Goal: Task Accomplishment & Management: Complete application form

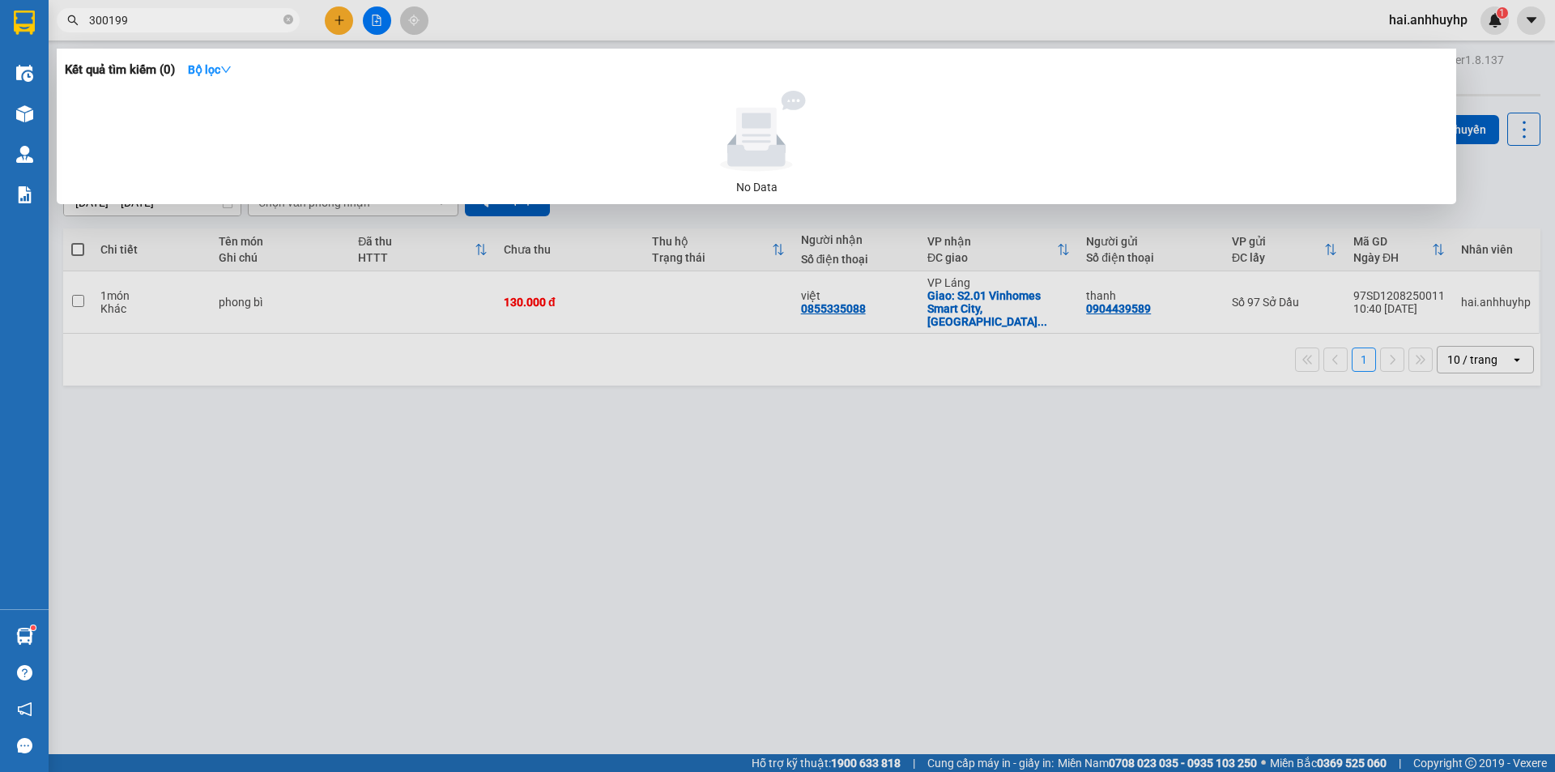
drag, startPoint x: 517, startPoint y: 486, endPoint x: 486, endPoint y: 381, distance: 109.1
click at [517, 483] on div at bounding box center [777, 386] width 1555 height 772
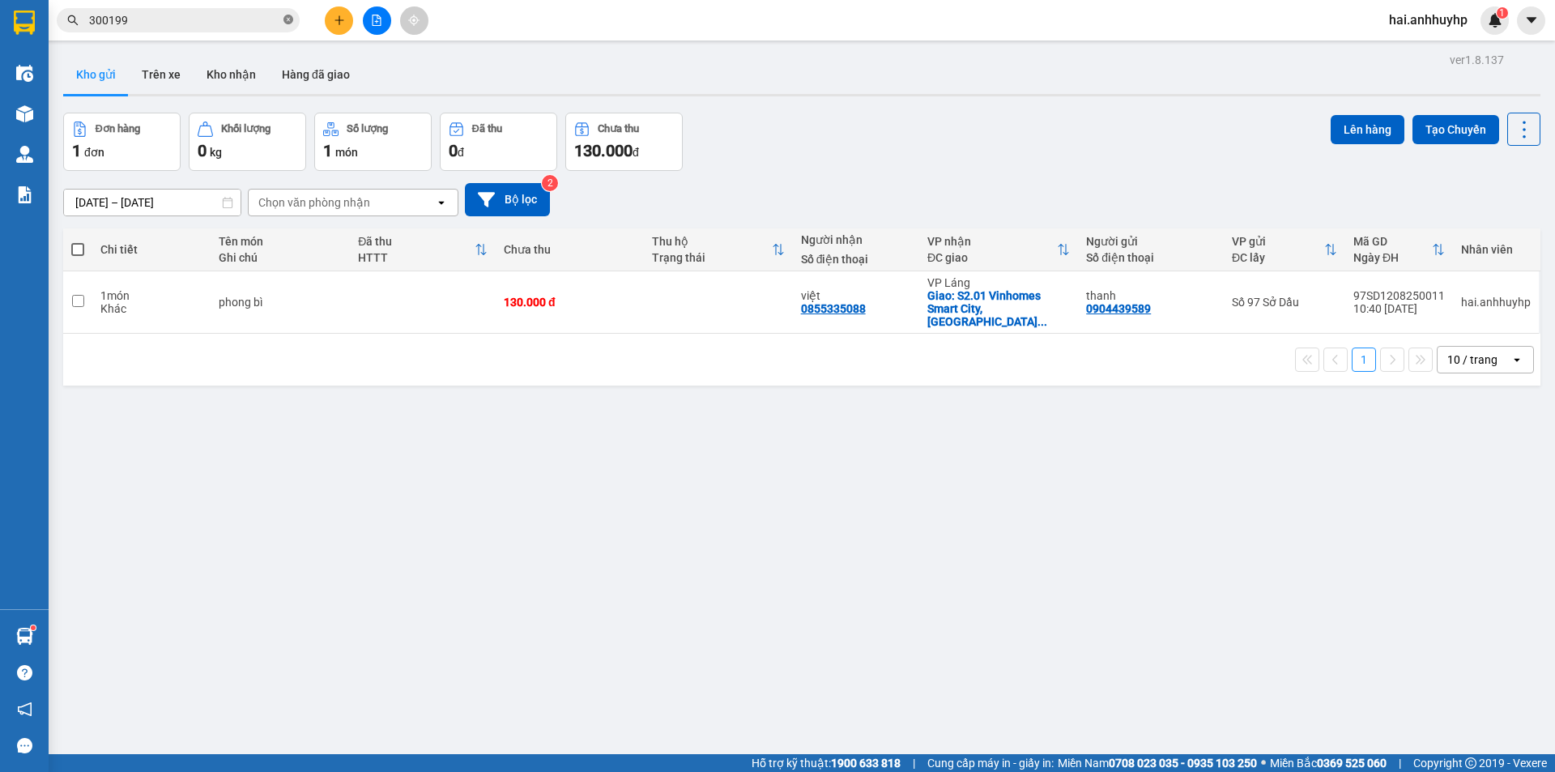
click at [287, 20] on icon "close-circle" at bounding box center [288, 20] width 10 height 10
click at [345, 17] on button at bounding box center [339, 20] width 28 height 28
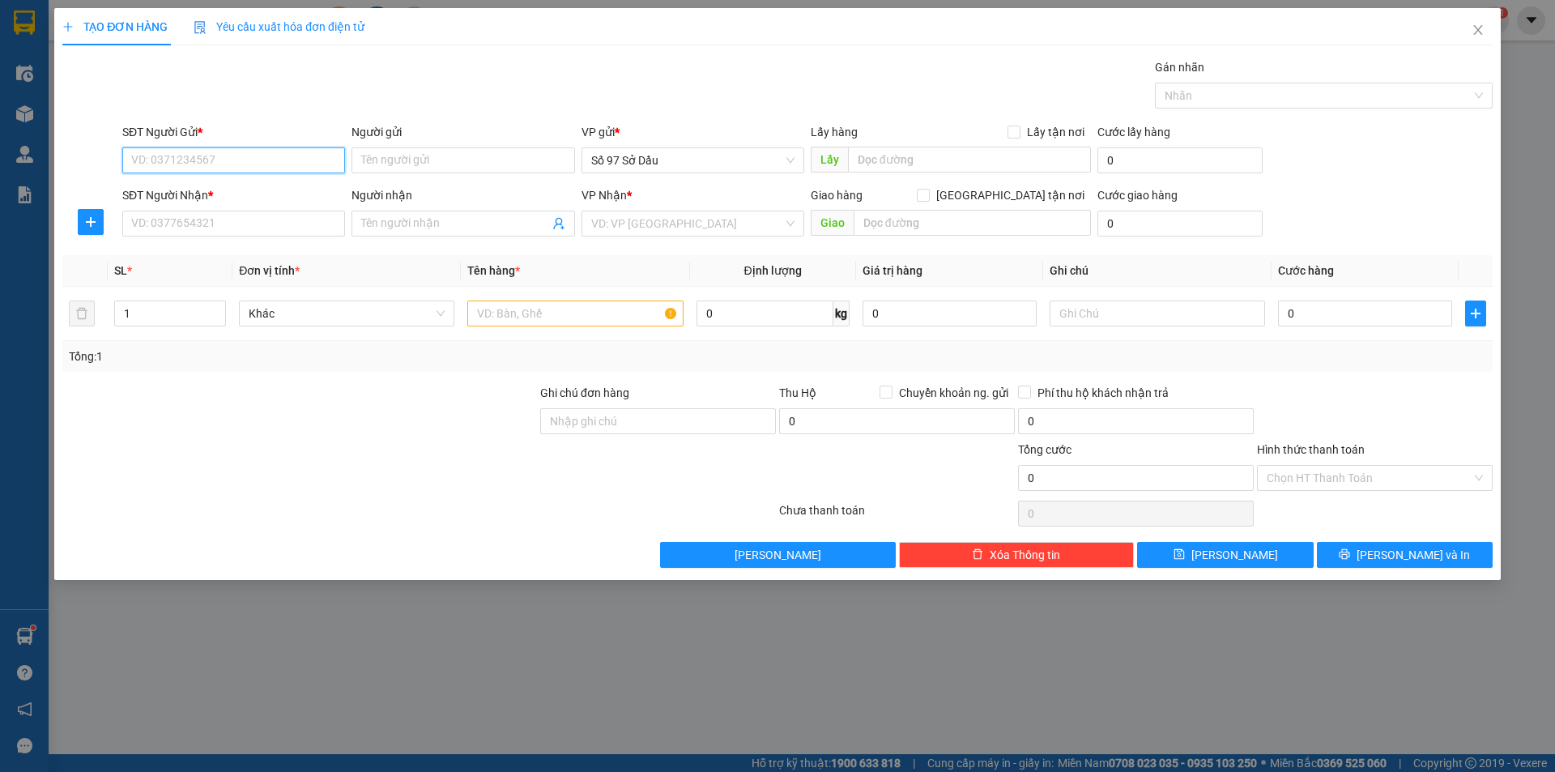
click at [227, 163] on input "SĐT Người Gửi *" at bounding box center [233, 160] width 223 height 26
type input "0906095184"
click at [389, 155] on input "Người gửi" at bounding box center [462, 160] width 223 height 26
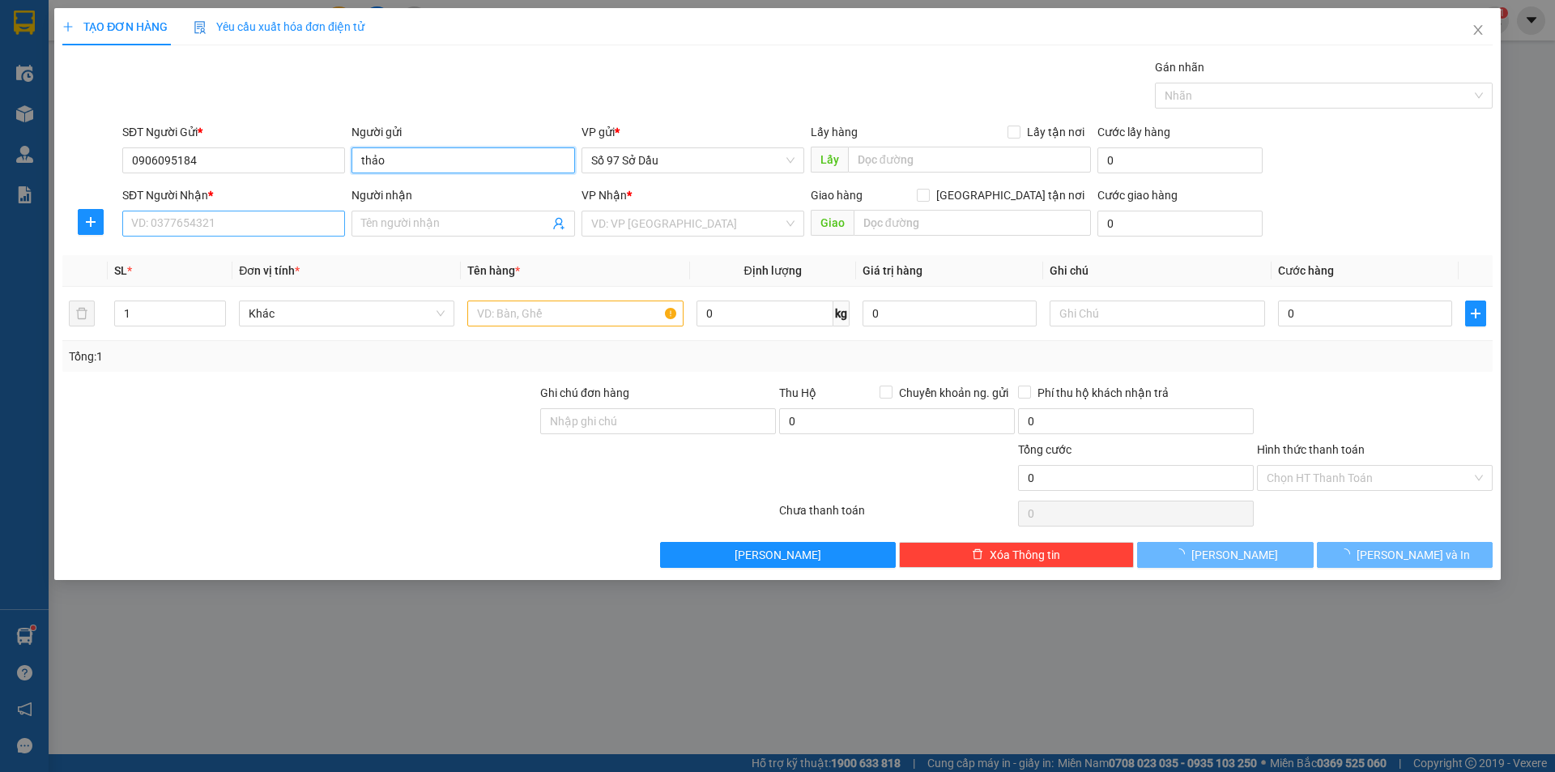
type input "thảo"
click at [183, 215] on input "SĐT Người Nhận *" at bounding box center [233, 224] width 223 height 26
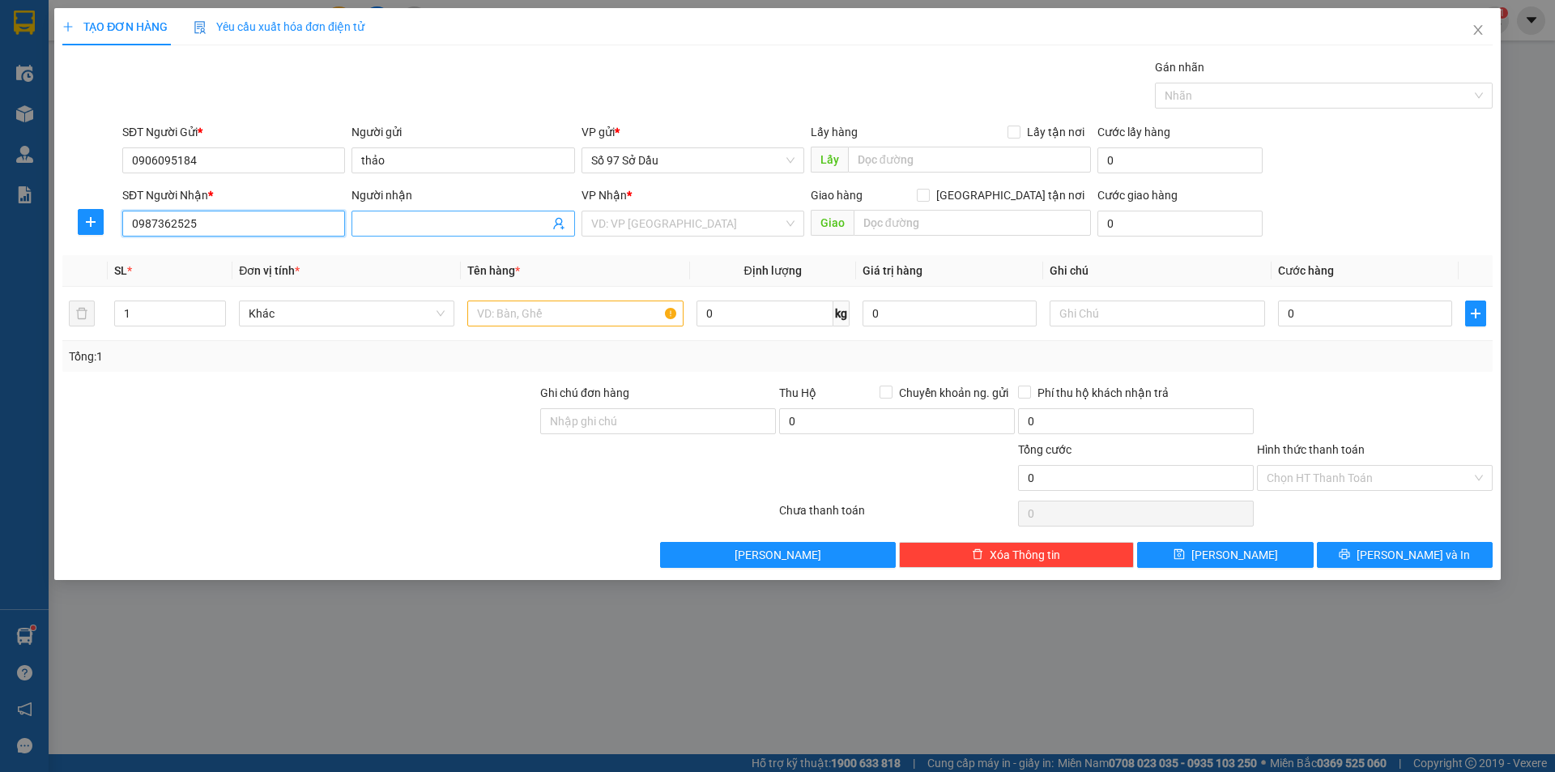
type input "0987362525"
click at [519, 224] on input "Người nhận" at bounding box center [454, 224] width 187 height 18
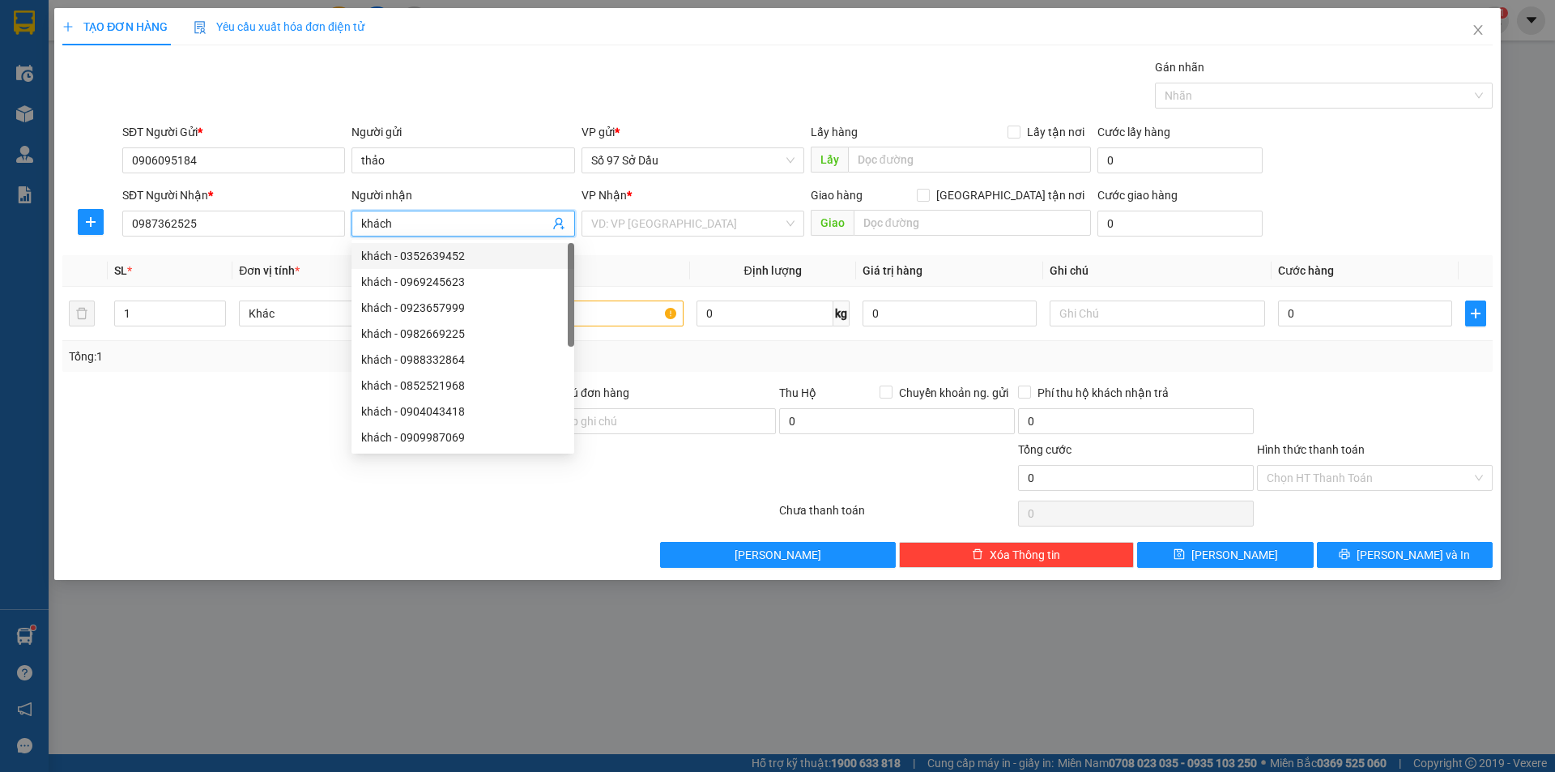
type input "khách"
click at [636, 245] on div "Transit Pickup Surcharge Ids Transit Deliver Surcharge Ids Transit Deliver Surc…" at bounding box center [777, 312] width 1430 height 509
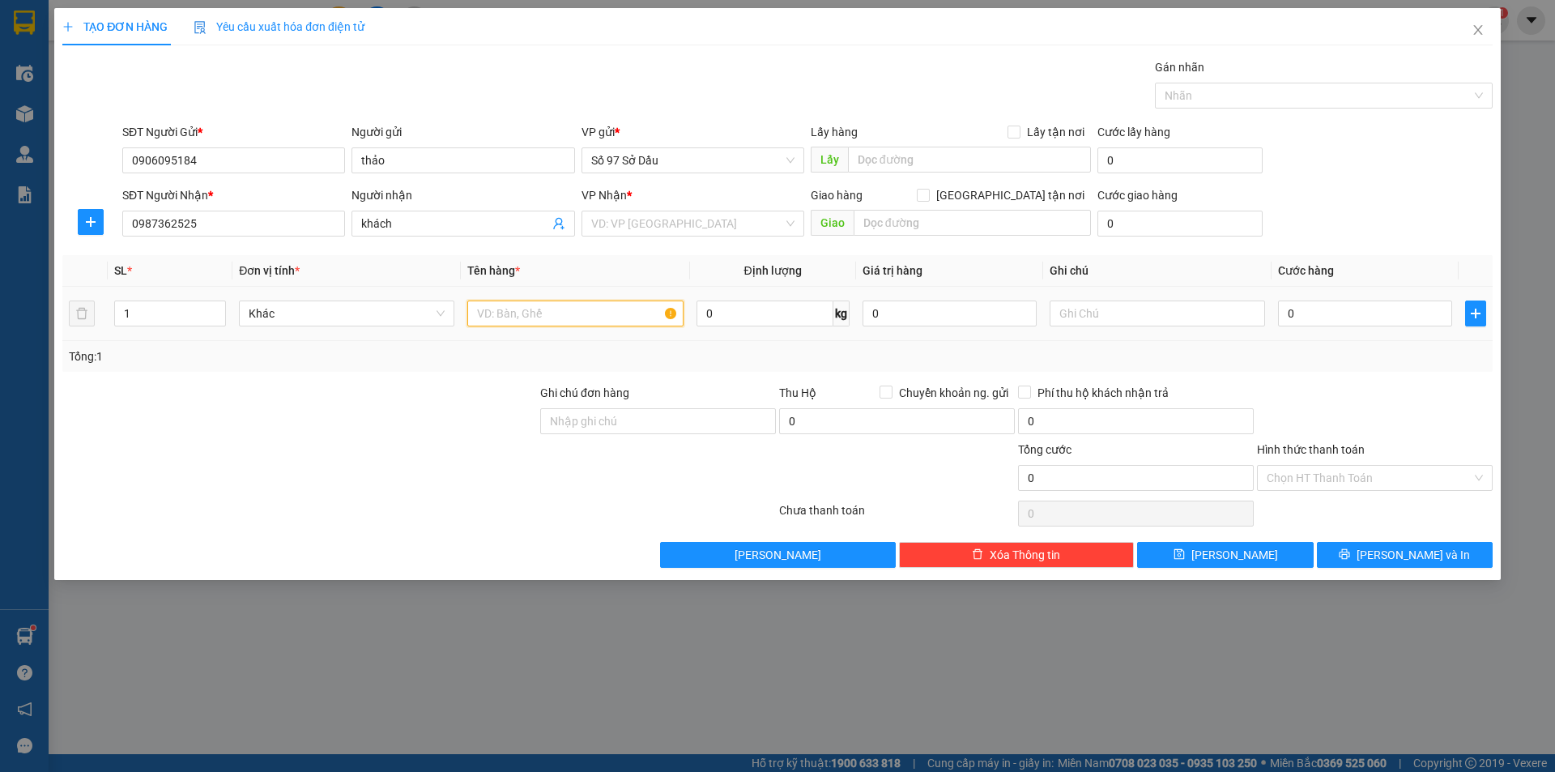
click at [588, 317] on input "text" at bounding box center [574, 313] width 215 height 26
type input "xốp"
click at [967, 223] on input "text" at bounding box center [971, 223] width 237 height 26
click at [928, 198] on input "[GEOGRAPHIC_DATA] tận nơi" at bounding box center [922, 194] width 11 height 11
checkbox input "true"
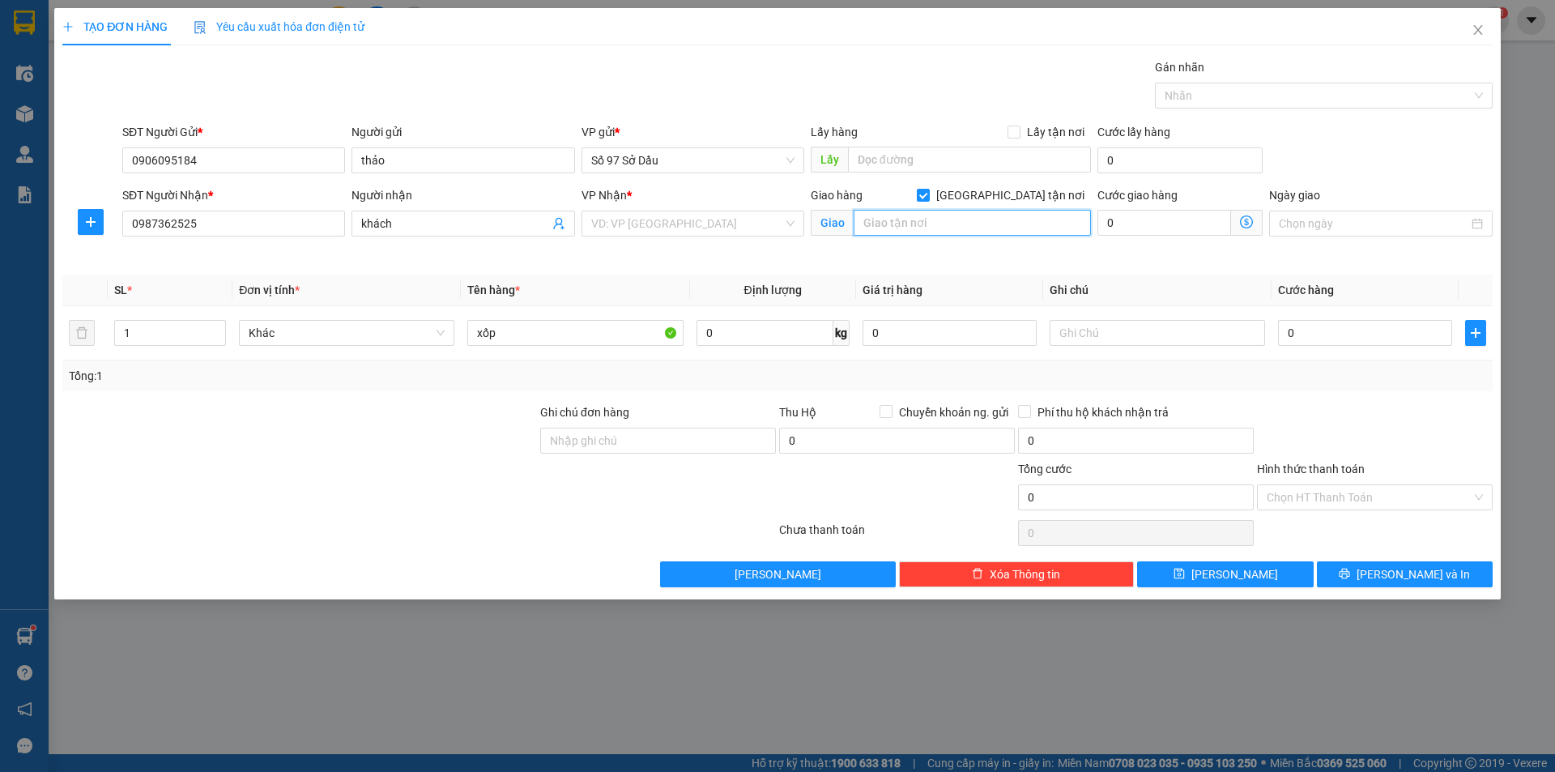
click at [906, 212] on input "text" at bounding box center [971, 223] width 237 height 26
paste input "85 Đ. [PERSON_NAME], Khu chung cư [GEOGRAPHIC_DATA], [GEOGRAPHIC_DATA], [GEOGRA…"
type input "85 Đ. [PERSON_NAME], Khu chung cư [GEOGRAPHIC_DATA], [GEOGRAPHIC_DATA], [GEOGRA…"
click at [681, 209] on div "VP Nhận *" at bounding box center [692, 198] width 223 height 24
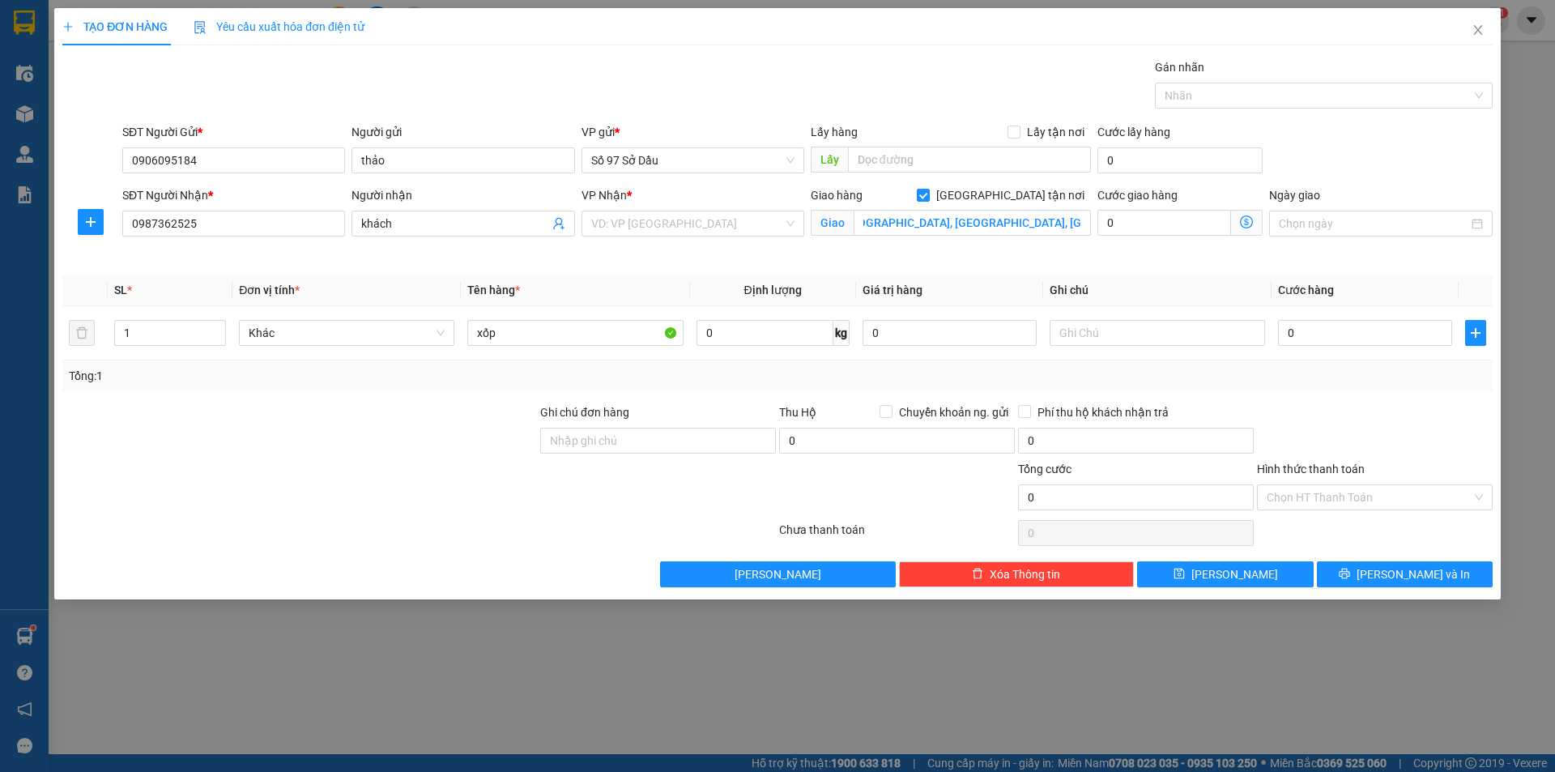
scroll to position [0, 0]
click at [636, 231] on input "search" at bounding box center [687, 223] width 192 height 24
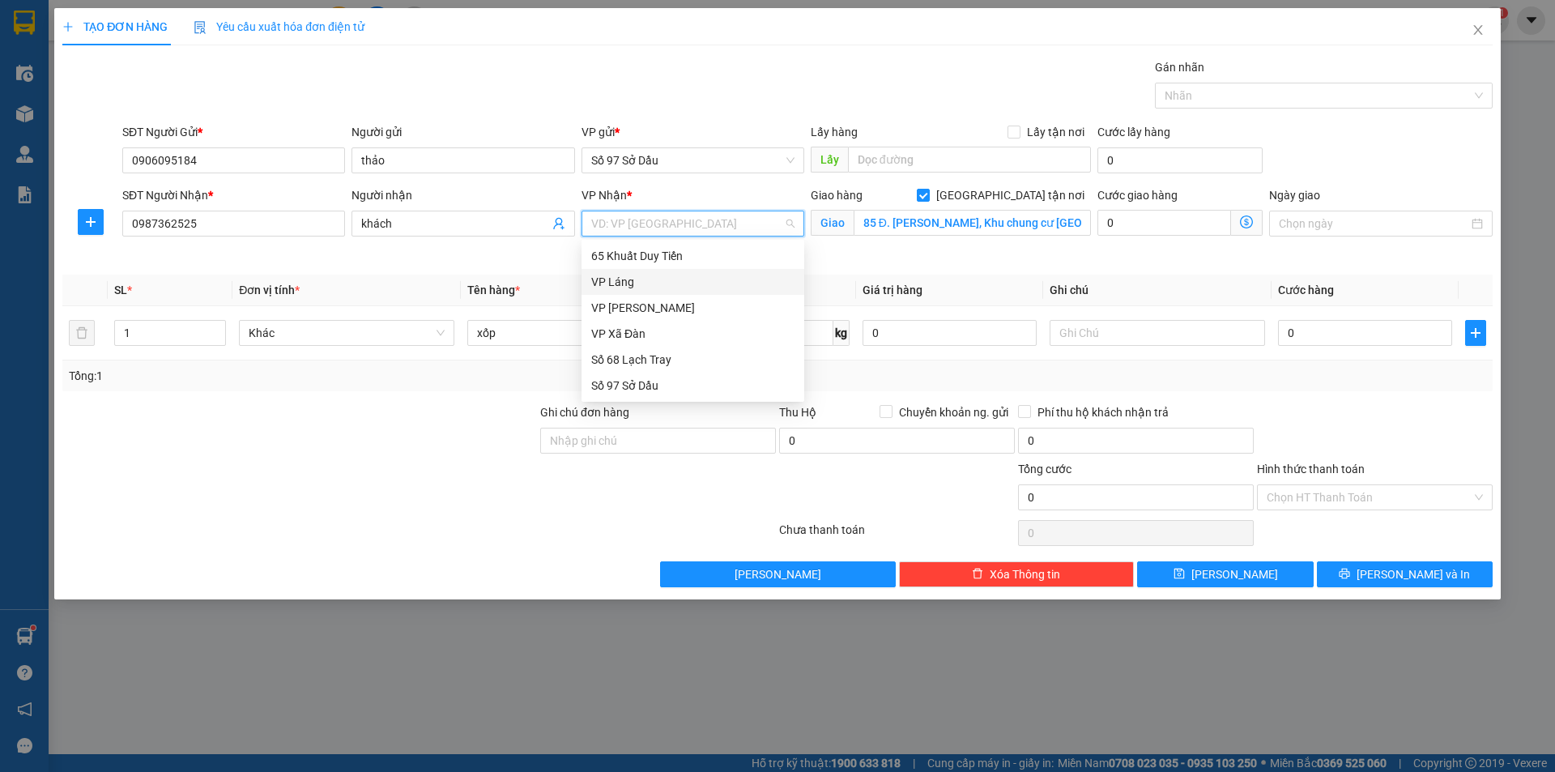
click at [629, 293] on div "VP Láng" at bounding box center [692, 282] width 223 height 26
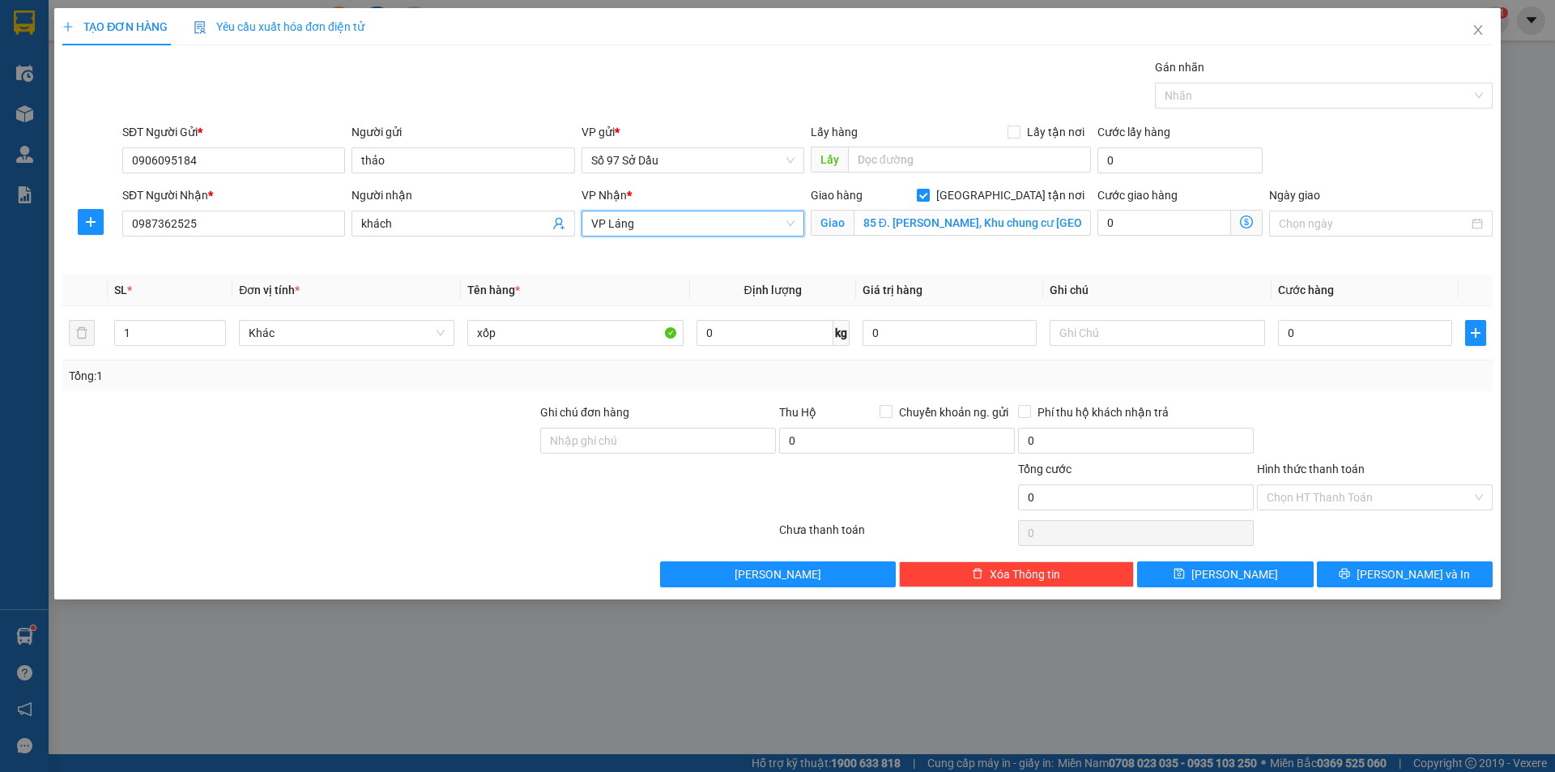
click at [1249, 221] on icon "dollar-circle" at bounding box center [1246, 221] width 13 height 13
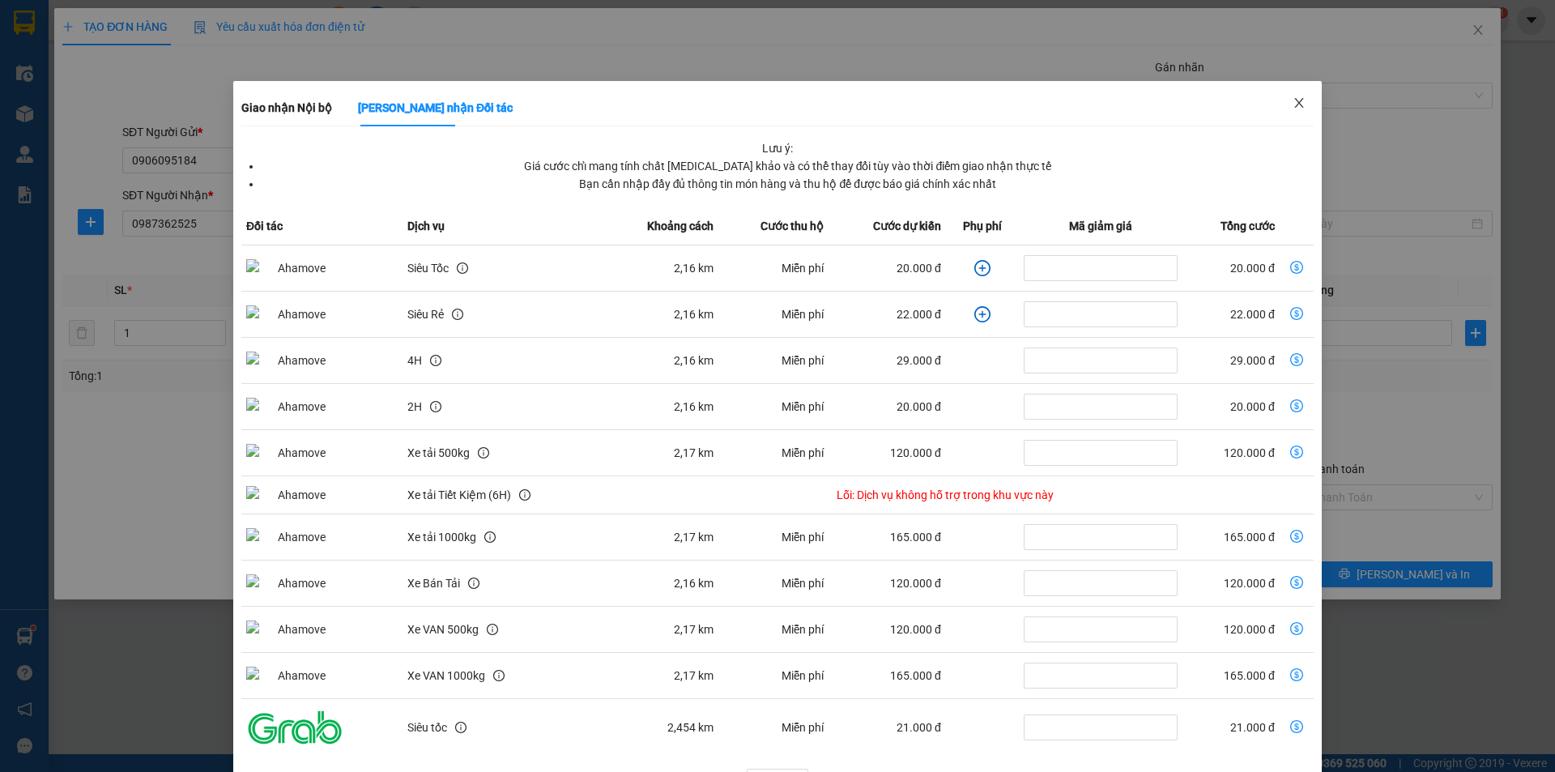
click at [1296, 94] on span "Close" at bounding box center [1298, 103] width 45 height 45
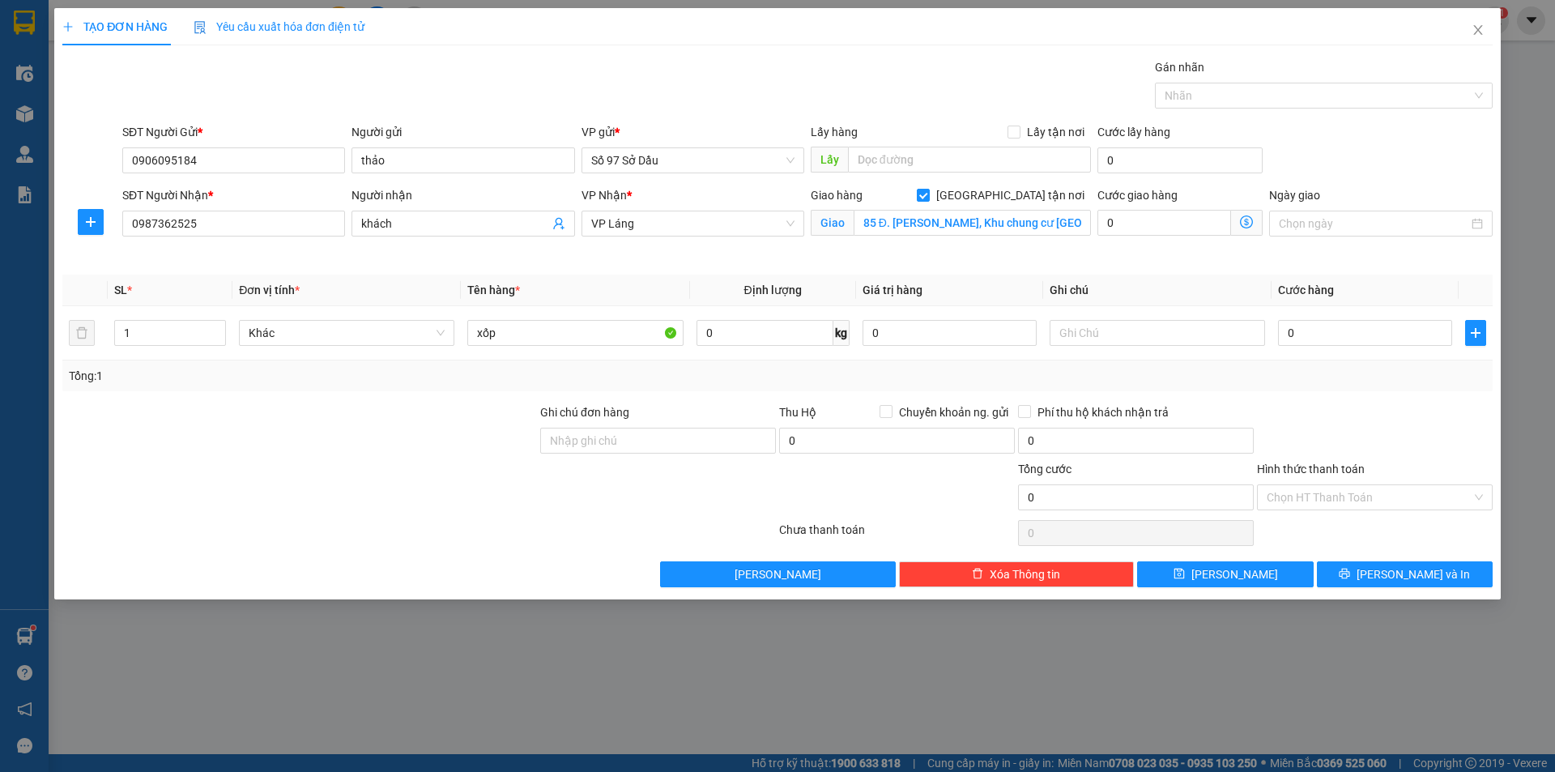
click at [1246, 219] on icon "dollar-circle" at bounding box center [1246, 221] width 13 height 13
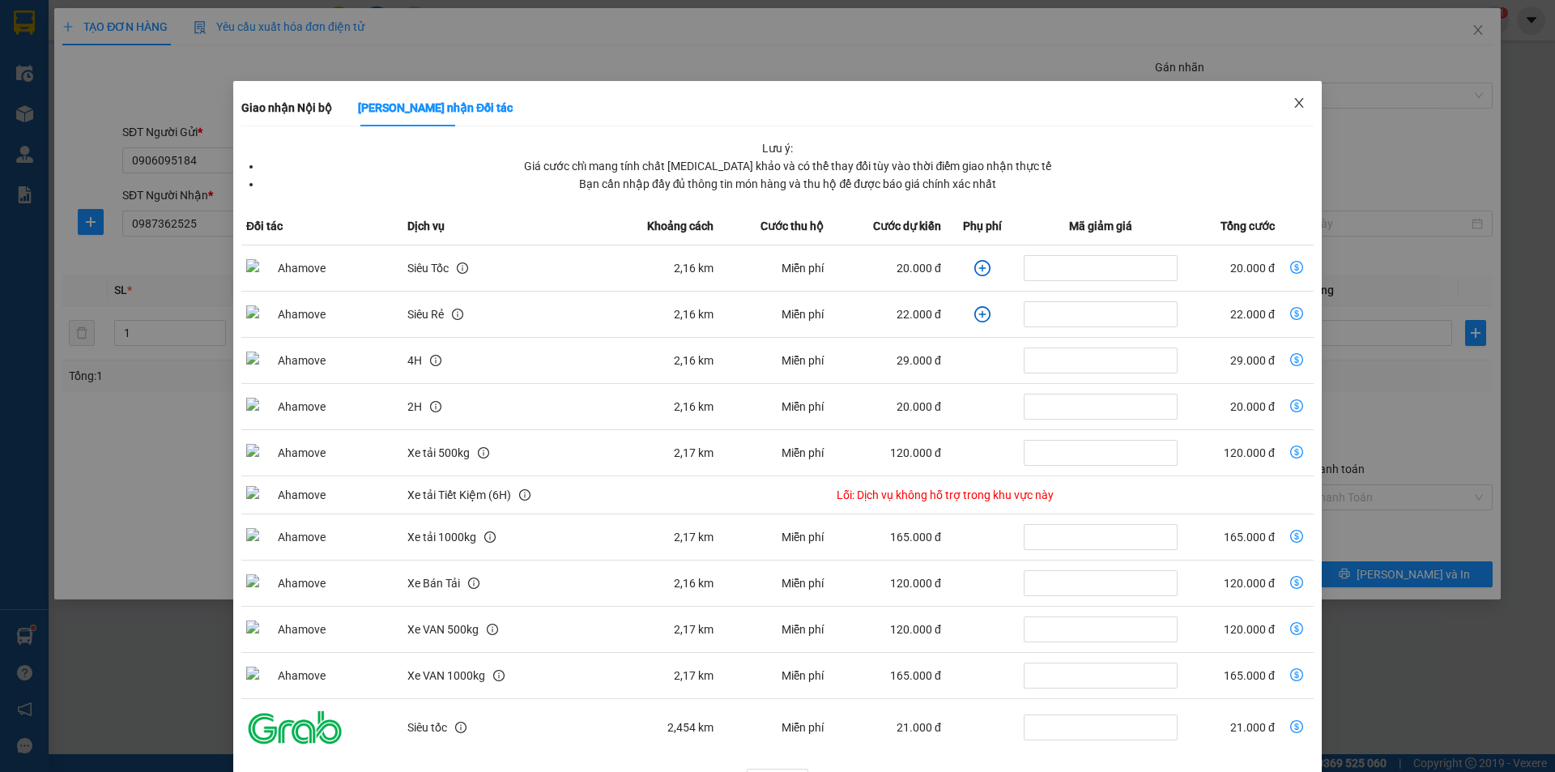
click at [1294, 107] on icon "close" at bounding box center [1298, 103] width 9 height 10
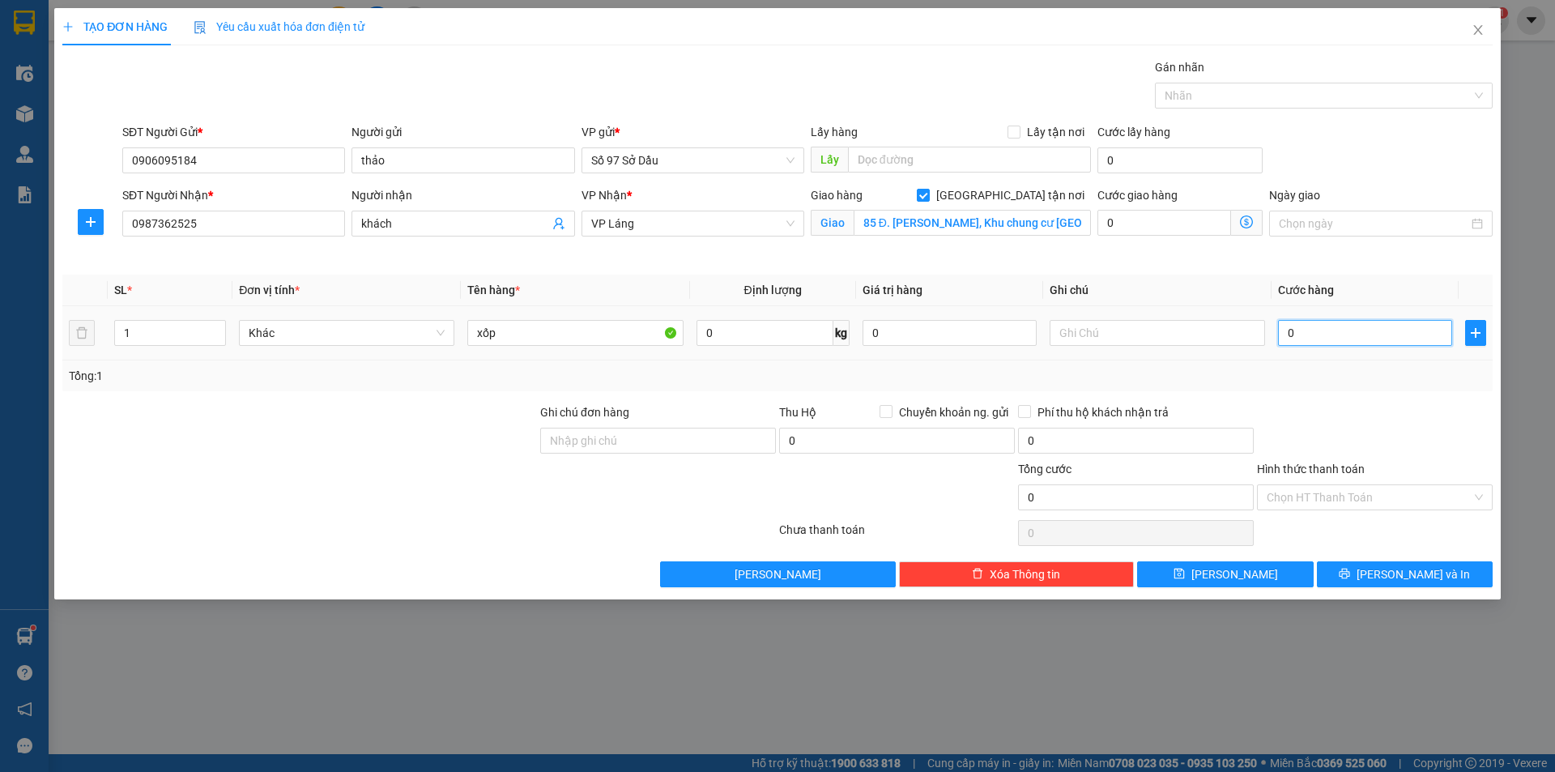
click at [1366, 336] on input "0" at bounding box center [1365, 333] width 174 height 26
type input "8"
type input "80"
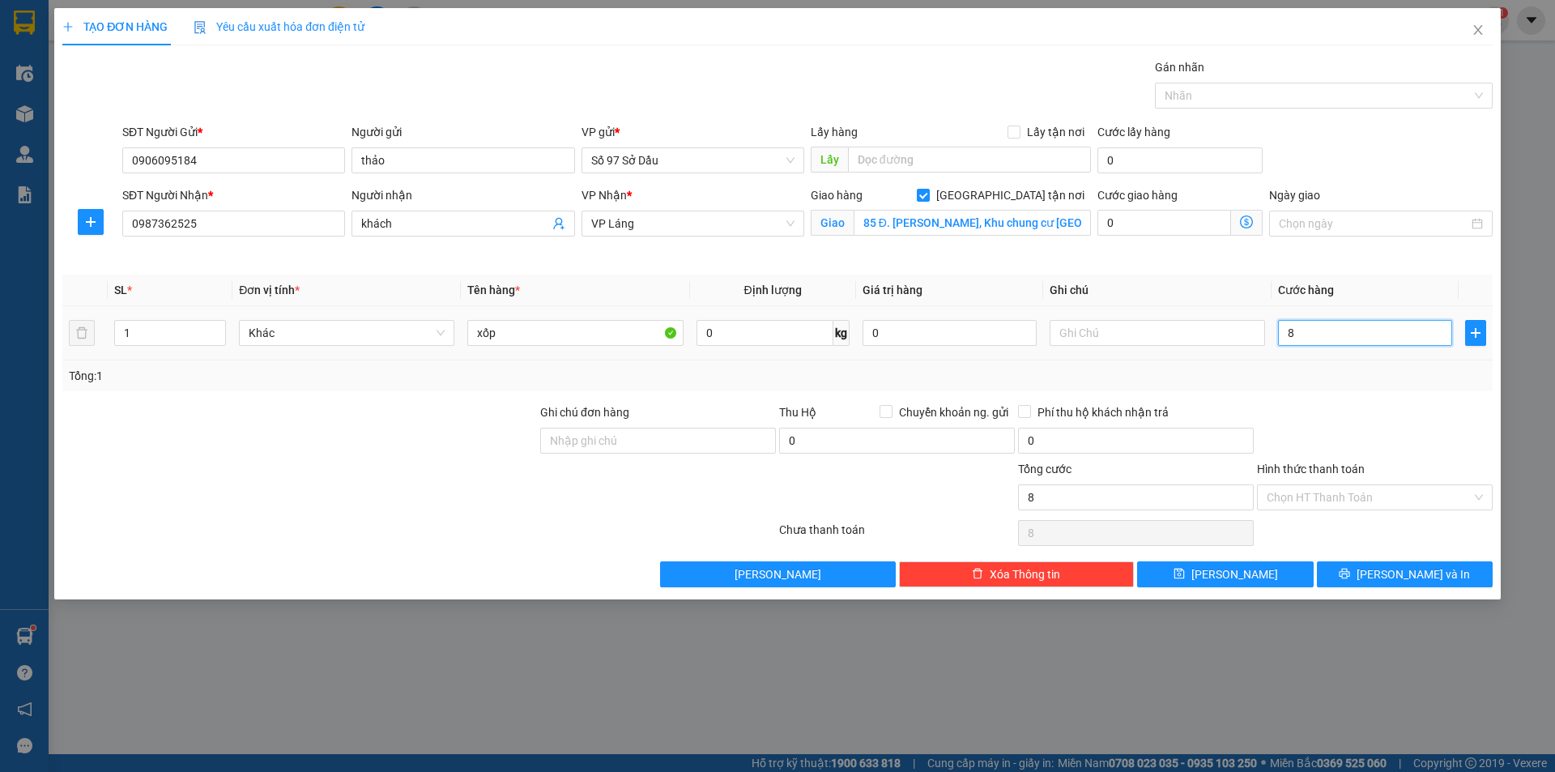
type input "80"
type input "800"
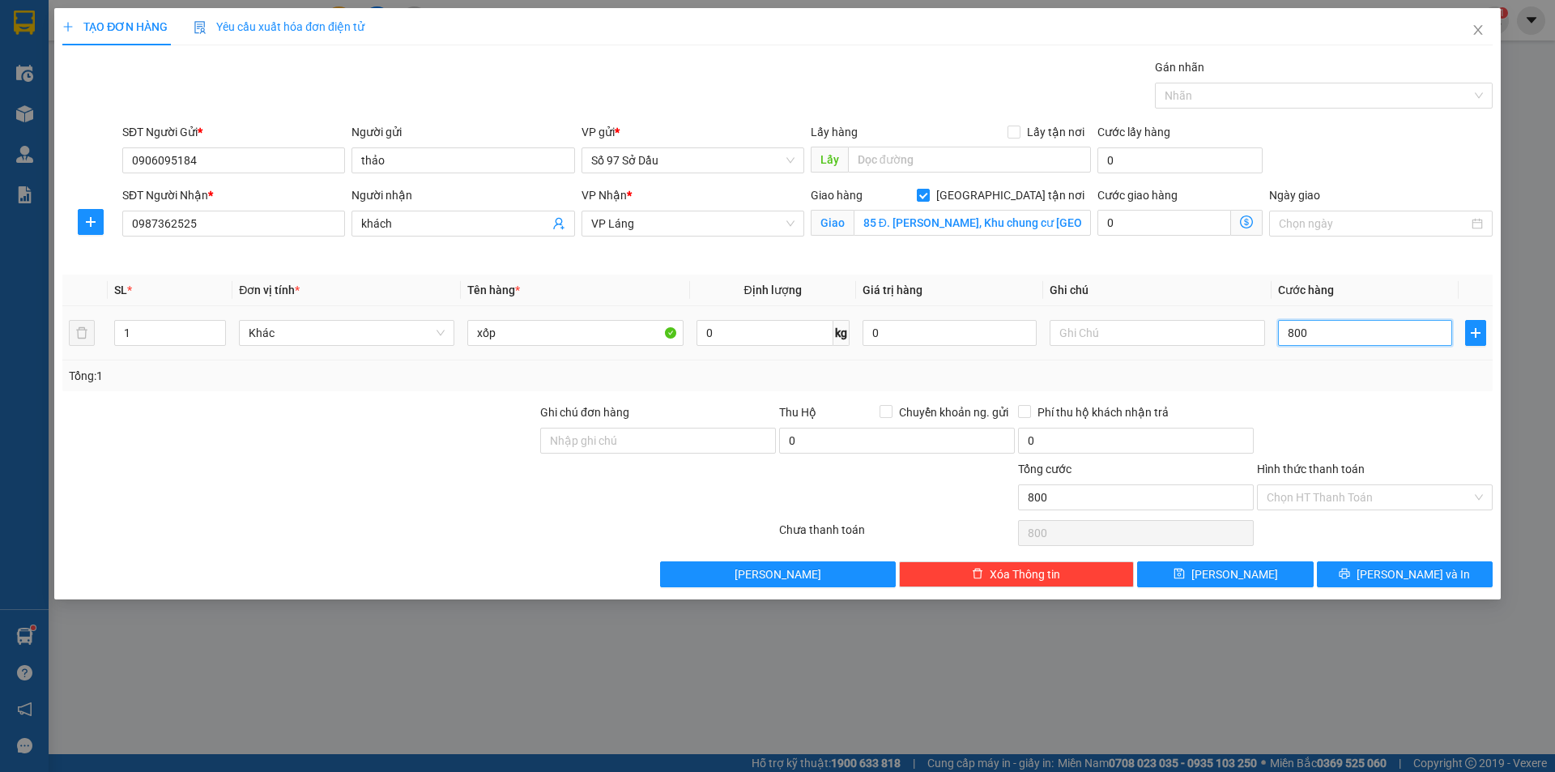
type input "8.000"
type input "80.000"
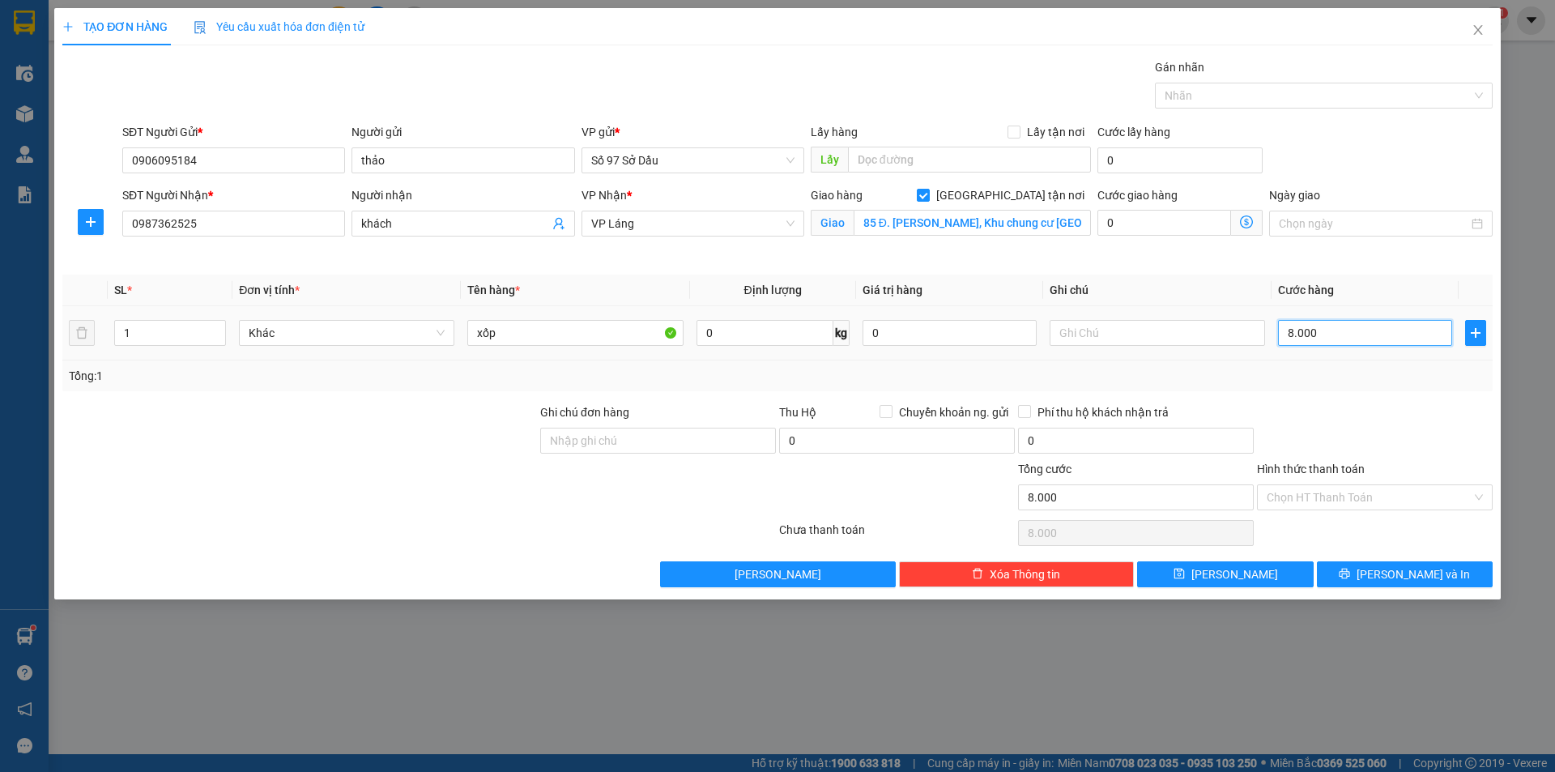
type input "80.000"
click at [1350, 577] on icon "printer" at bounding box center [1343, 573] width 11 height 11
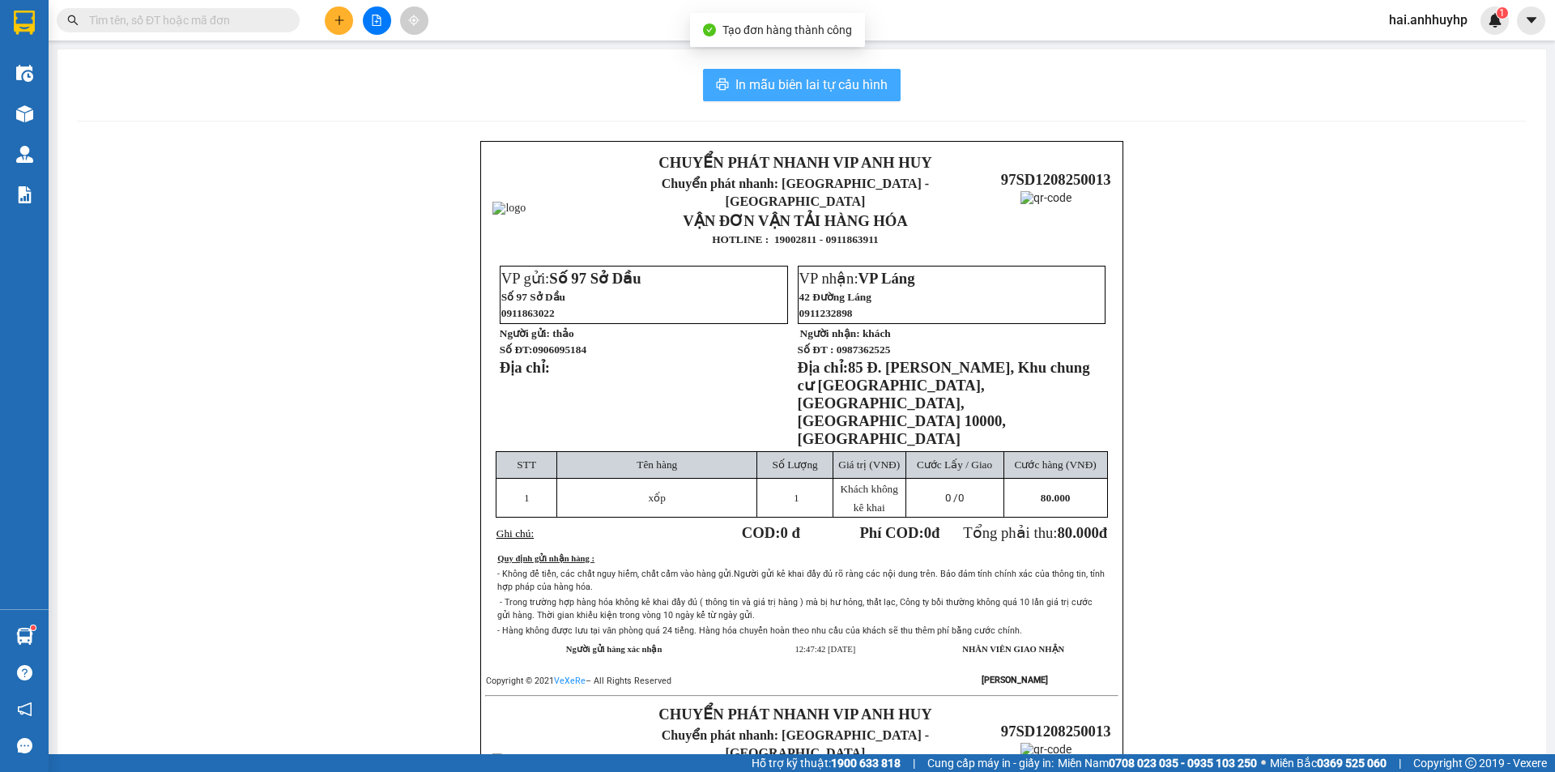
click at [778, 79] on span "In mẫu biên lai tự cấu hình" at bounding box center [811, 84] width 152 height 20
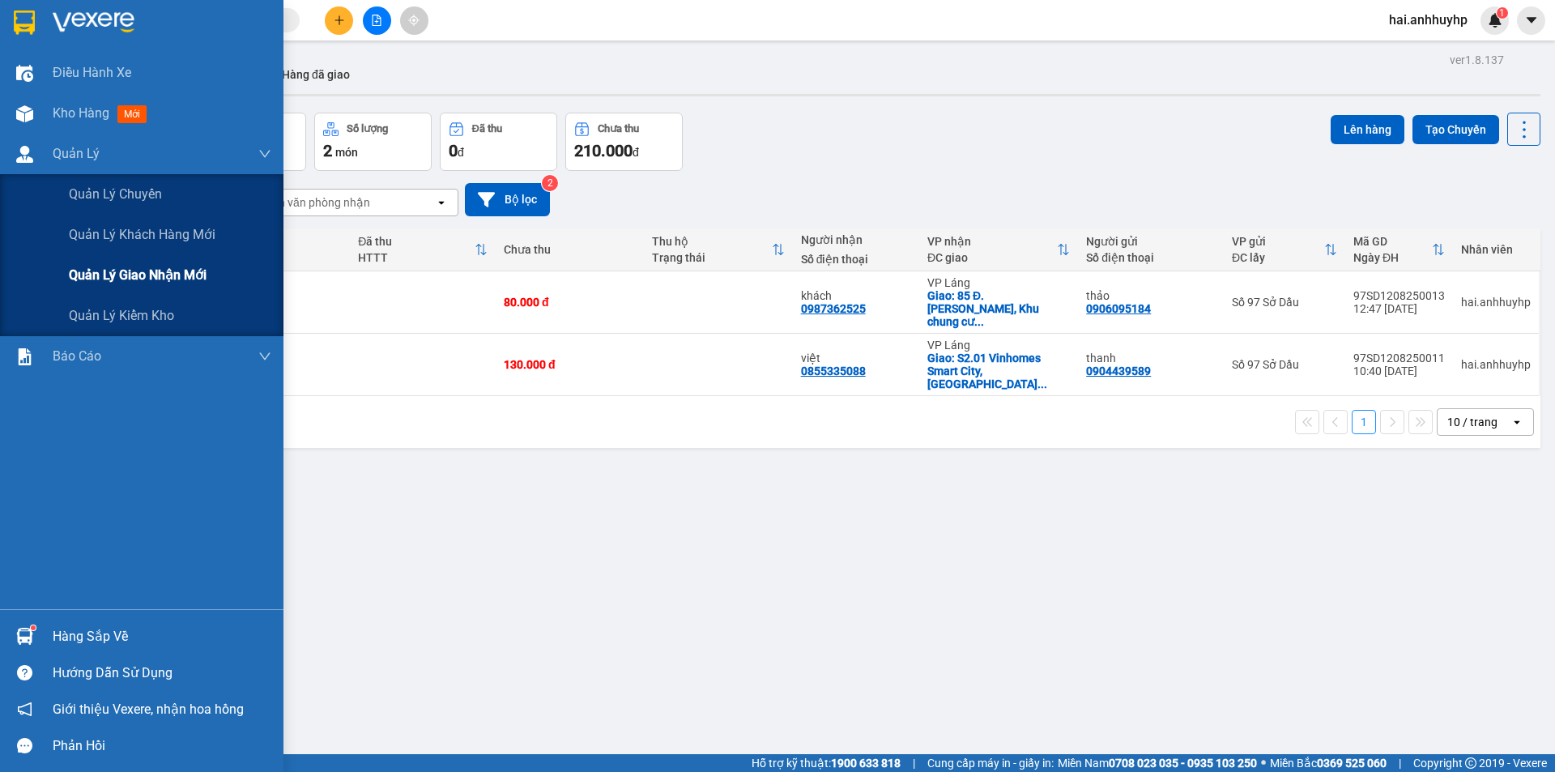
click at [129, 257] on div "Quản lý giao nhận mới" at bounding box center [170, 275] width 202 height 40
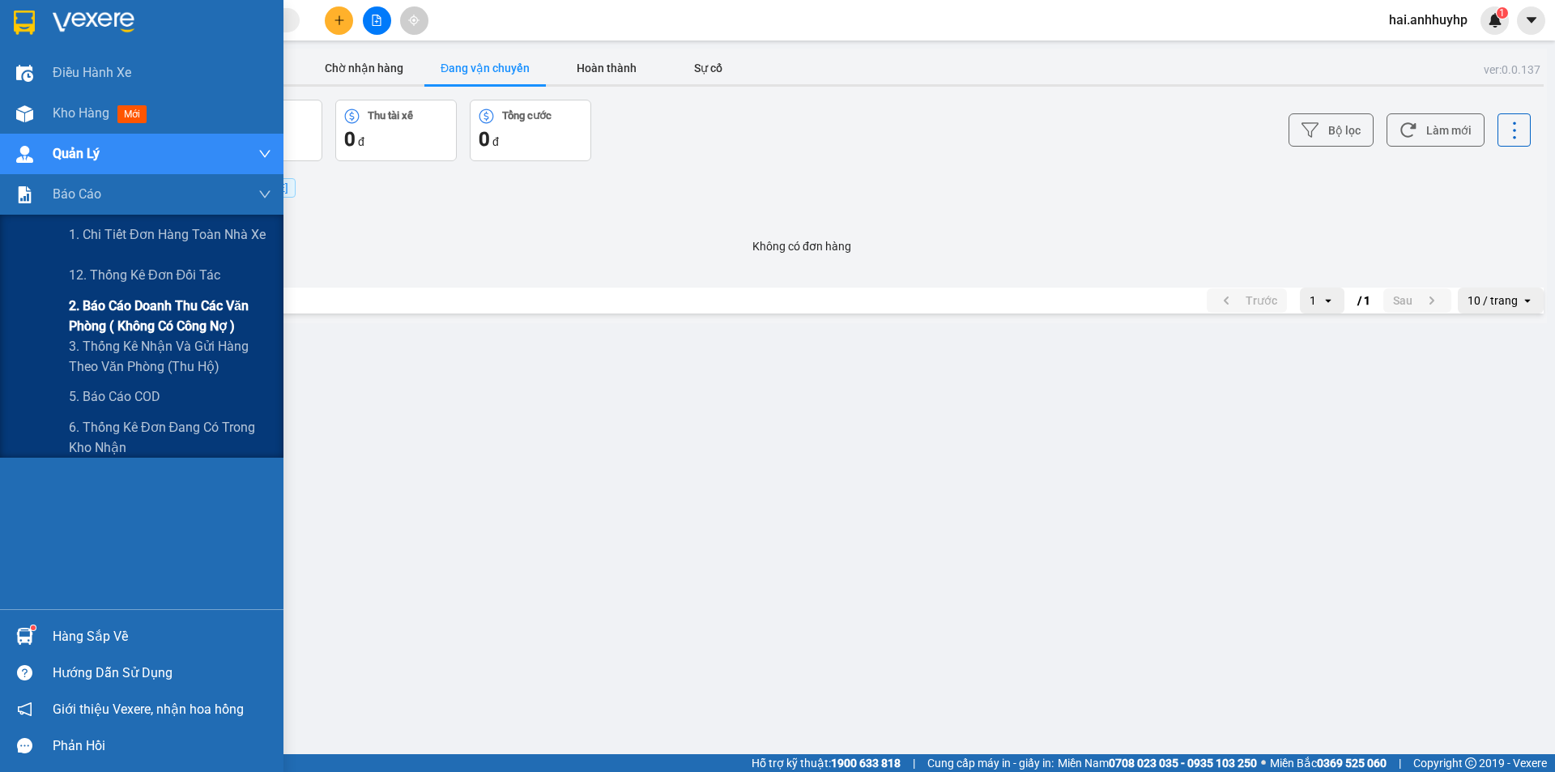
click at [147, 303] on span "2. Báo cáo doanh thu các văn phòng ( không có công nợ )" at bounding box center [170, 316] width 202 height 40
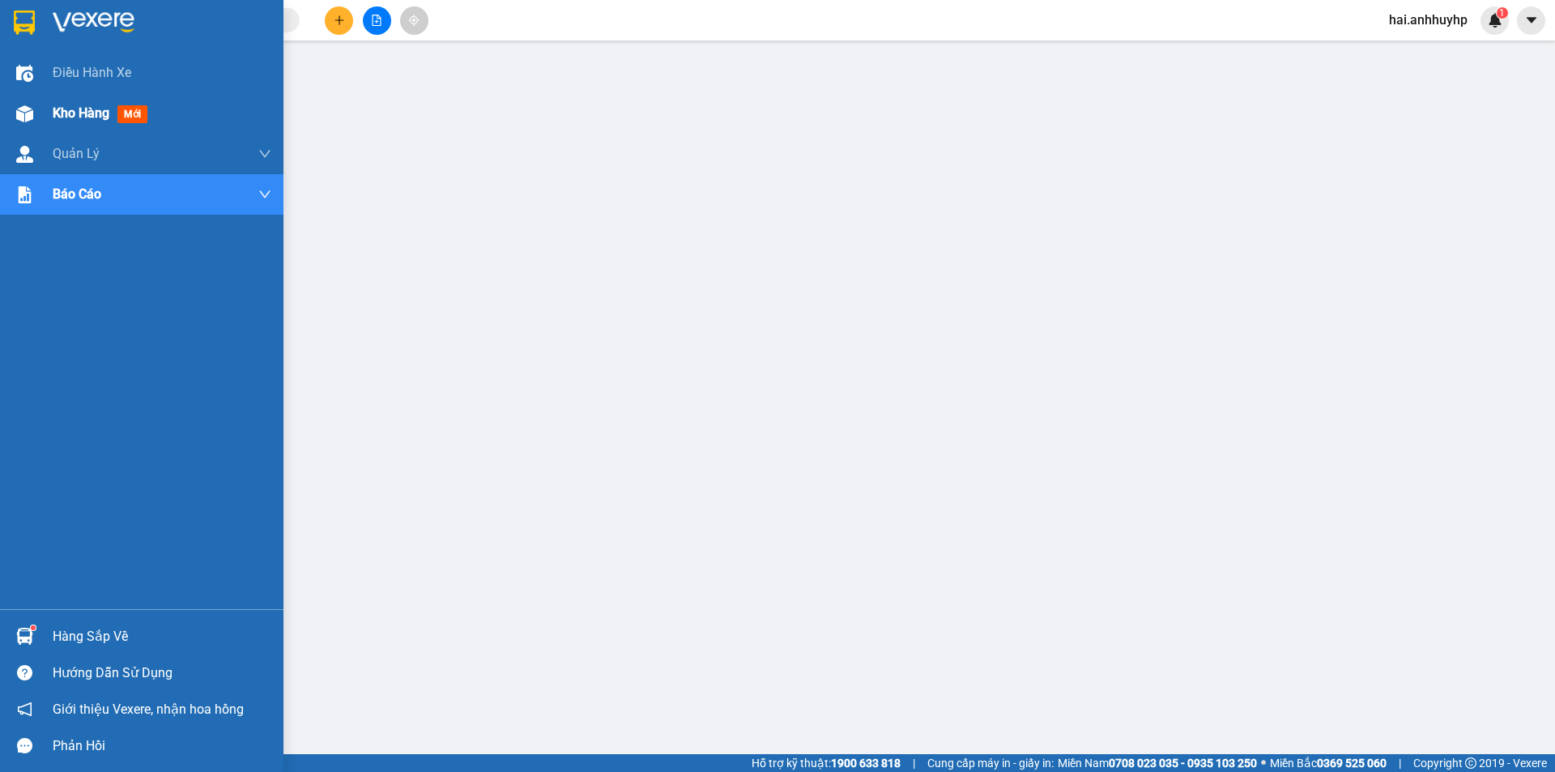
click at [32, 113] on img at bounding box center [24, 113] width 17 height 17
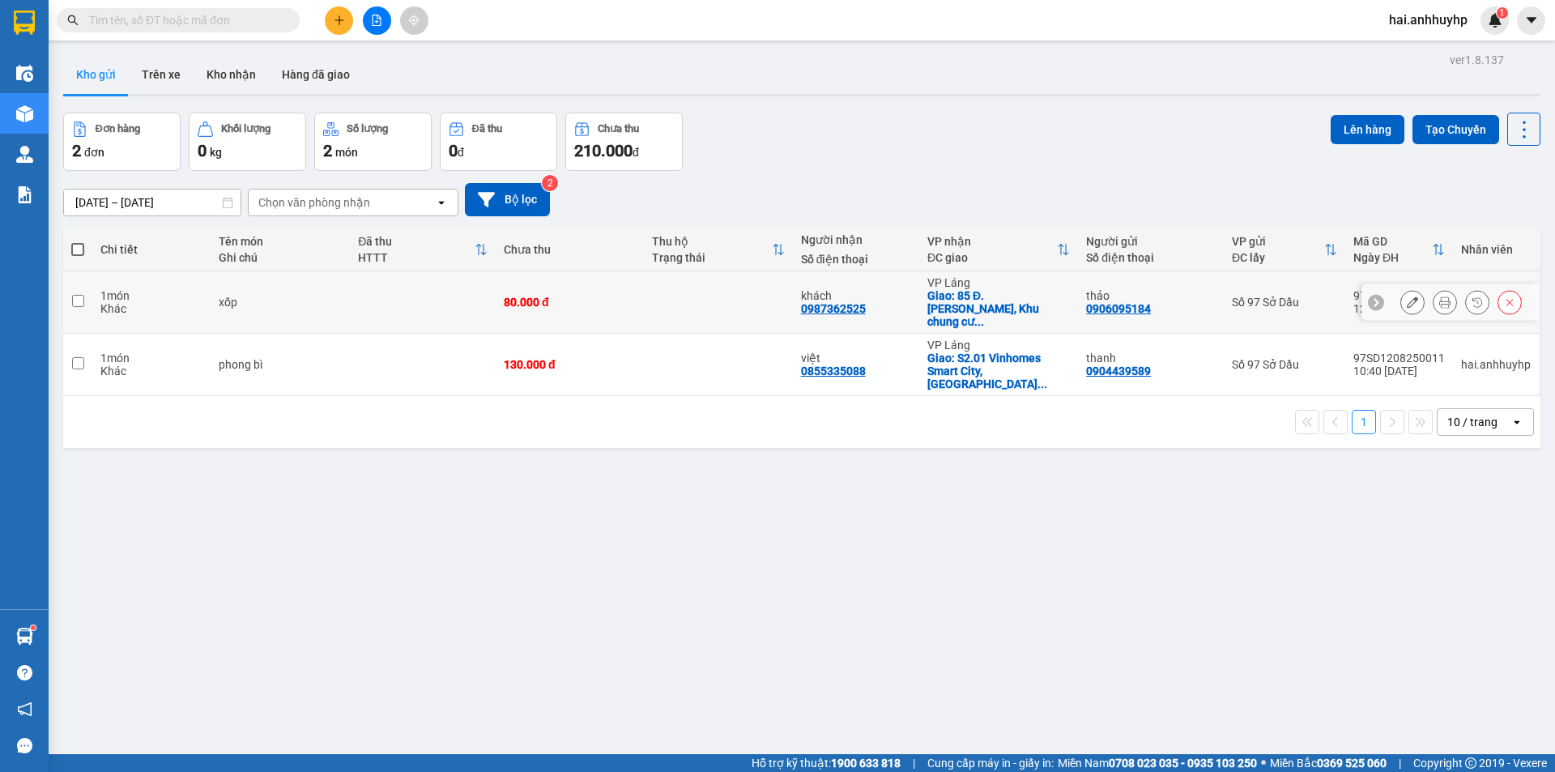
click at [75, 295] on input "checkbox" at bounding box center [78, 301] width 12 height 12
checkbox input "true"
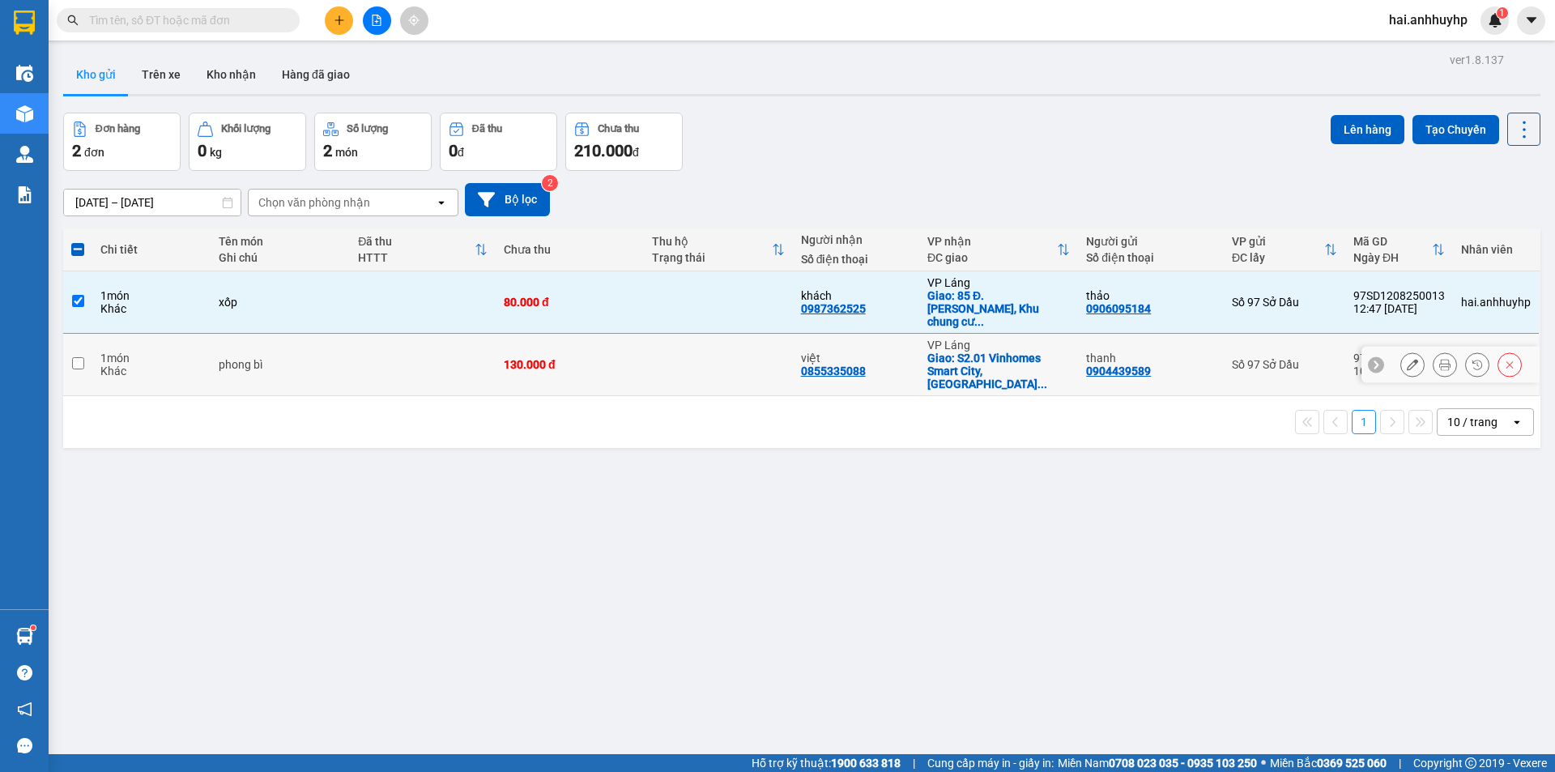
click at [80, 357] on input "checkbox" at bounding box center [78, 363] width 12 height 12
checkbox input "true"
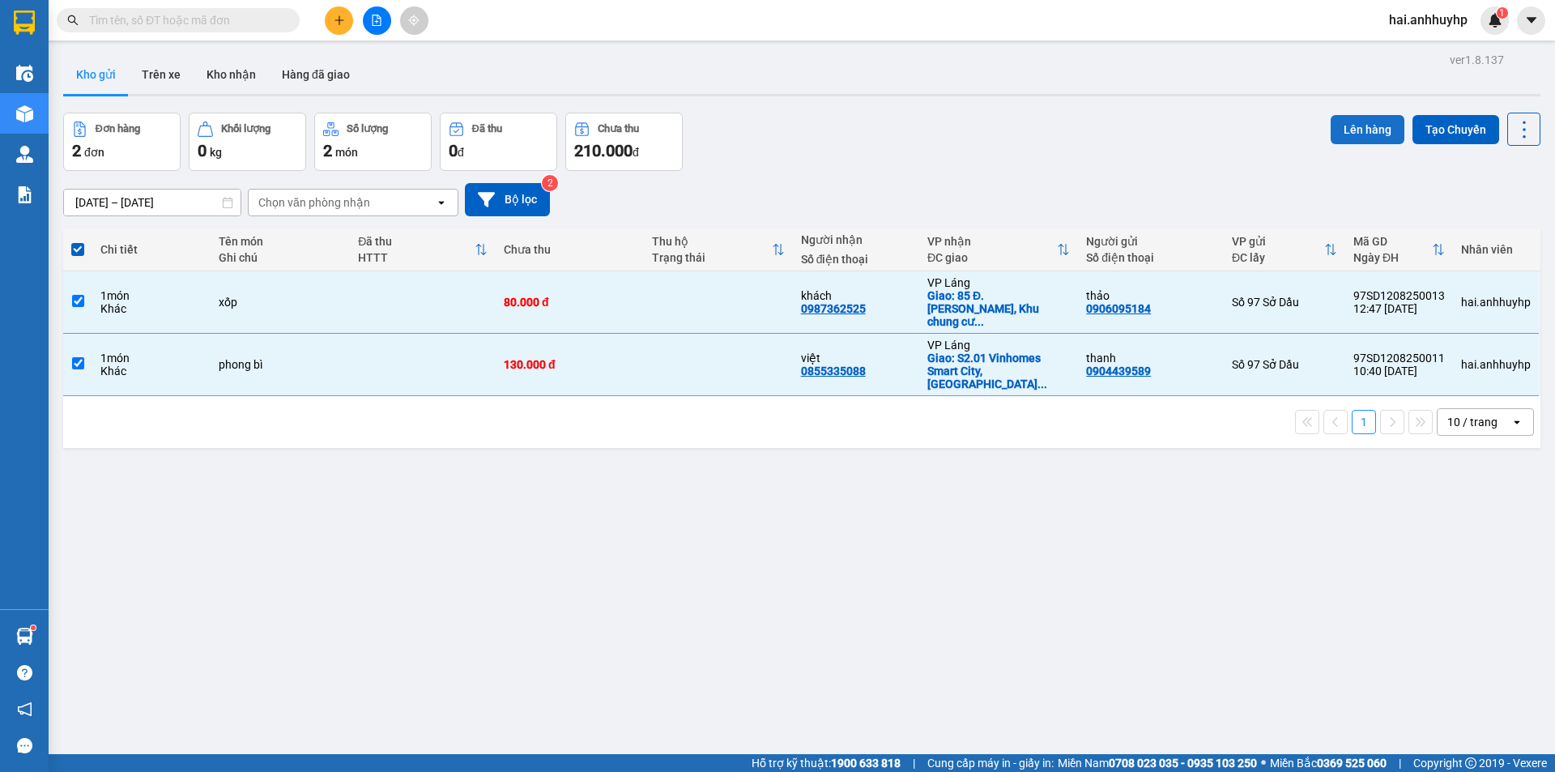
click at [1330, 134] on button "Lên hàng" at bounding box center [1367, 129] width 74 height 29
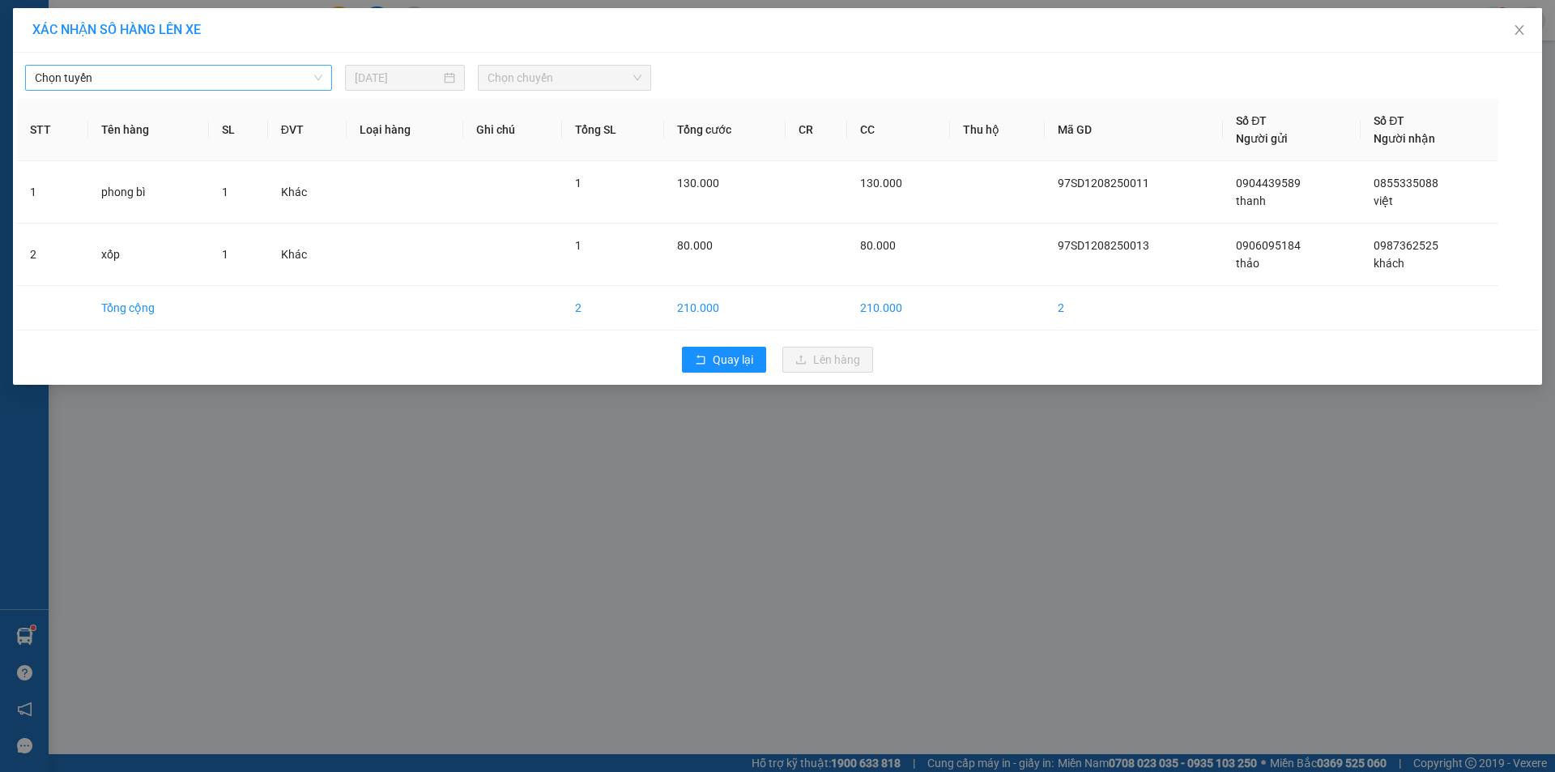
click at [131, 81] on span "Chọn tuyến" at bounding box center [178, 78] width 287 height 24
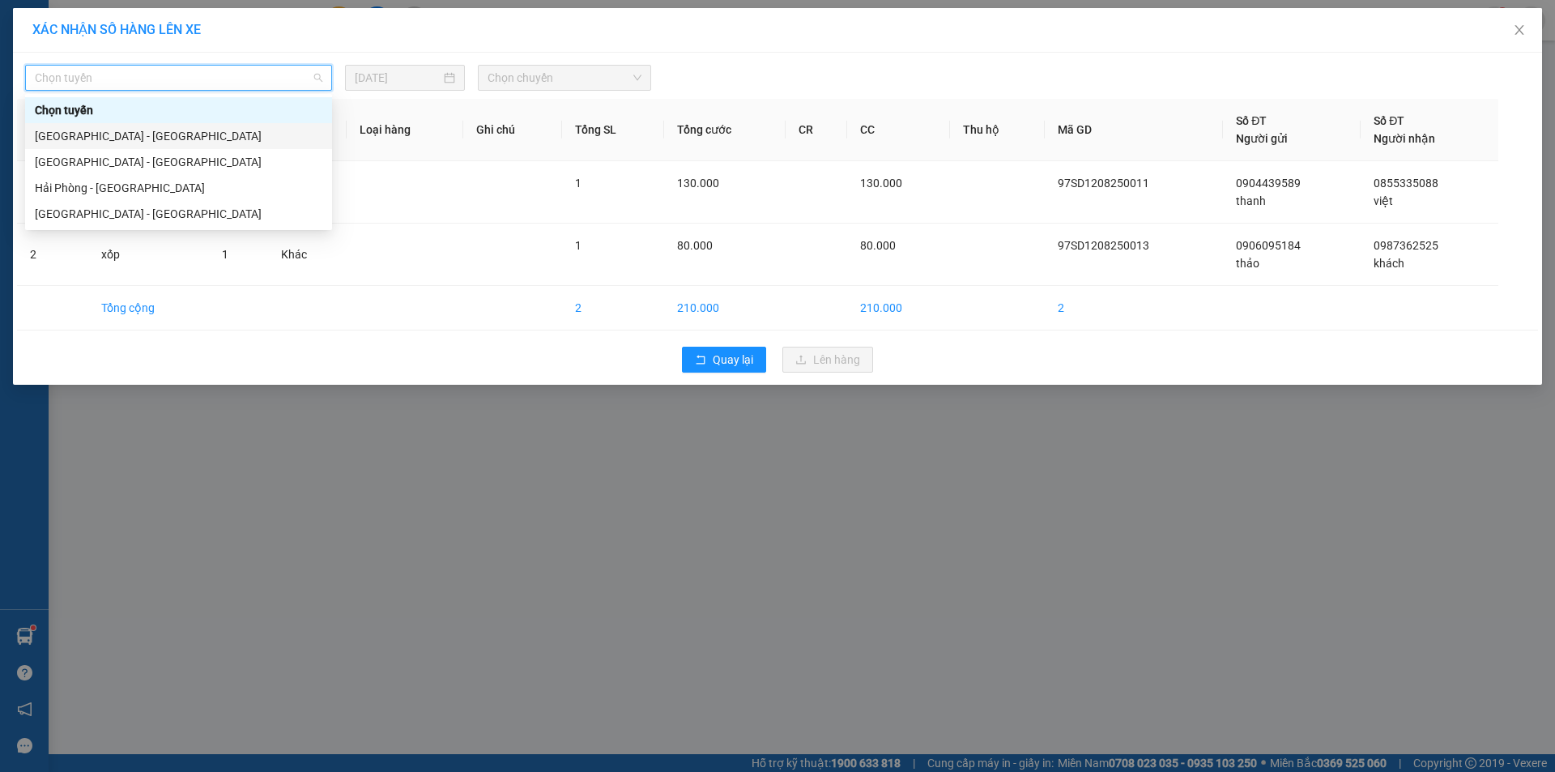
click at [88, 143] on div "[GEOGRAPHIC_DATA] - [GEOGRAPHIC_DATA]" at bounding box center [178, 136] width 287 height 18
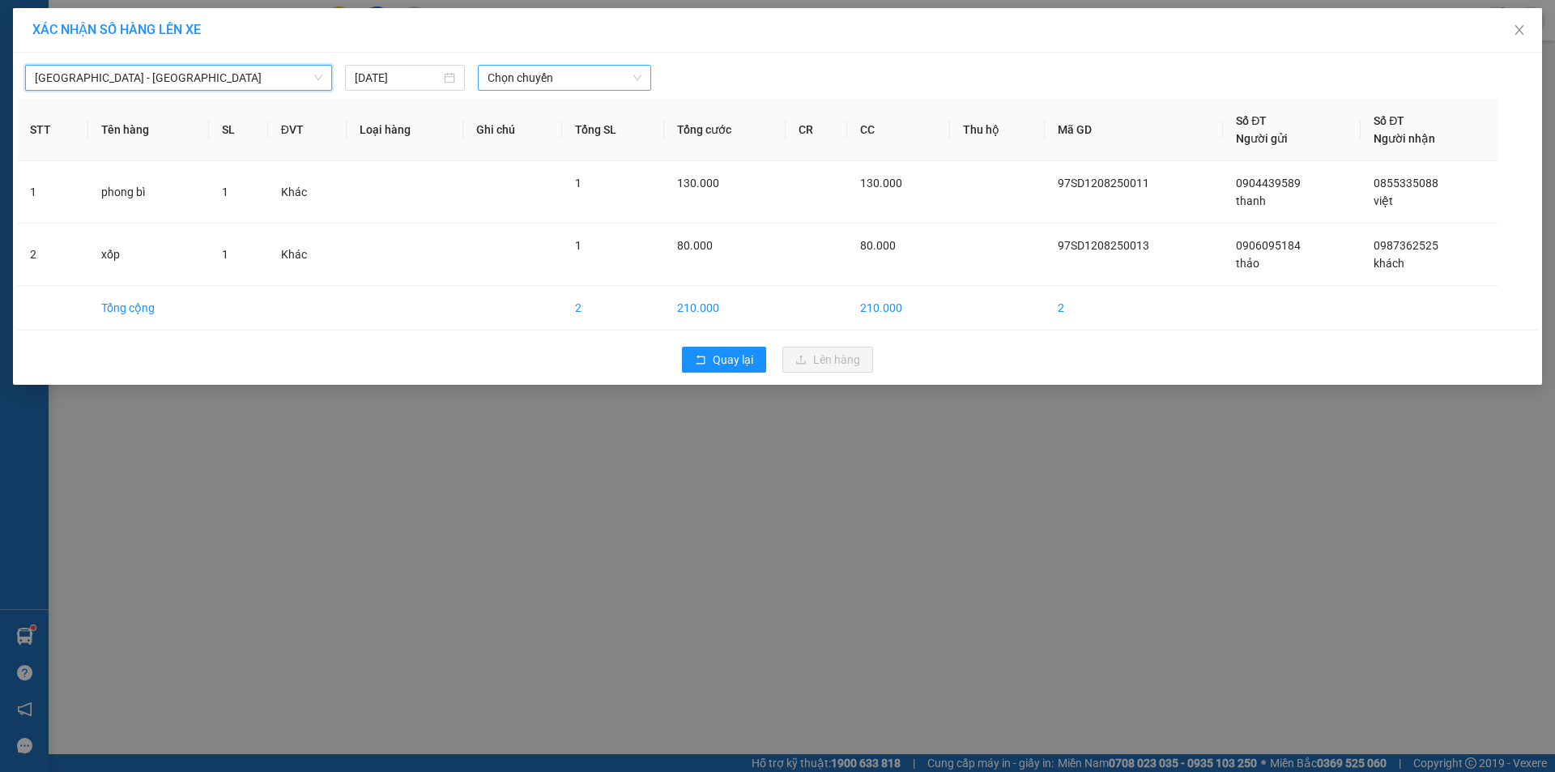
click at [583, 79] on span "Chọn chuyến" at bounding box center [564, 78] width 154 height 24
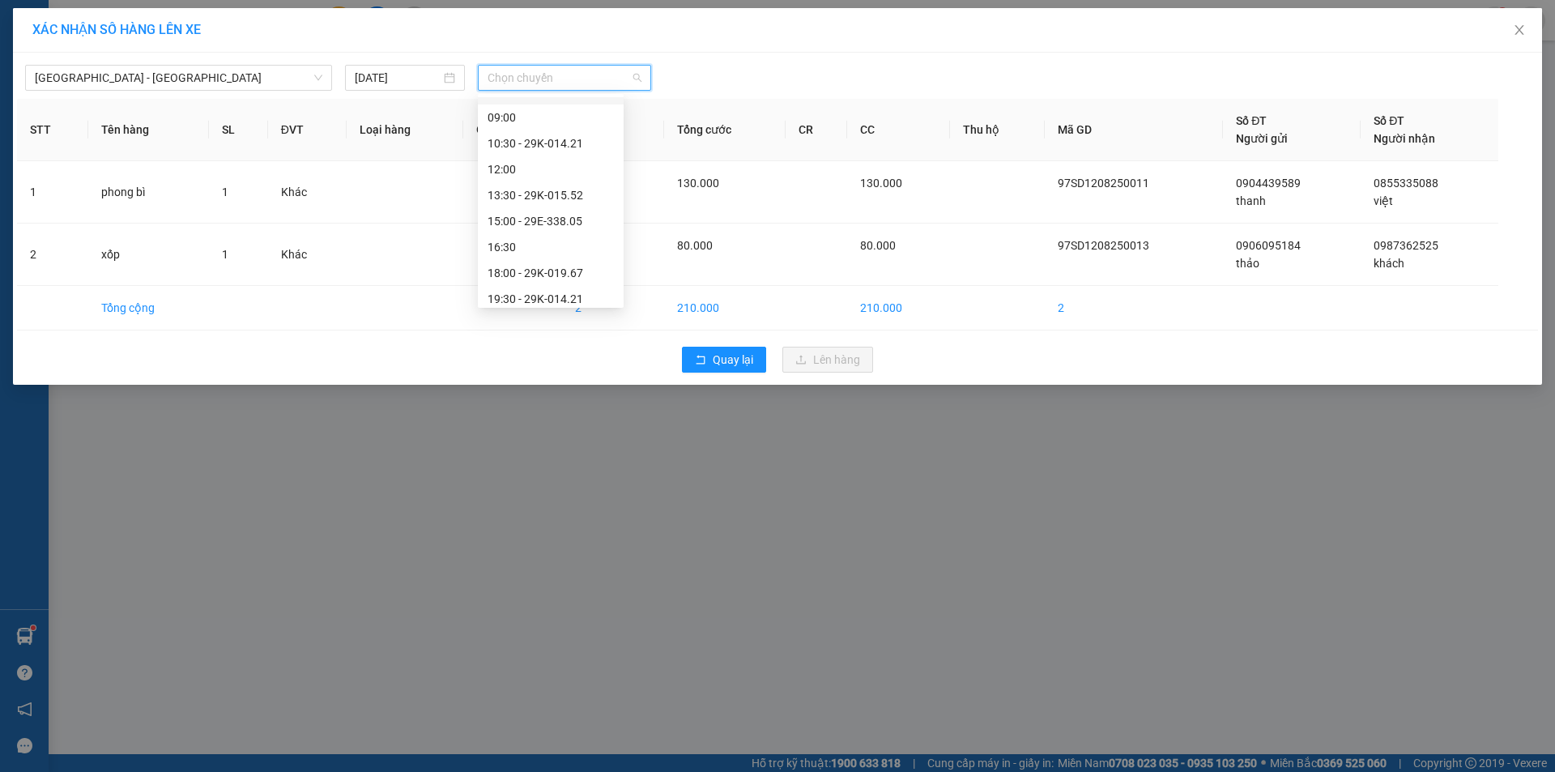
scroll to position [155, 0]
click at [534, 168] on div "13:30 - 29K-015.52" at bounding box center [550, 162] width 126 height 18
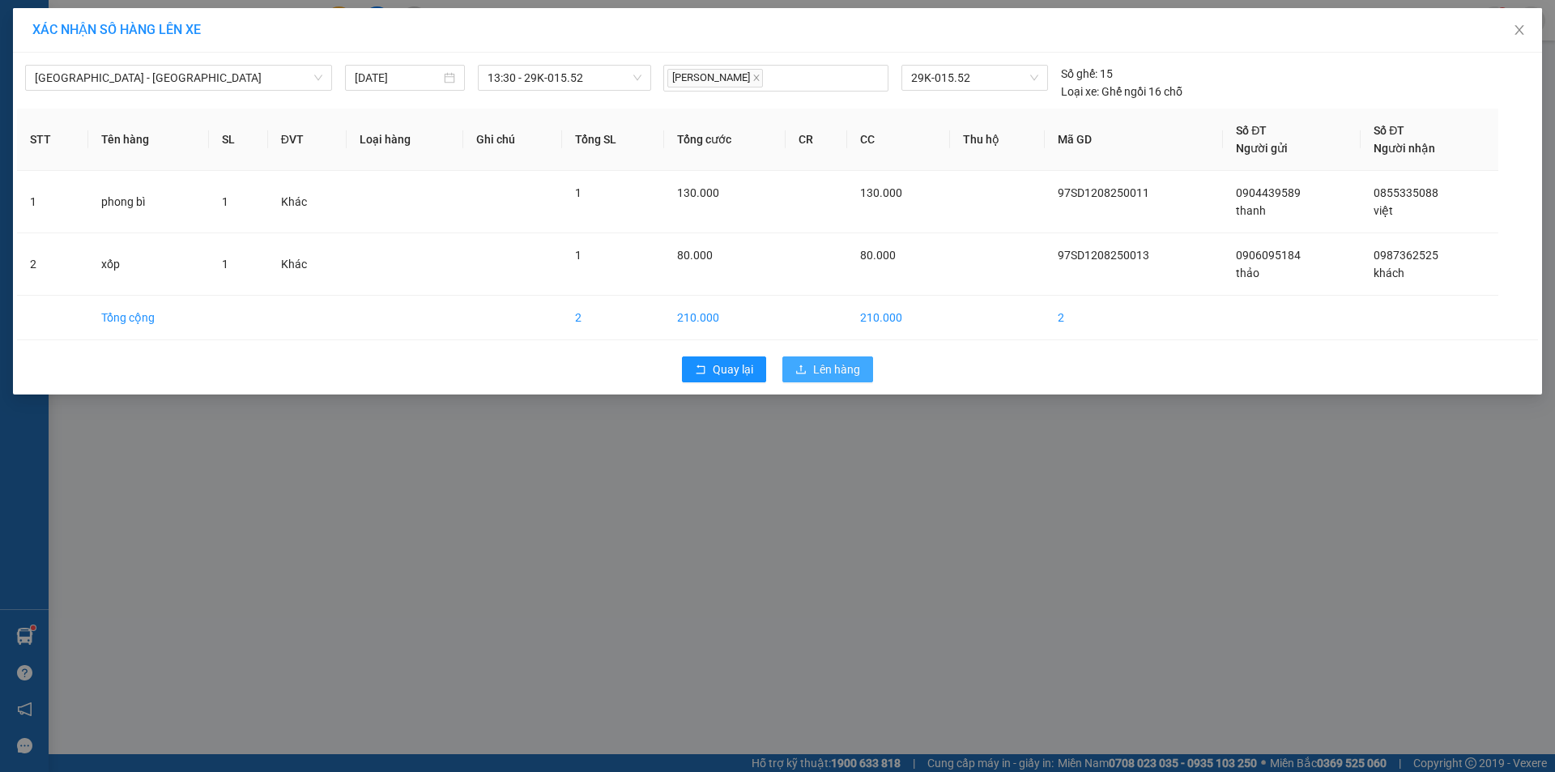
click at [817, 379] on button "Lên hàng" at bounding box center [827, 369] width 91 height 26
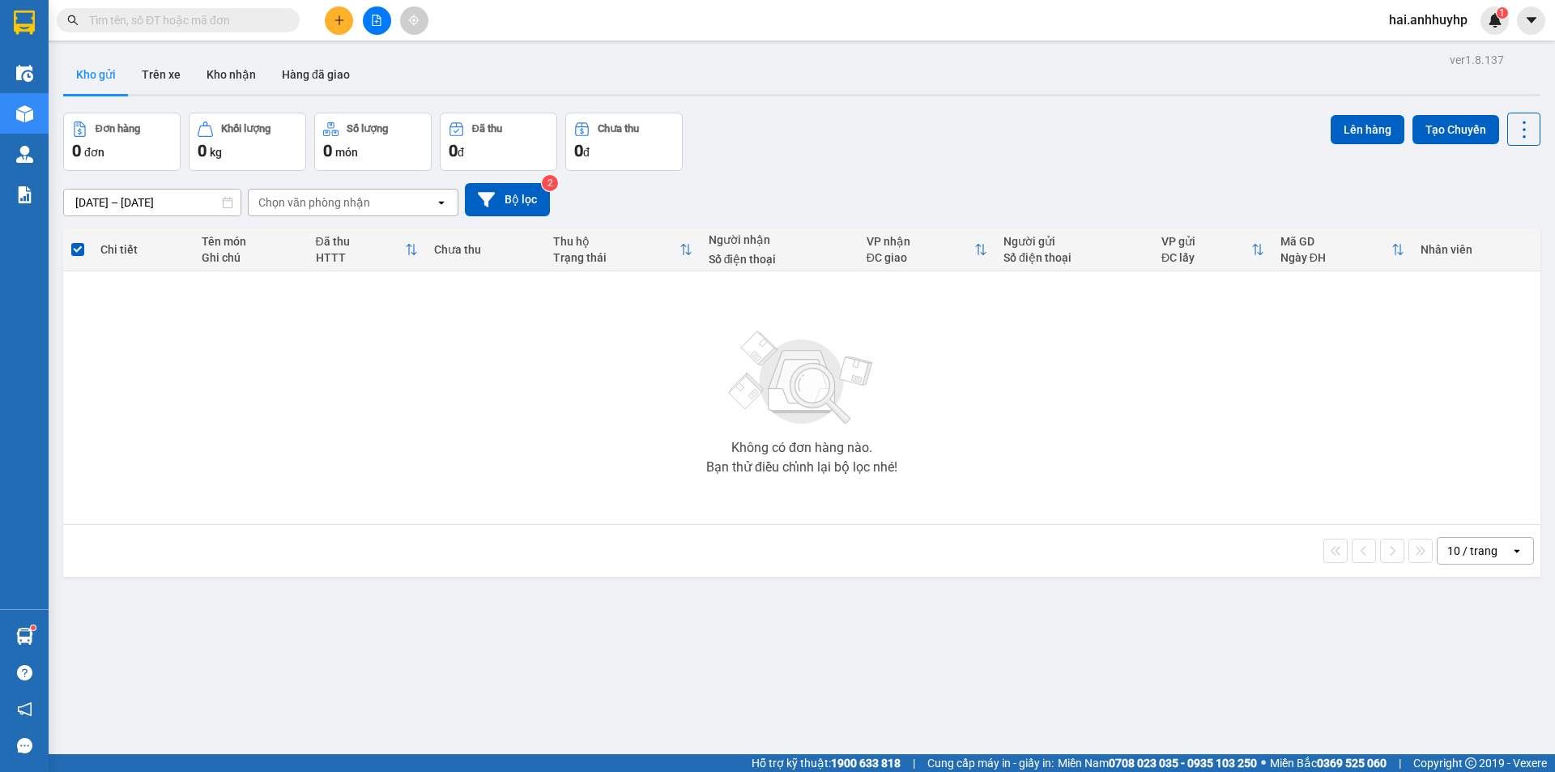
click at [256, 17] on input "text" at bounding box center [184, 20] width 191 height 18
paste input "009999"
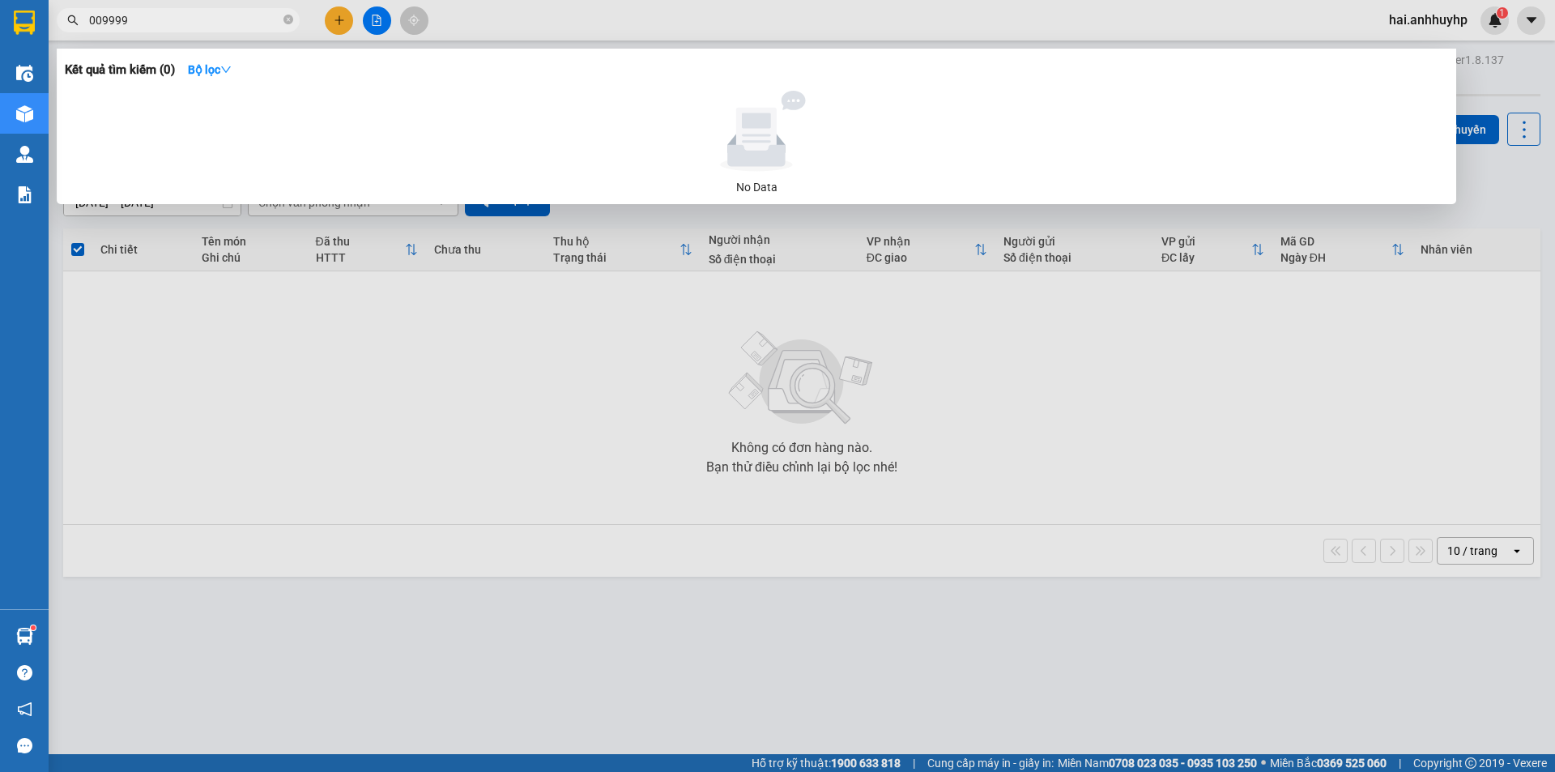
type input "009999"
click at [289, 20] on icon "close-circle" at bounding box center [288, 20] width 10 height 10
paste input "931055"
type input "931055"
click at [228, 307] on div at bounding box center [777, 386] width 1555 height 772
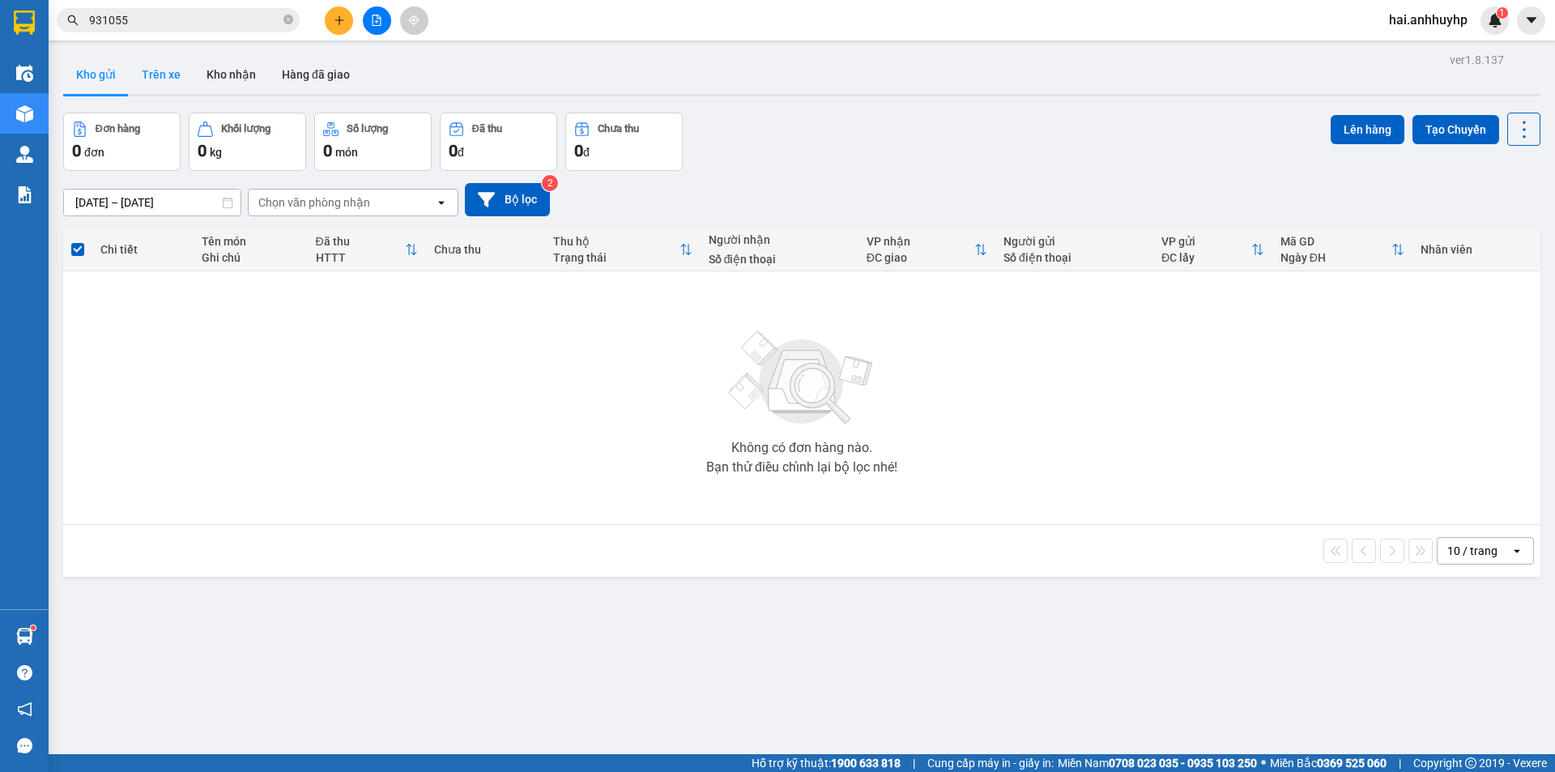
click at [147, 67] on button "Trên xe" at bounding box center [161, 74] width 65 height 39
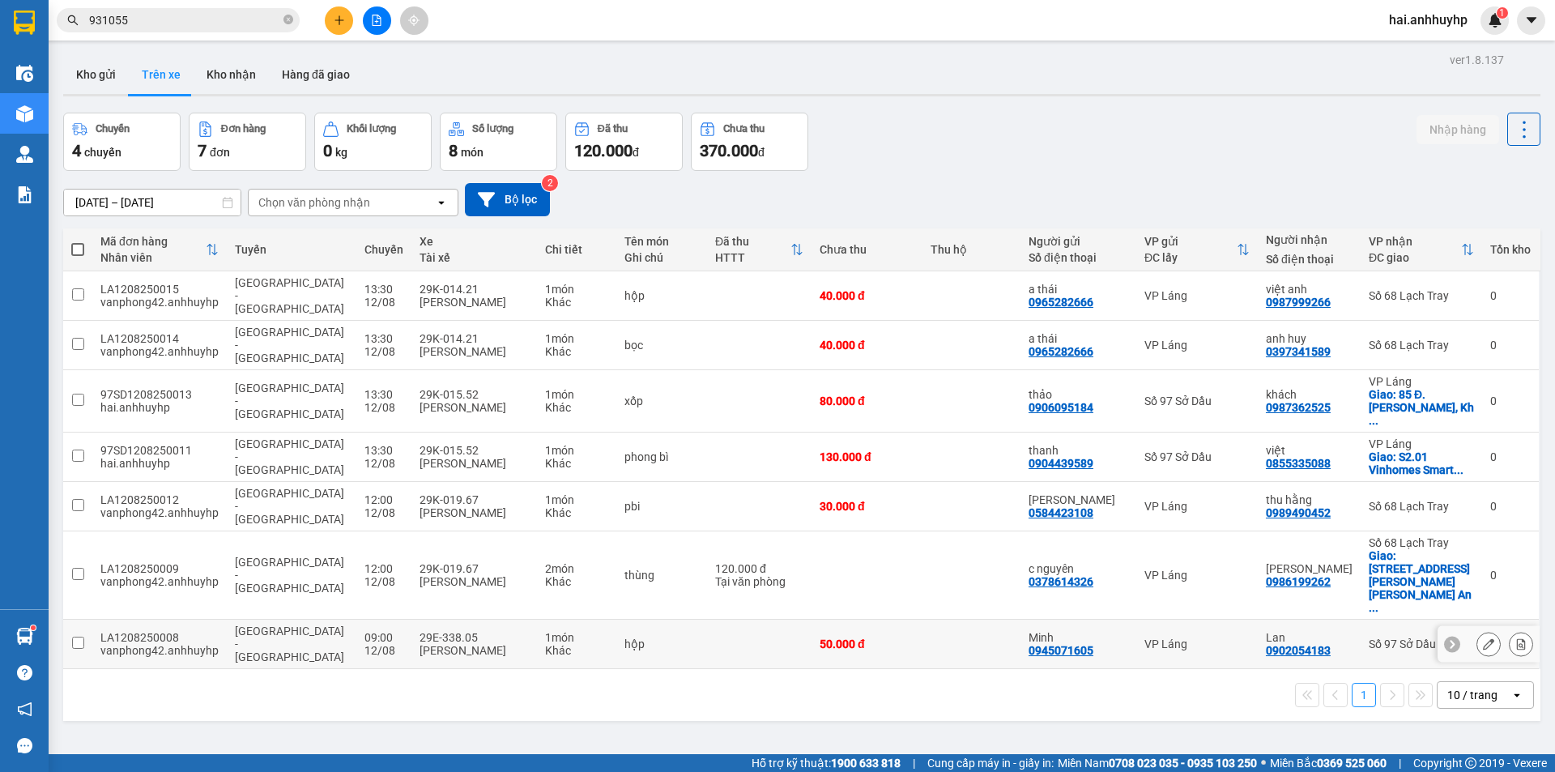
click at [77, 636] on input "checkbox" at bounding box center [78, 642] width 12 height 12
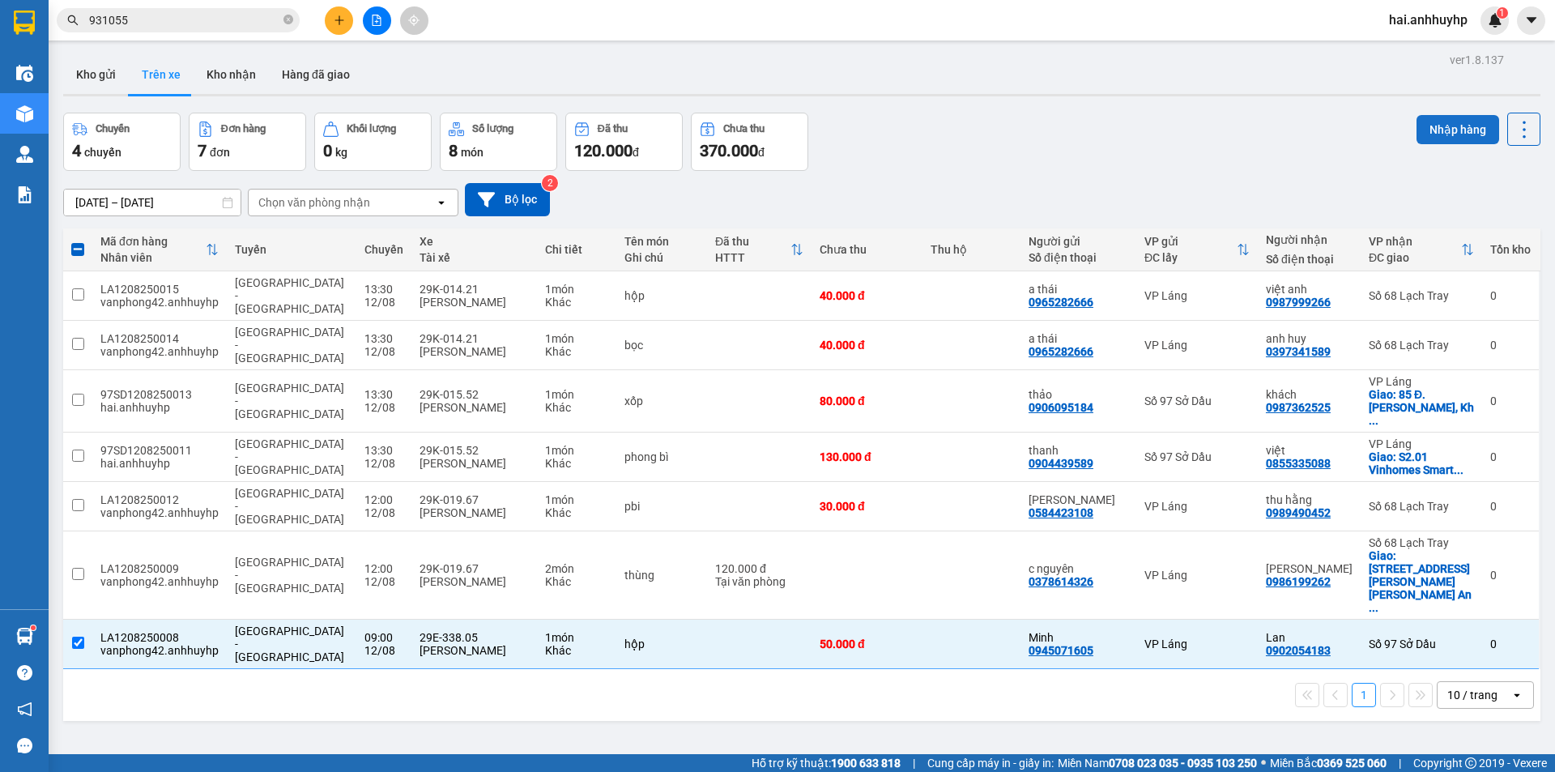
click at [1429, 129] on button "Nhập hàng" at bounding box center [1457, 129] width 83 height 29
checkbox input "false"
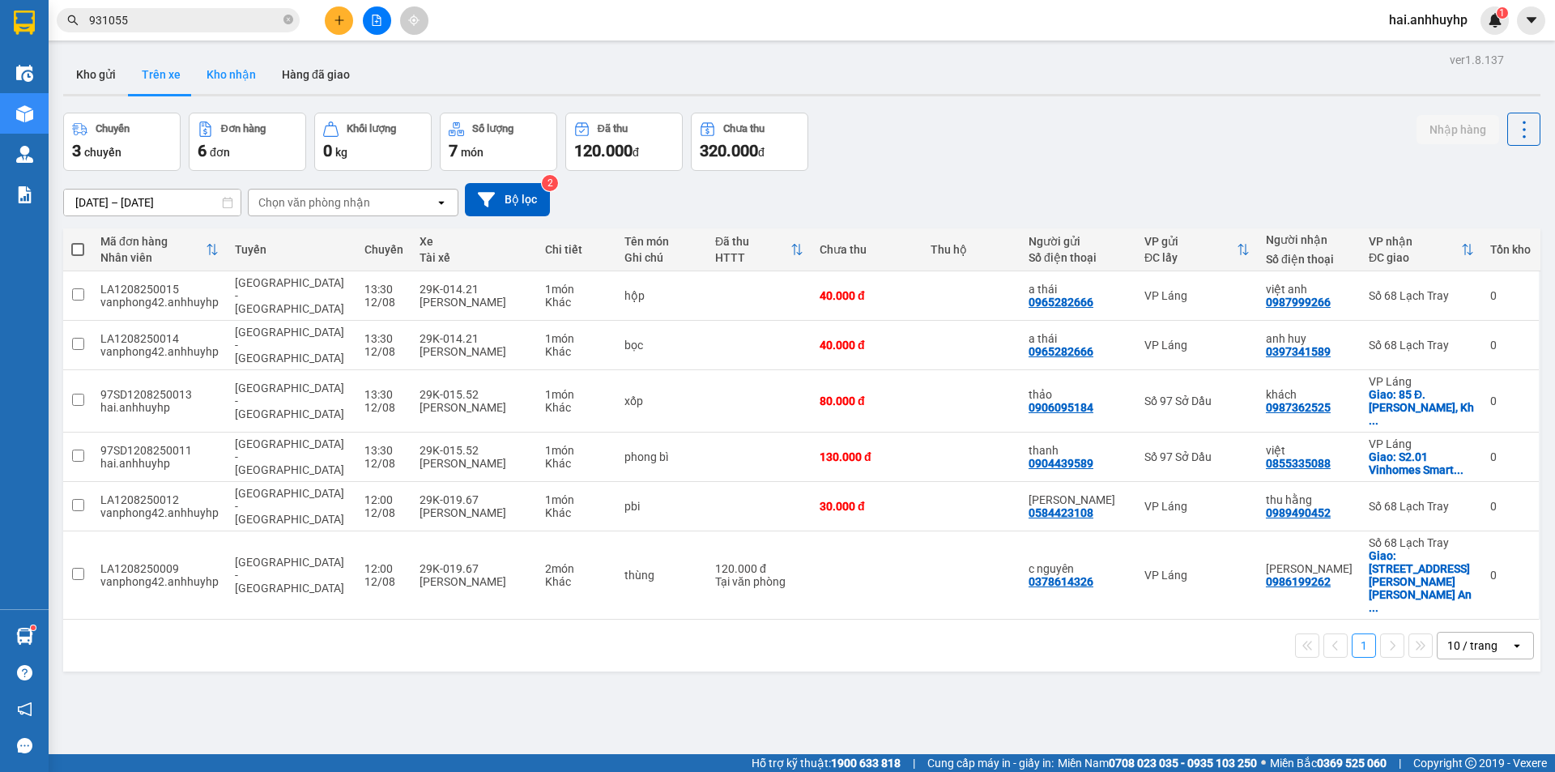
click at [219, 70] on button "Kho nhận" at bounding box center [231, 74] width 75 height 39
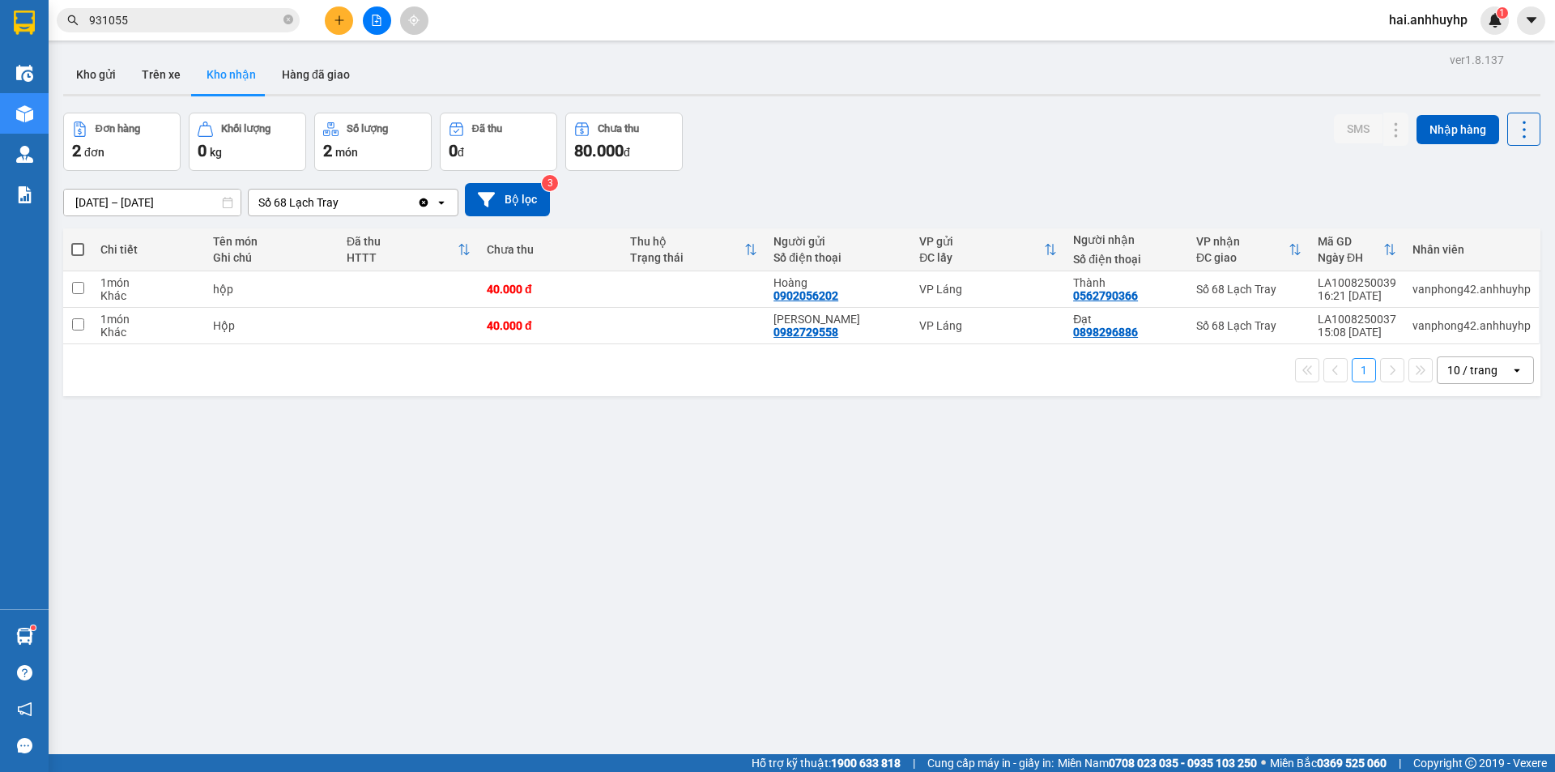
click at [357, 203] on div "Số 68 Lạch Tray" at bounding box center [333, 202] width 168 height 26
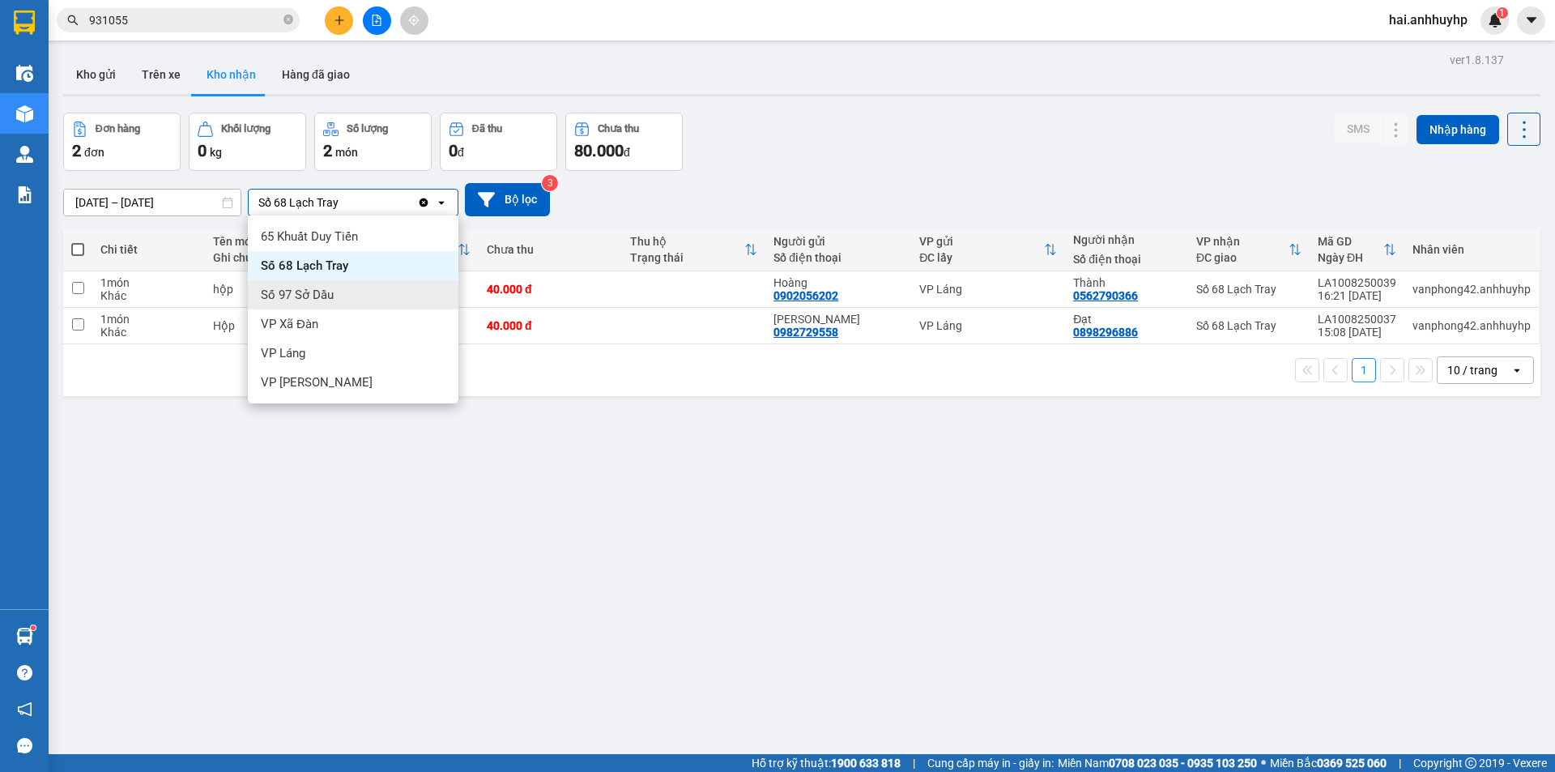
click at [278, 292] on span "Số 97 Sở Dầu" at bounding box center [297, 295] width 73 height 16
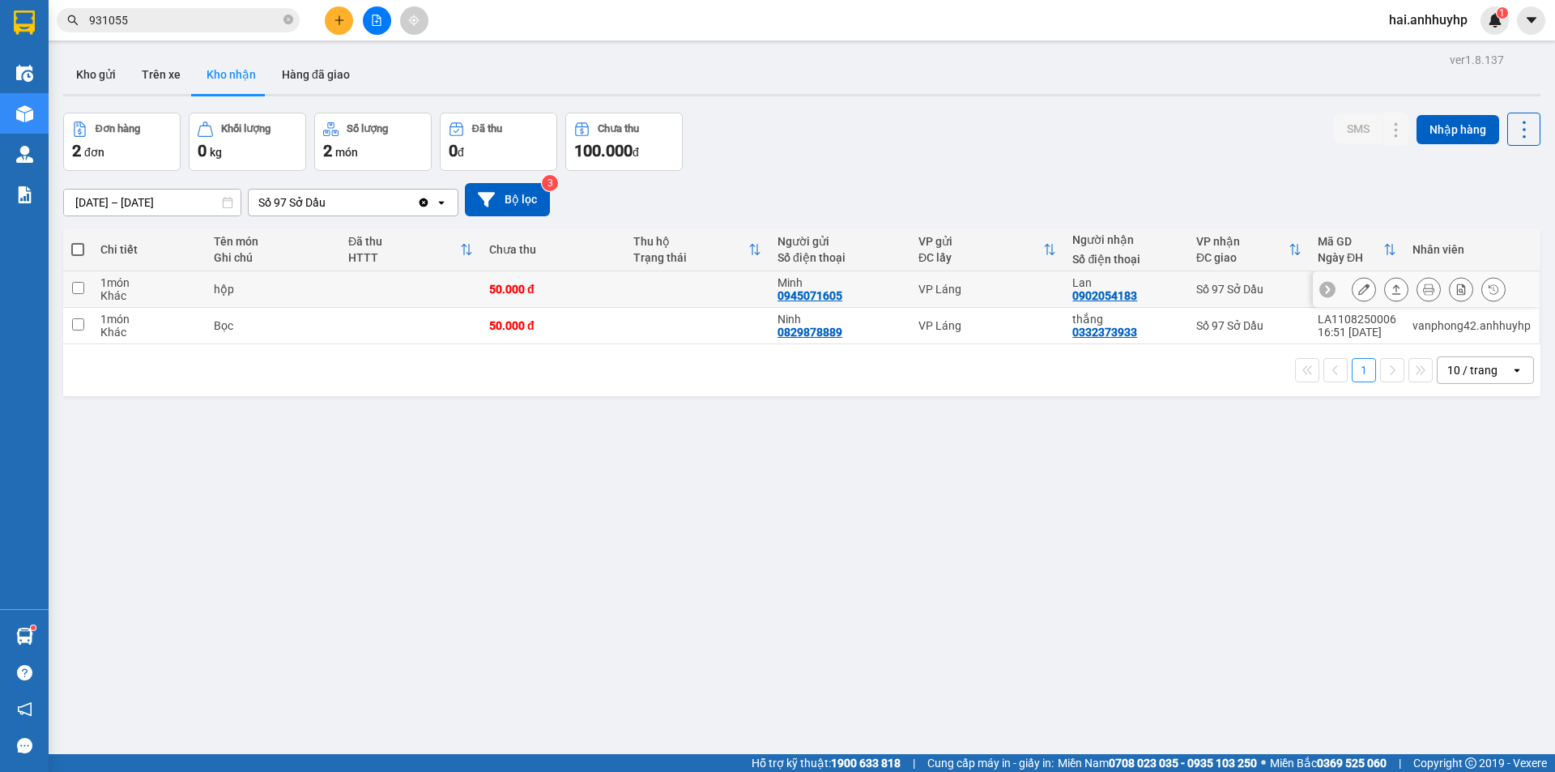
click at [78, 284] on input "checkbox" at bounding box center [78, 288] width 12 height 12
checkbox input "true"
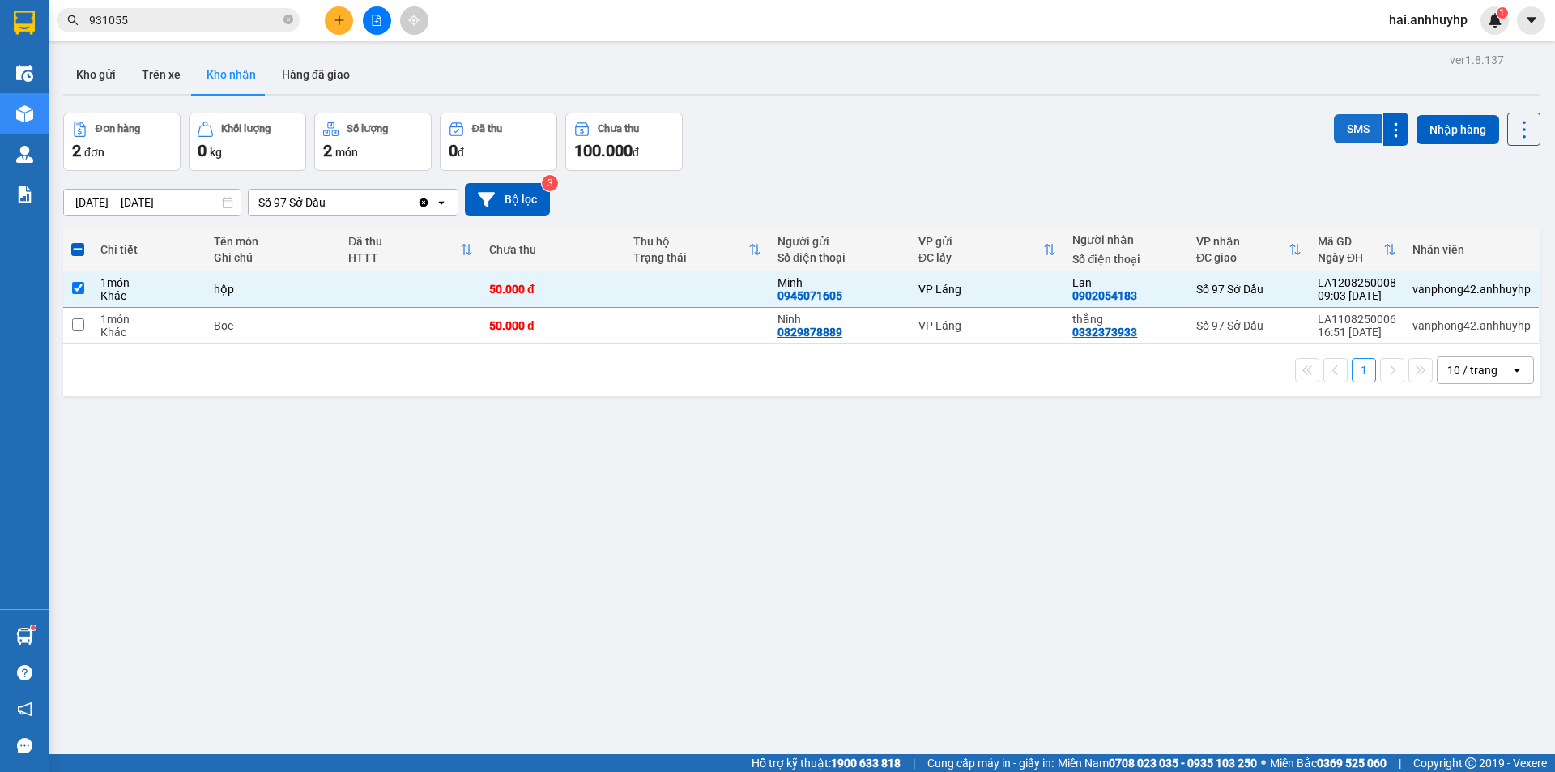
click at [1342, 132] on button "SMS" at bounding box center [1358, 128] width 49 height 29
click at [163, 79] on button "Trên xe" at bounding box center [161, 74] width 65 height 39
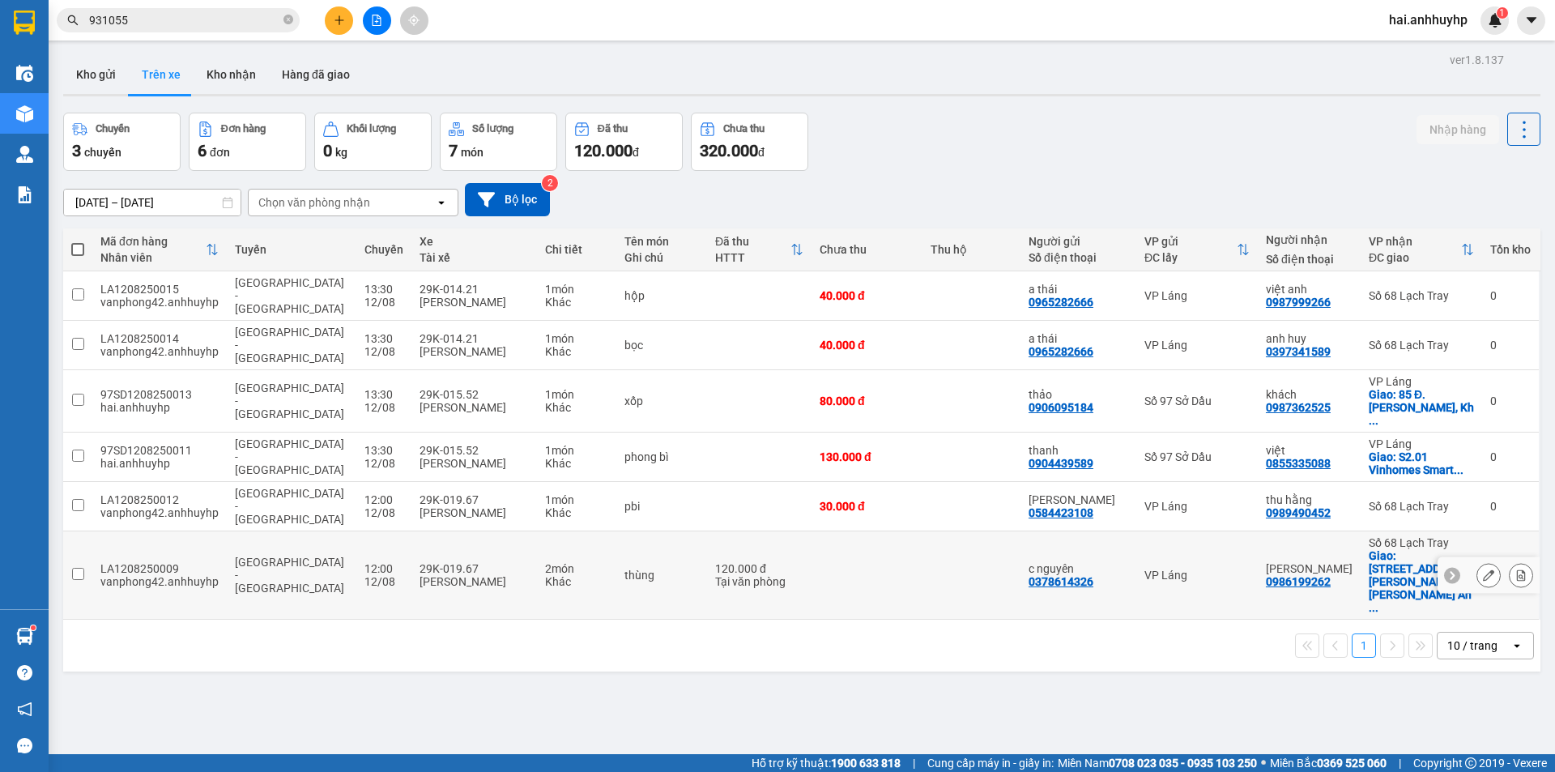
click at [77, 568] on input "checkbox" at bounding box center [78, 574] width 12 height 12
checkbox input "true"
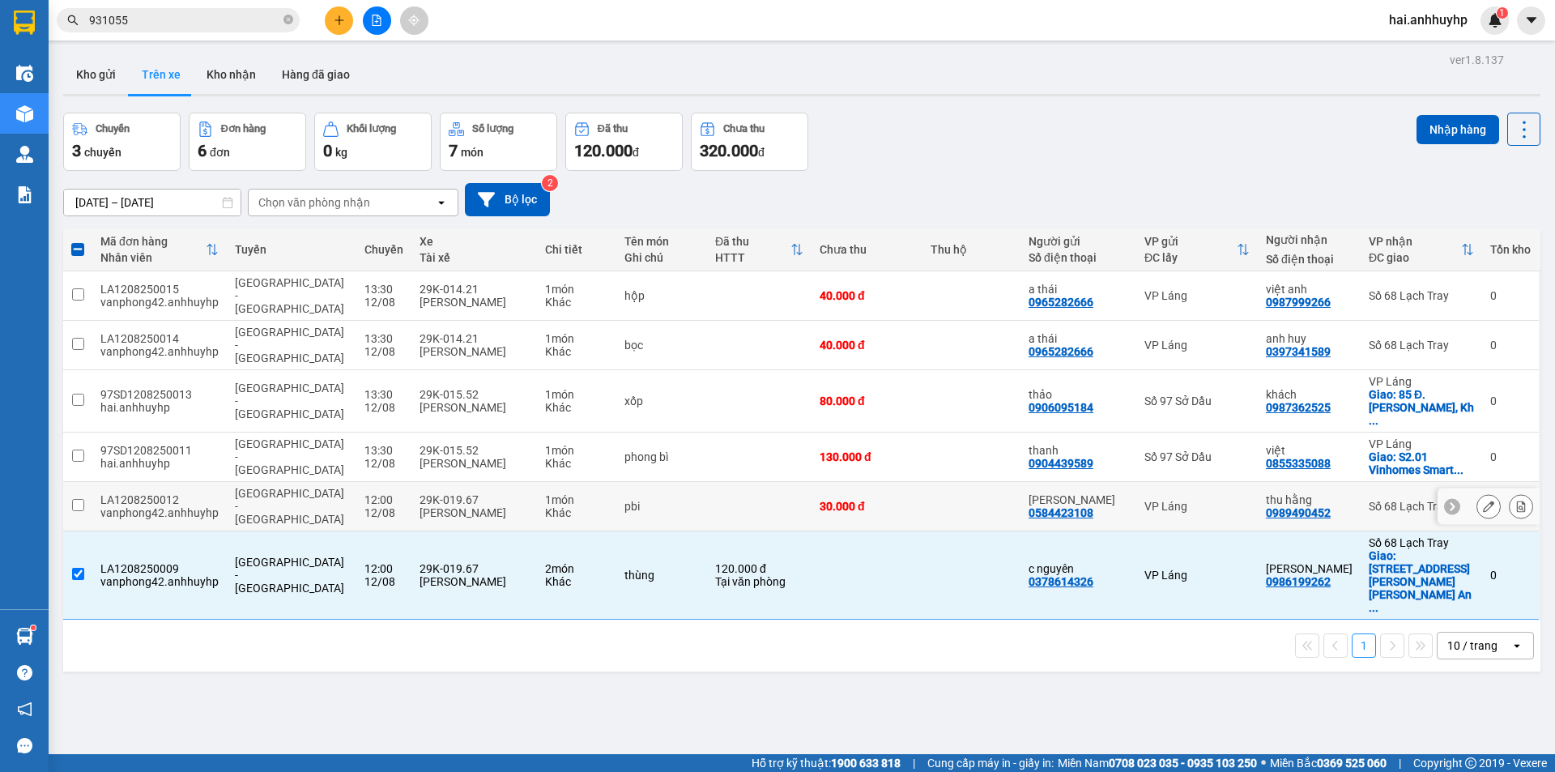
click at [74, 499] on input "checkbox" at bounding box center [78, 505] width 12 height 12
checkbox input "true"
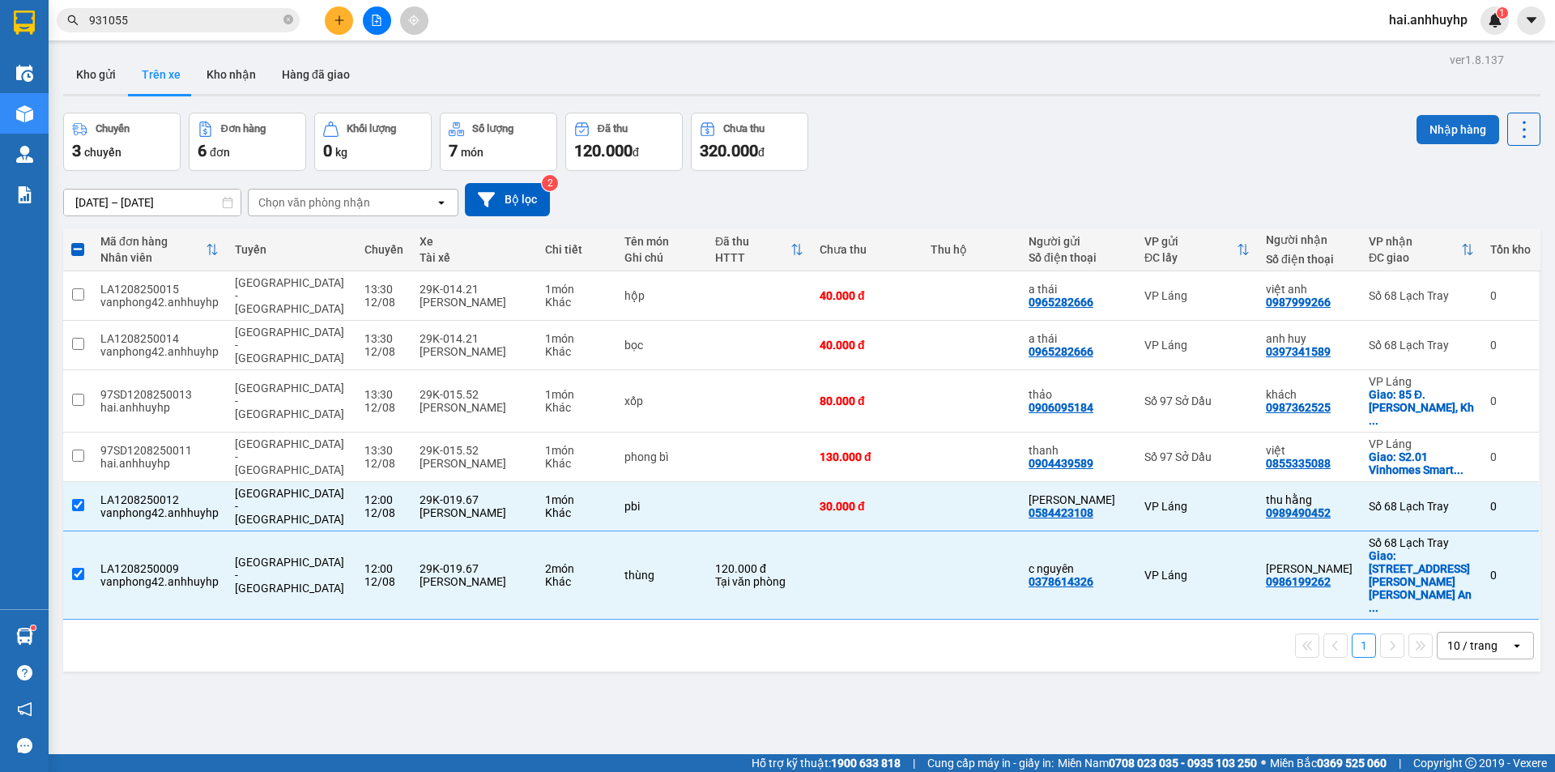
click at [1443, 133] on button "Nhập hàng" at bounding box center [1457, 129] width 83 height 29
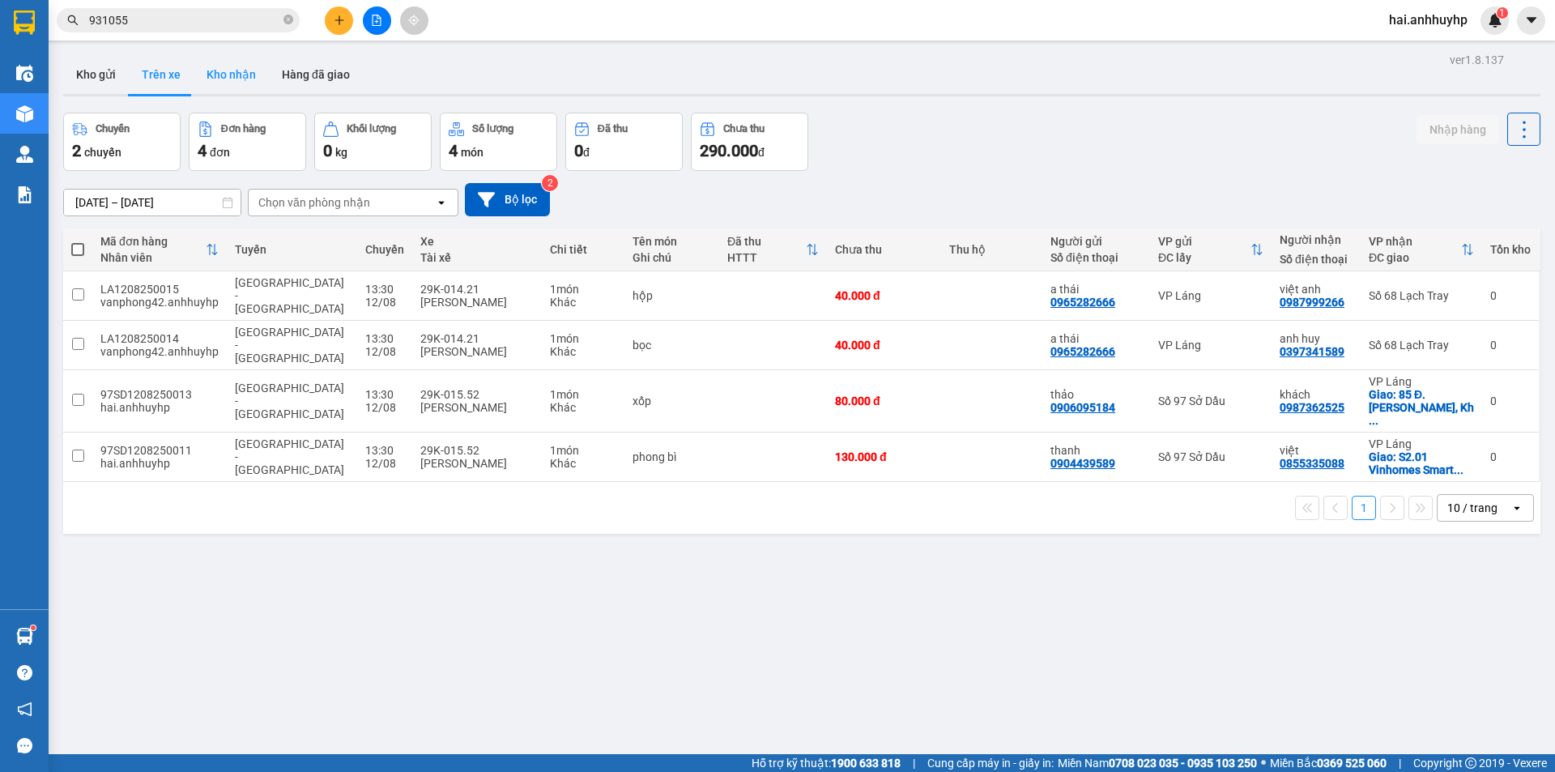
click at [218, 70] on button "Kho nhận" at bounding box center [231, 74] width 75 height 39
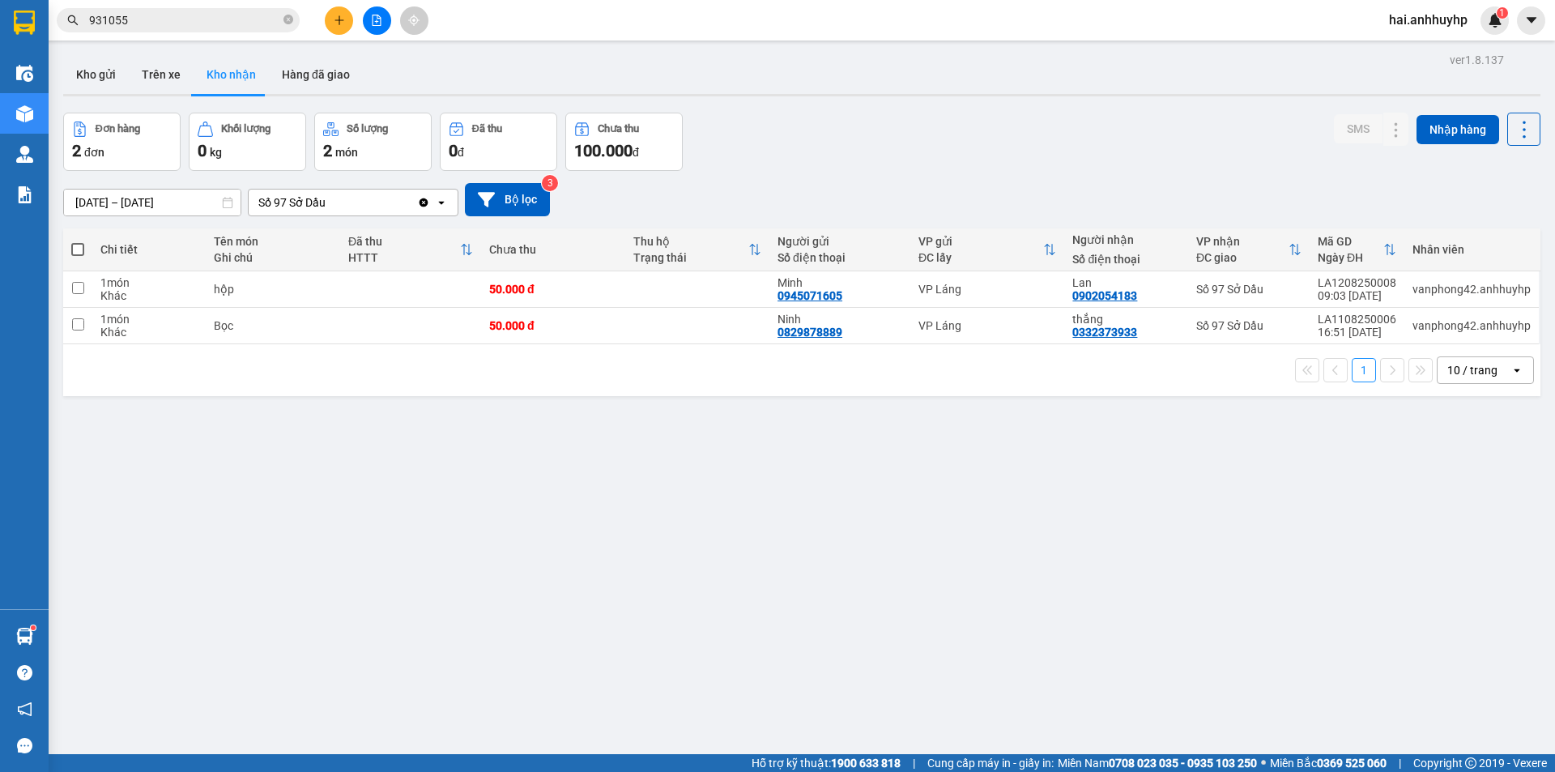
click at [312, 205] on div "Số 97 Sở Dầu" at bounding box center [291, 202] width 67 height 16
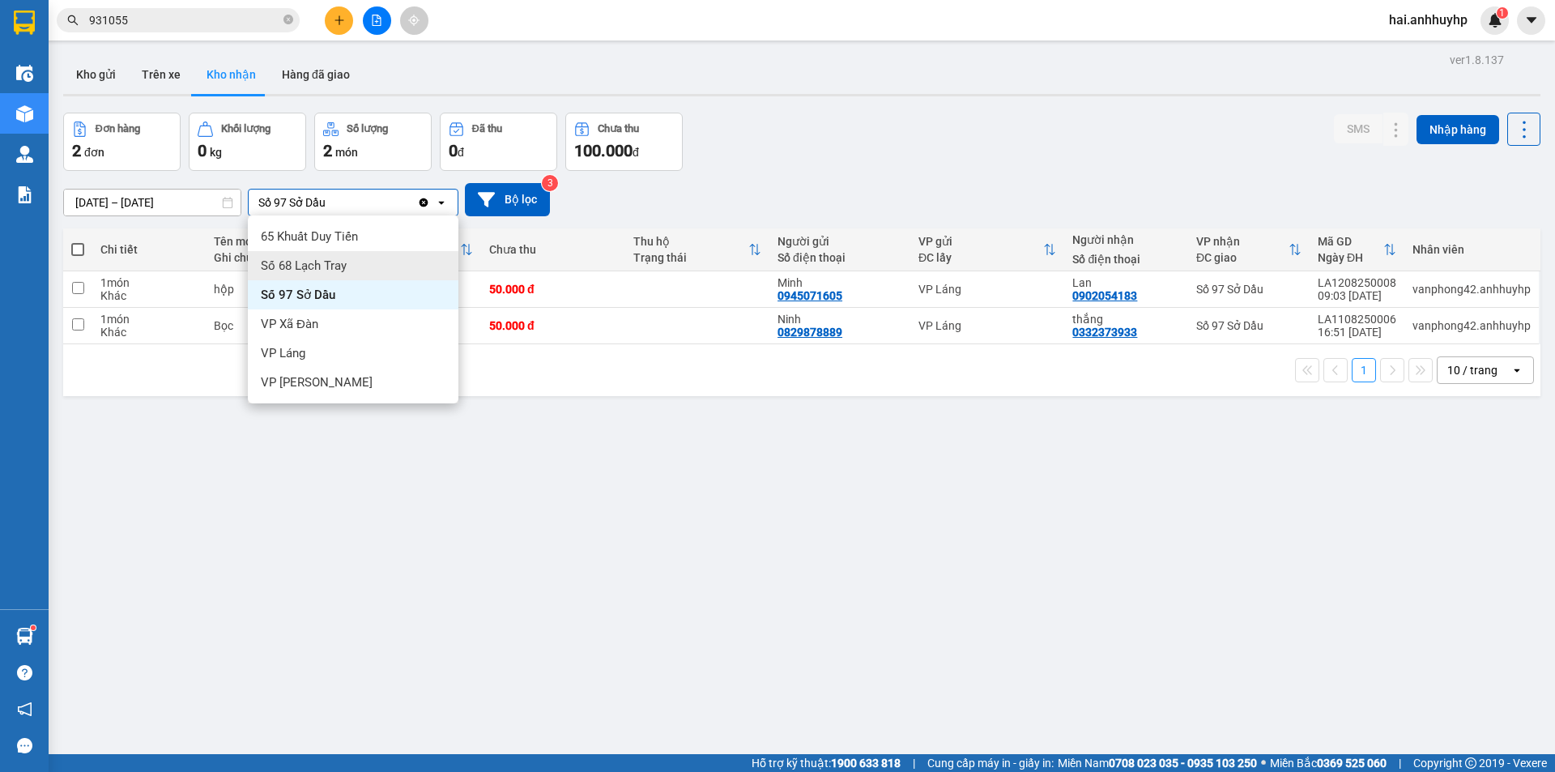
click at [309, 258] on span "Số 68 Lạch Tray" at bounding box center [304, 265] width 86 height 16
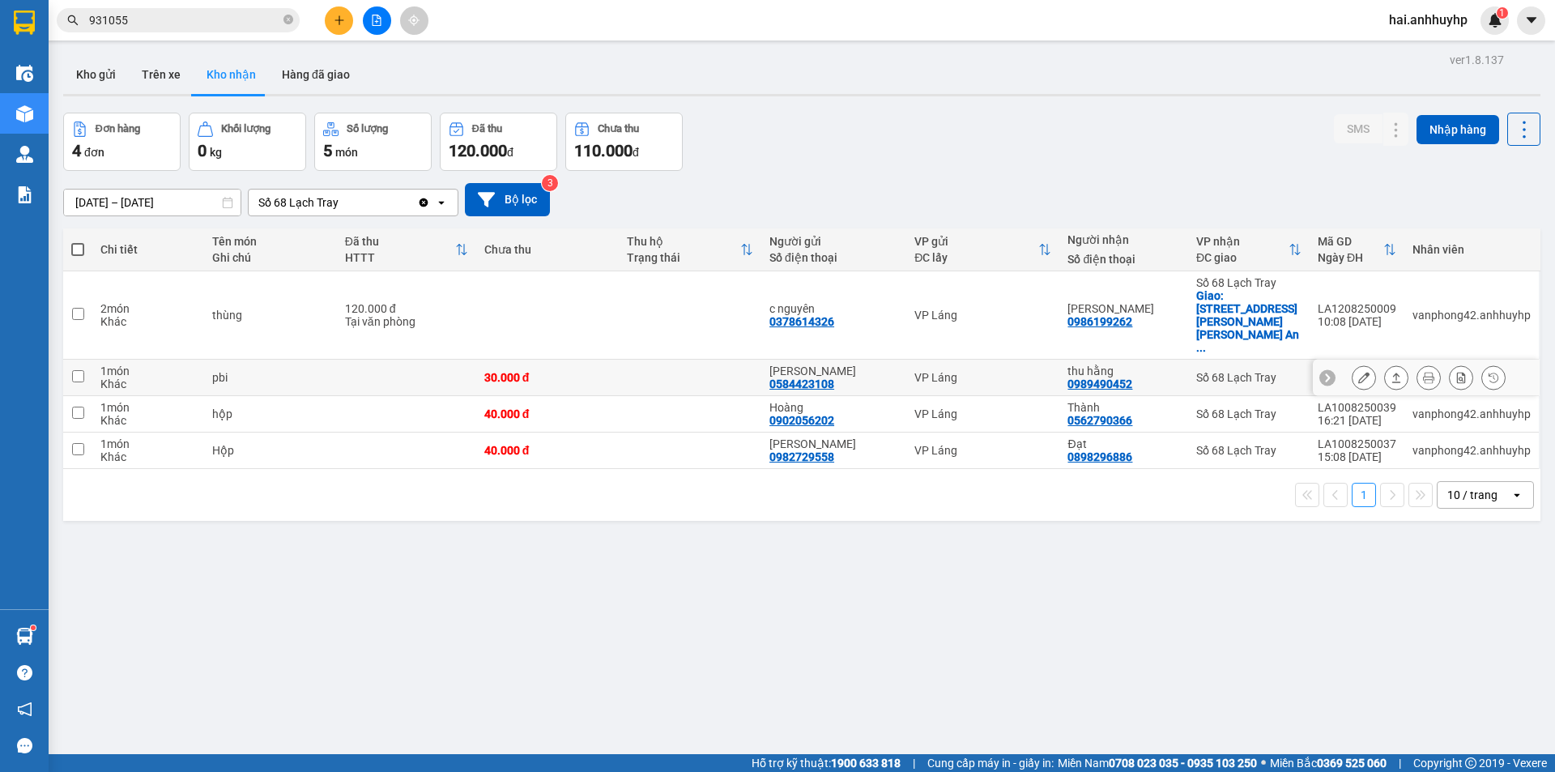
click at [78, 370] on input "checkbox" at bounding box center [78, 376] width 12 height 12
checkbox input "true"
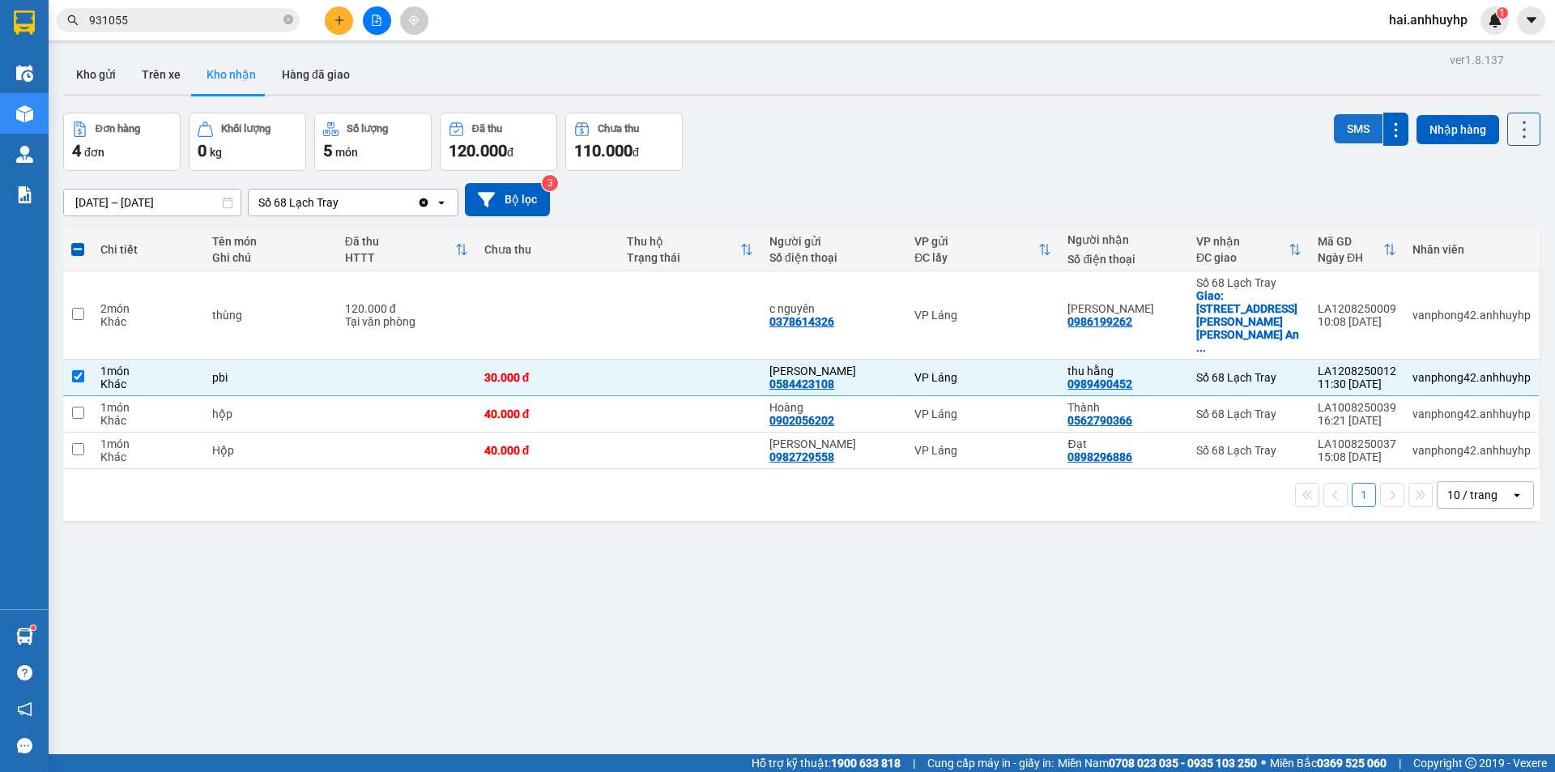
click at [1338, 130] on button "SMS" at bounding box center [1358, 128] width 49 height 29
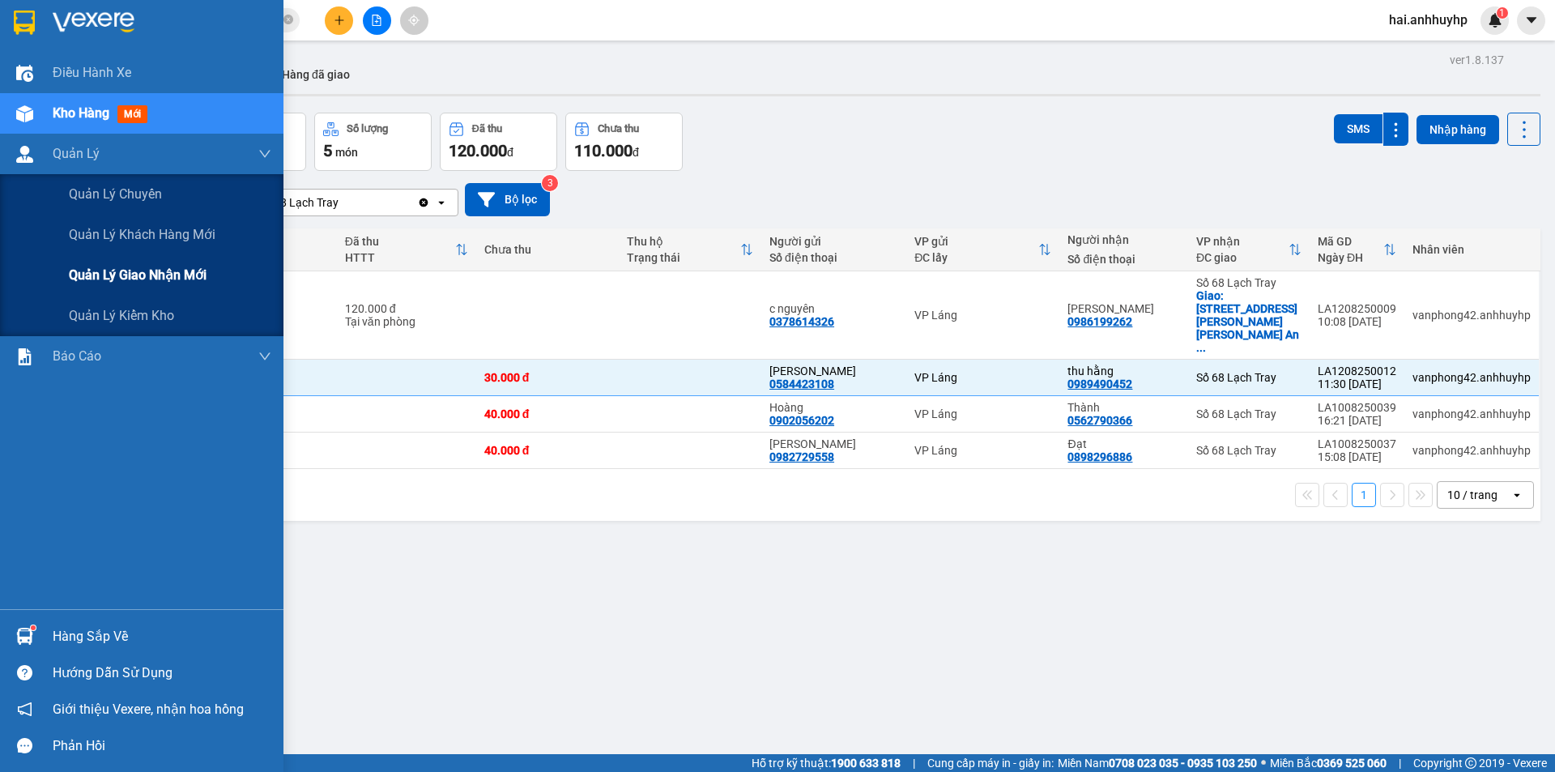
click at [94, 271] on span "Quản lý giao nhận mới" at bounding box center [138, 275] width 138 height 20
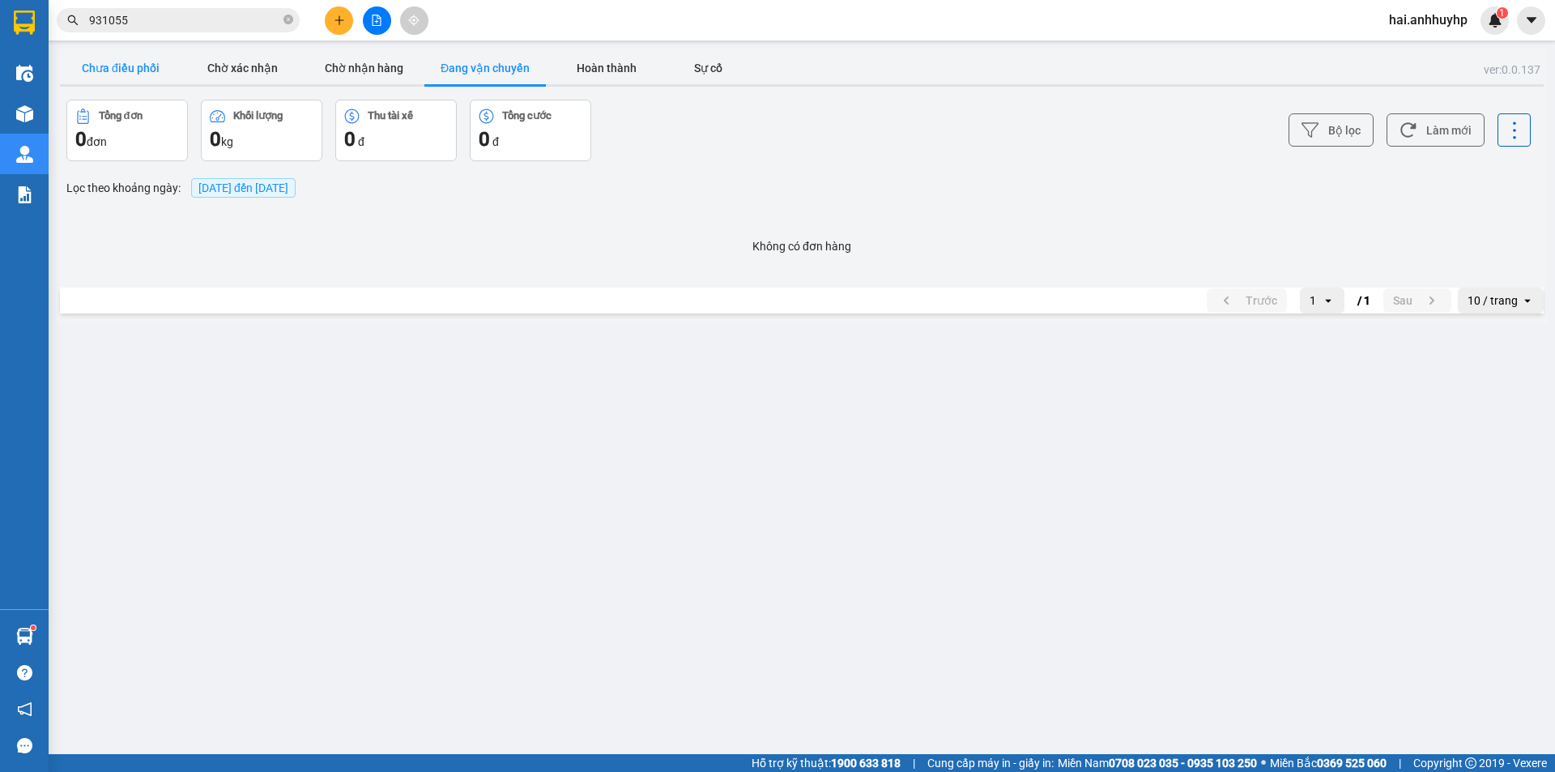
click at [131, 57] on button "Chưa điều phối" at bounding box center [120, 68] width 121 height 32
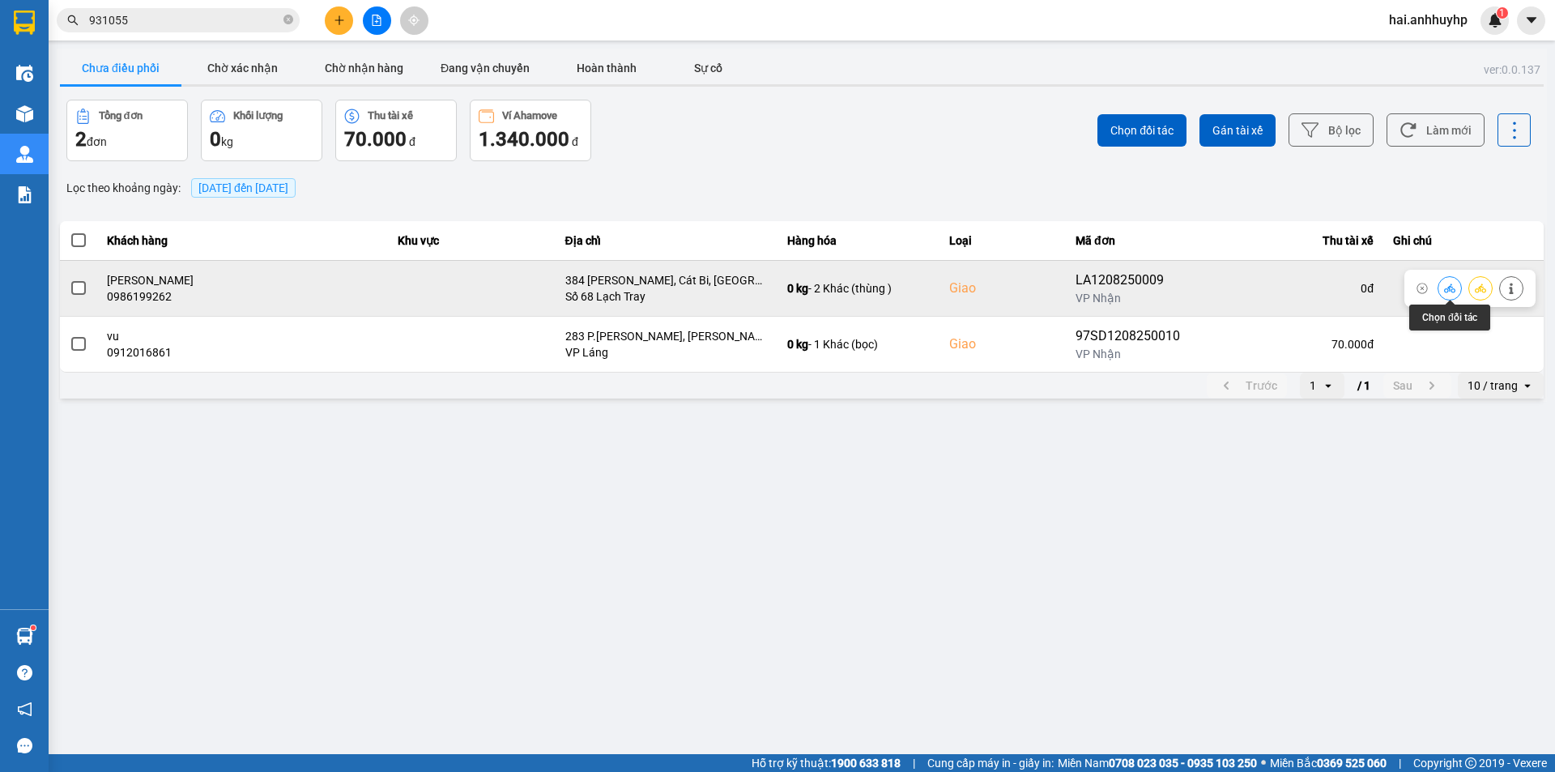
click at [1447, 286] on icon at bounding box center [1449, 288] width 11 height 11
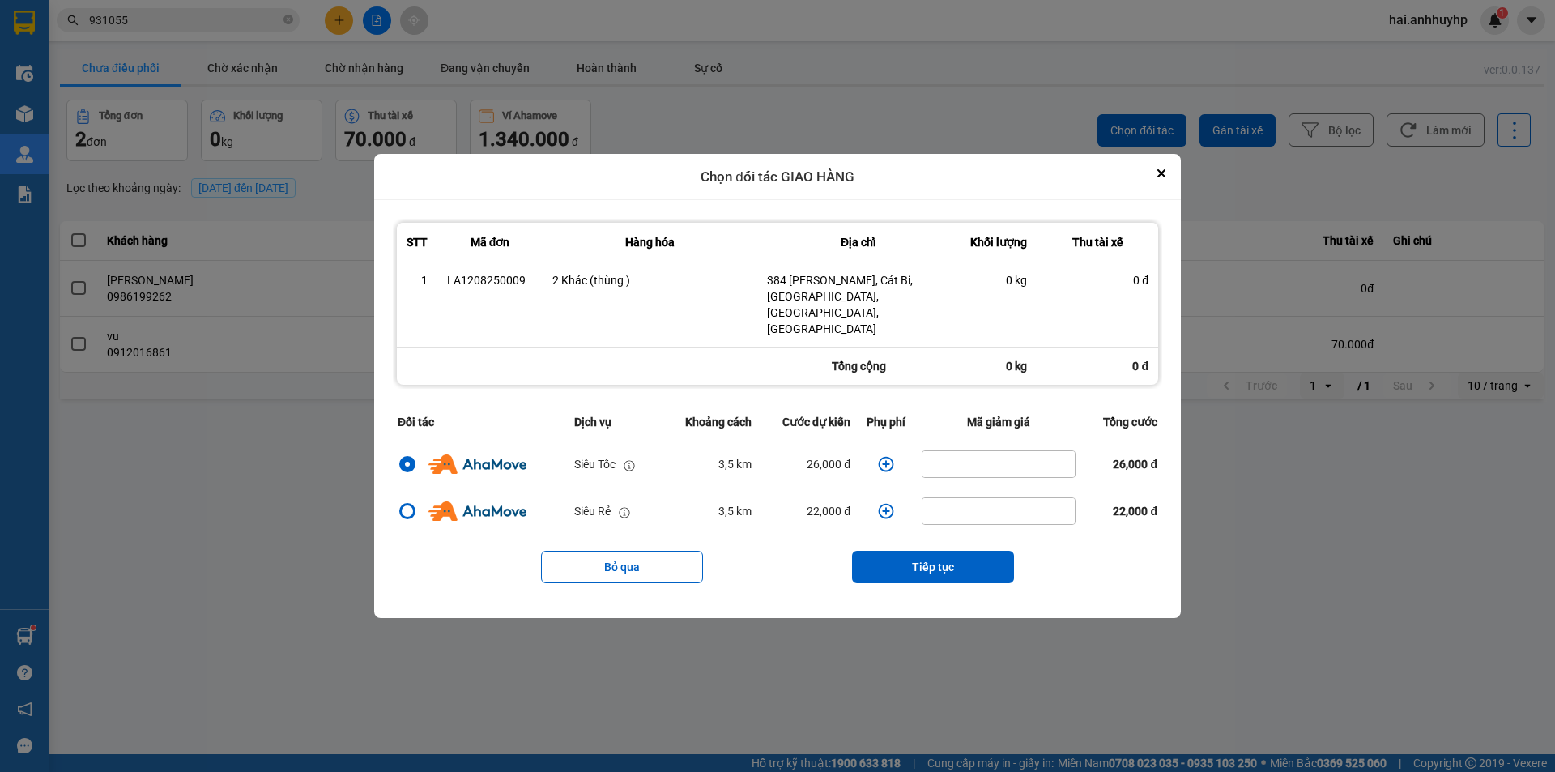
click at [889, 456] on icon "dialog" at bounding box center [886, 464] width 16 height 16
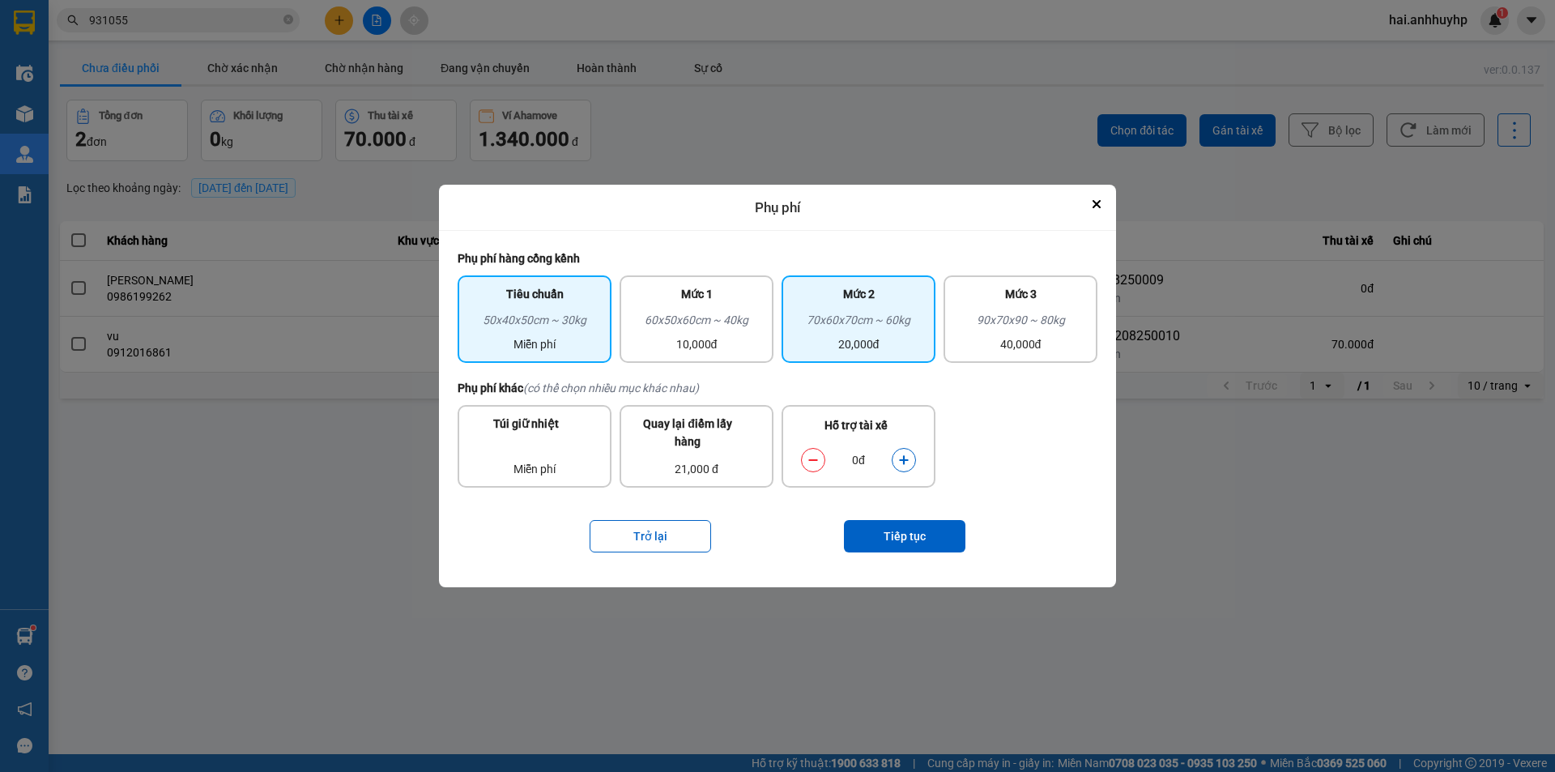
click at [891, 328] on div "70x60x70cm ~ 60kg" at bounding box center [858, 323] width 134 height 24
click at [903, 462] on icon "dialog" at bounding box center [903, 460] width 9 height 9
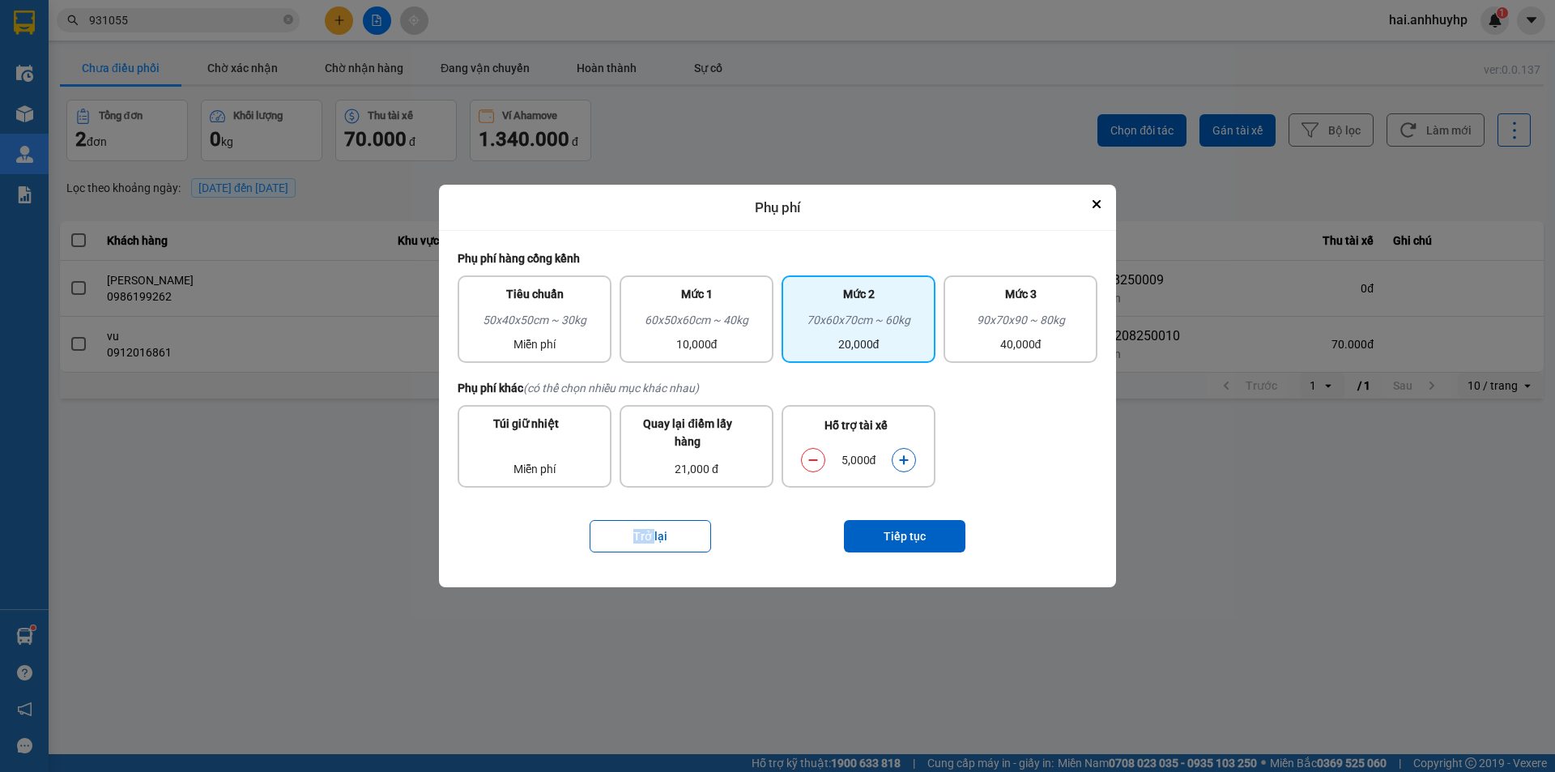
click at [903, 462] on icon "dialog" at bounding box center [903, 460] width 9 height 9
click at [893, 541] on button "Tiếp tục" at bounding box center [904, 536] width 121 height 32
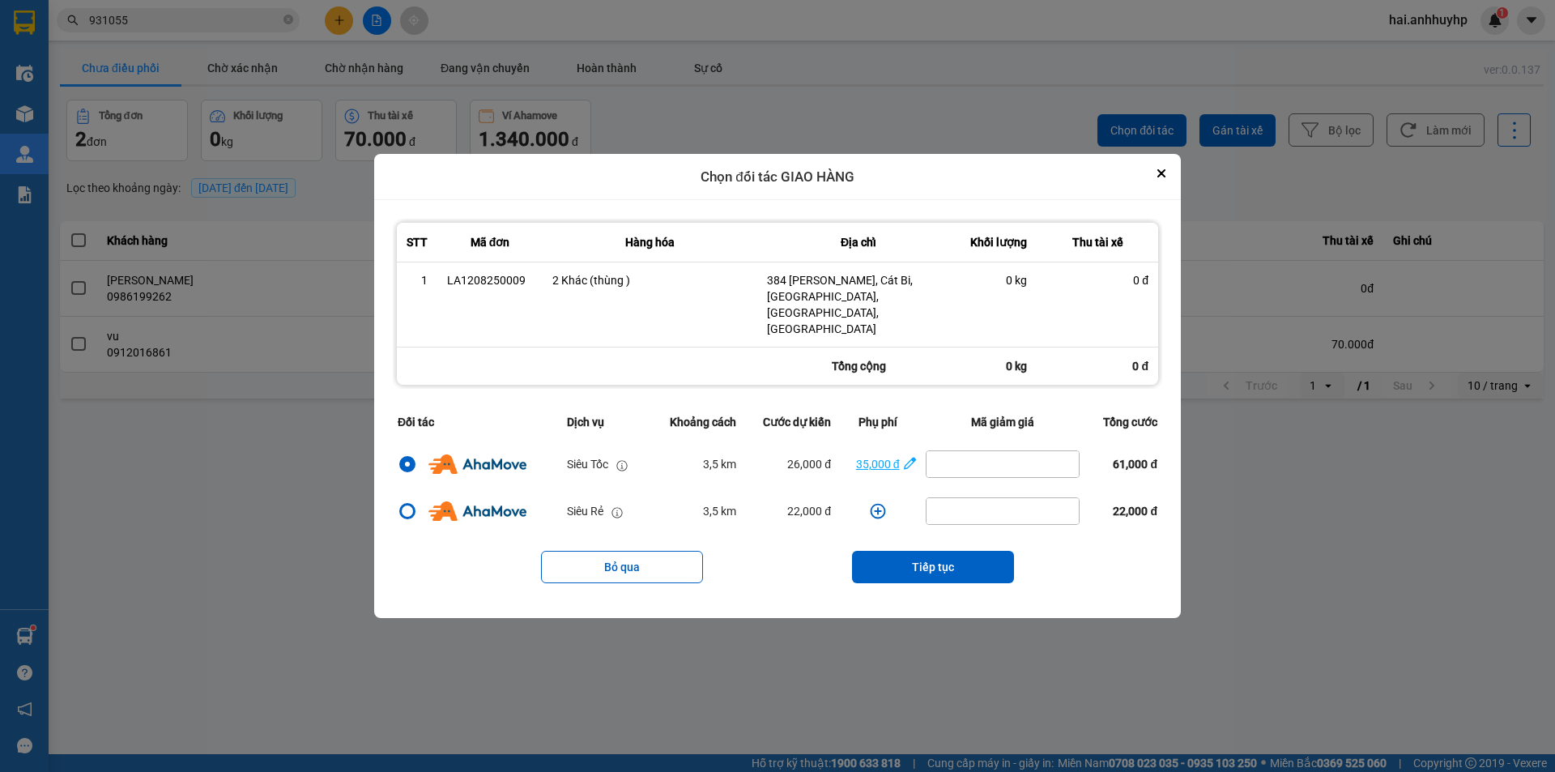
click at [866, 455] on div "35,000 đ" at bounding box center [869, 464] width 59 height 18
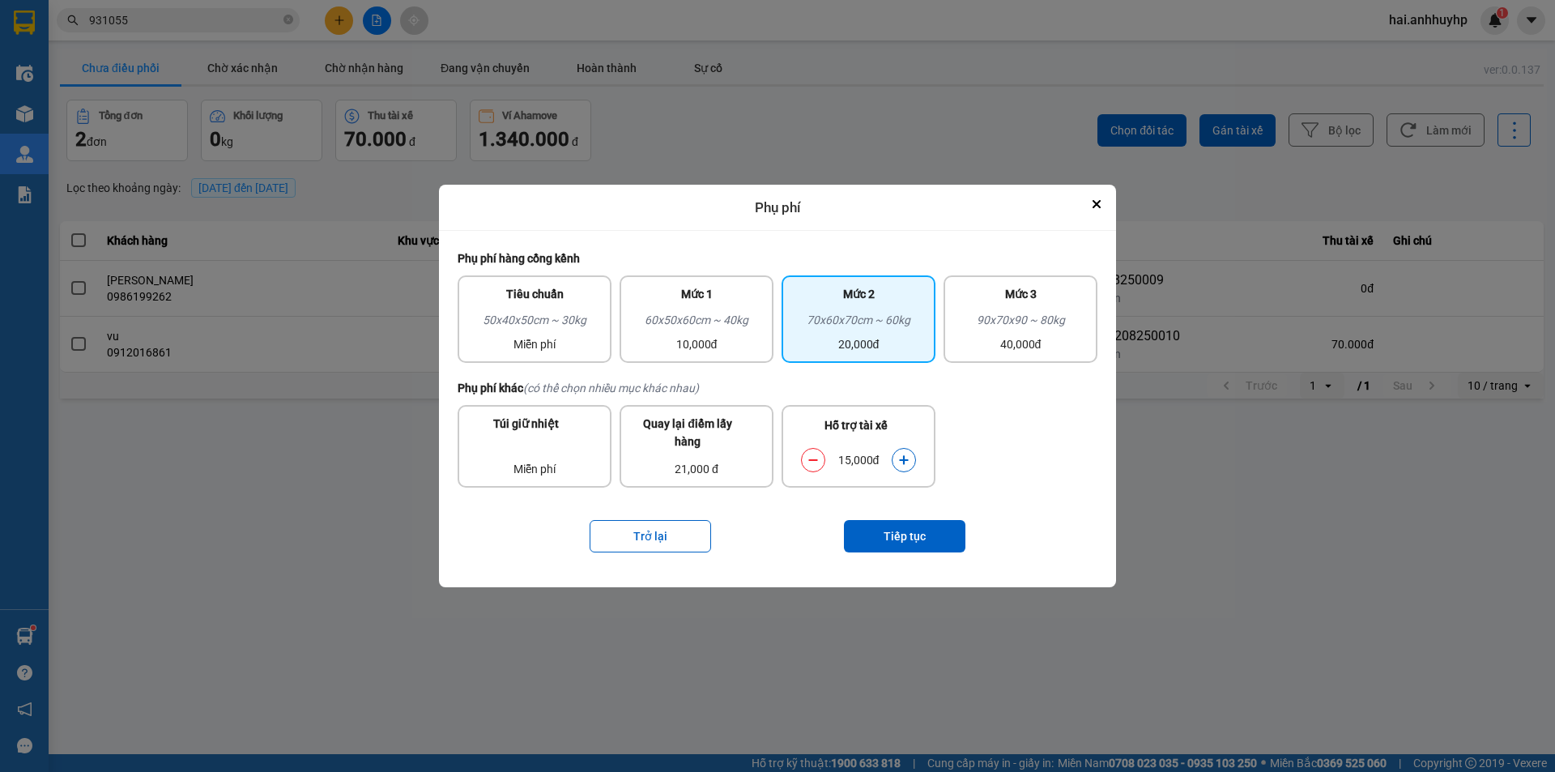
click at [818, 465] on icon "dialog" at bounding box center [812, 459] width 11 height 11
click at [928, 526] on button "Tiếp tục" at bounding box center [904, 536] width 121 height 32
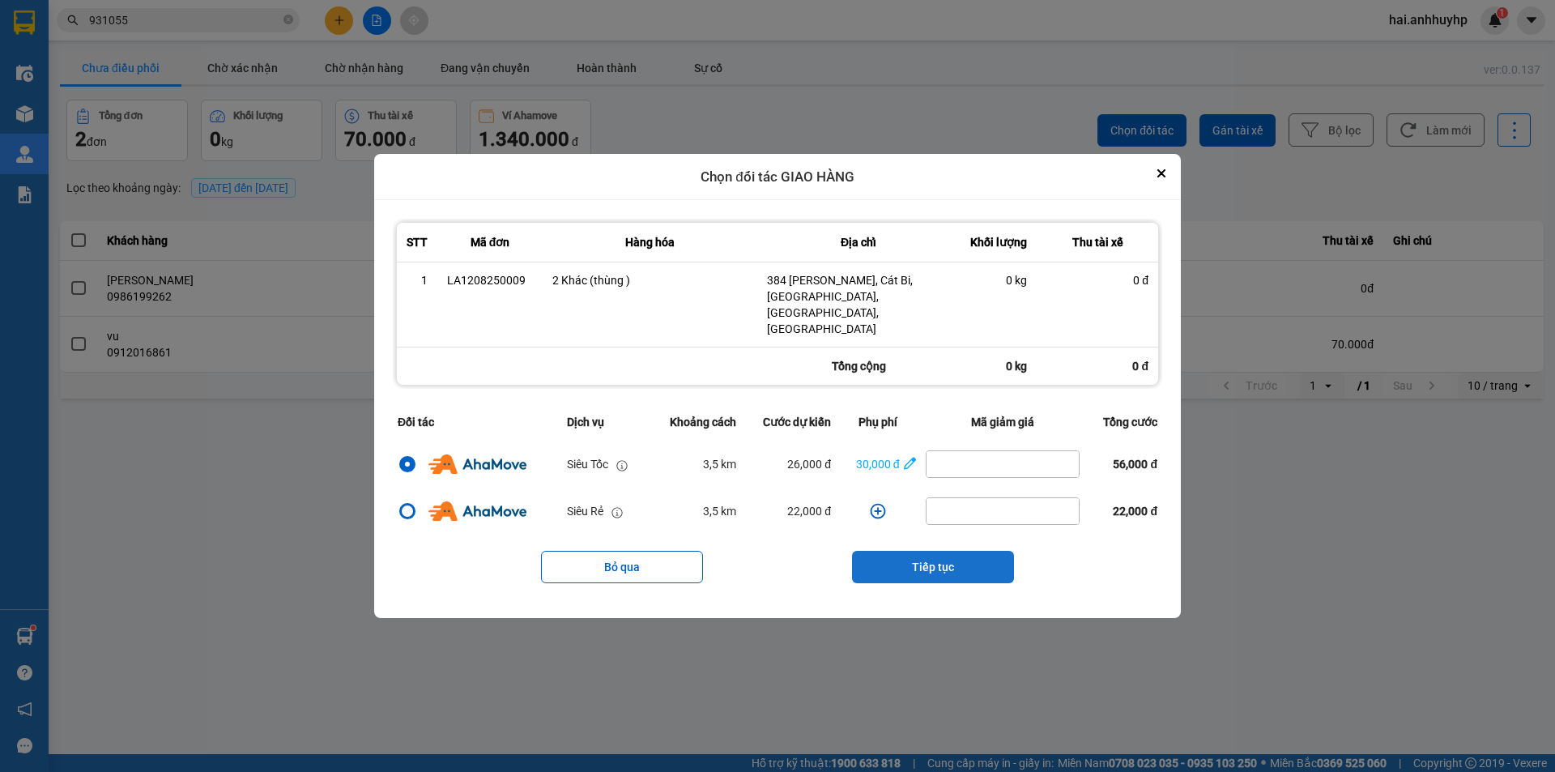
click at [938, 551] on button "Tiếp tục" at bounding box center [933, 567] width 162 height 32
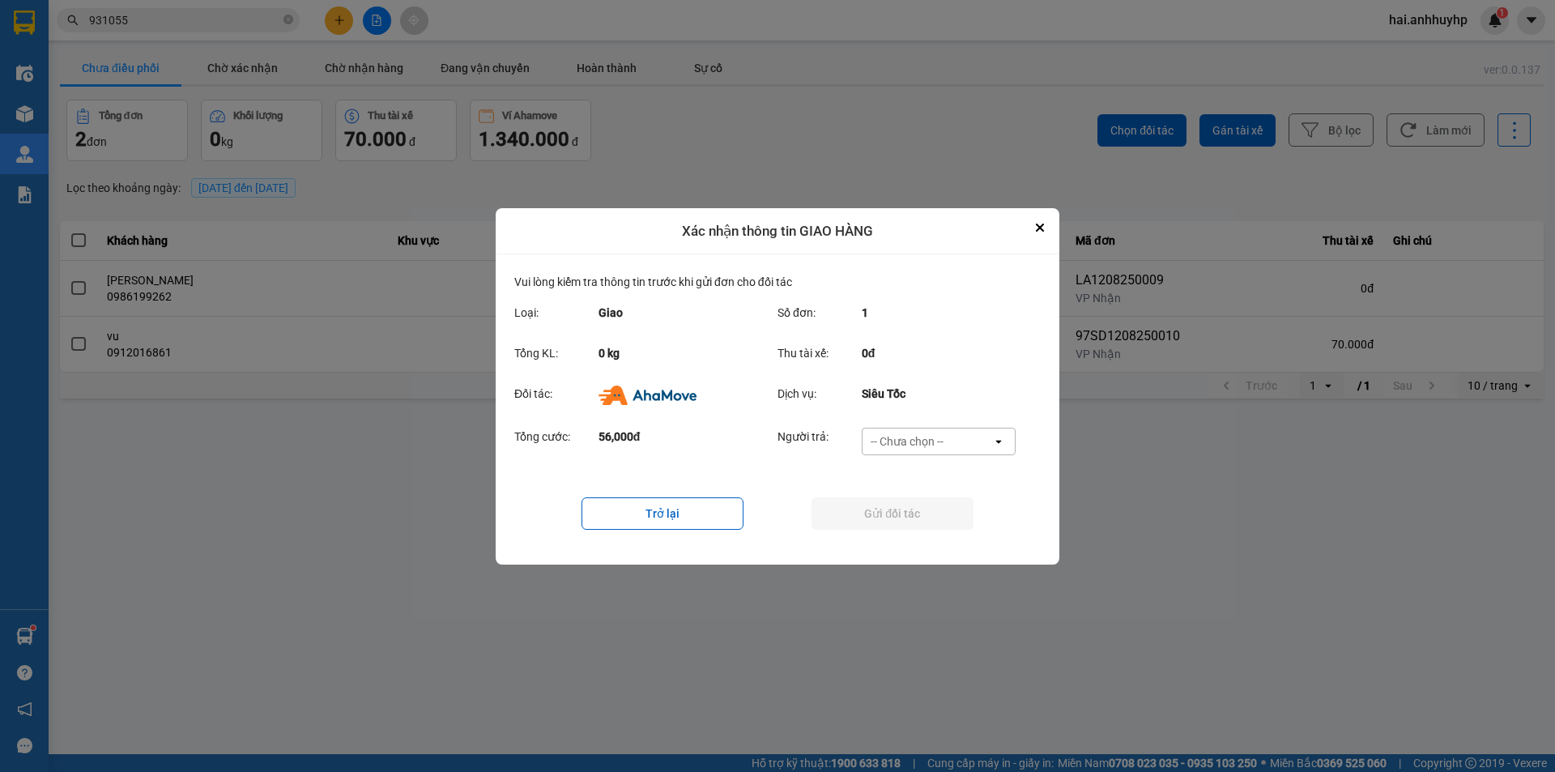
click at [927, 447] on div "-- Chưa chọn --" at bounding box center [906, 441] width 73 height 16
click at [914, 525] on div "Ví Ahamove" at bounding box center [938, 533] width 154 height 29
click at [903, 516] on button "Gửi đối tác" at bounding box center [892, 513] width 162 height 32
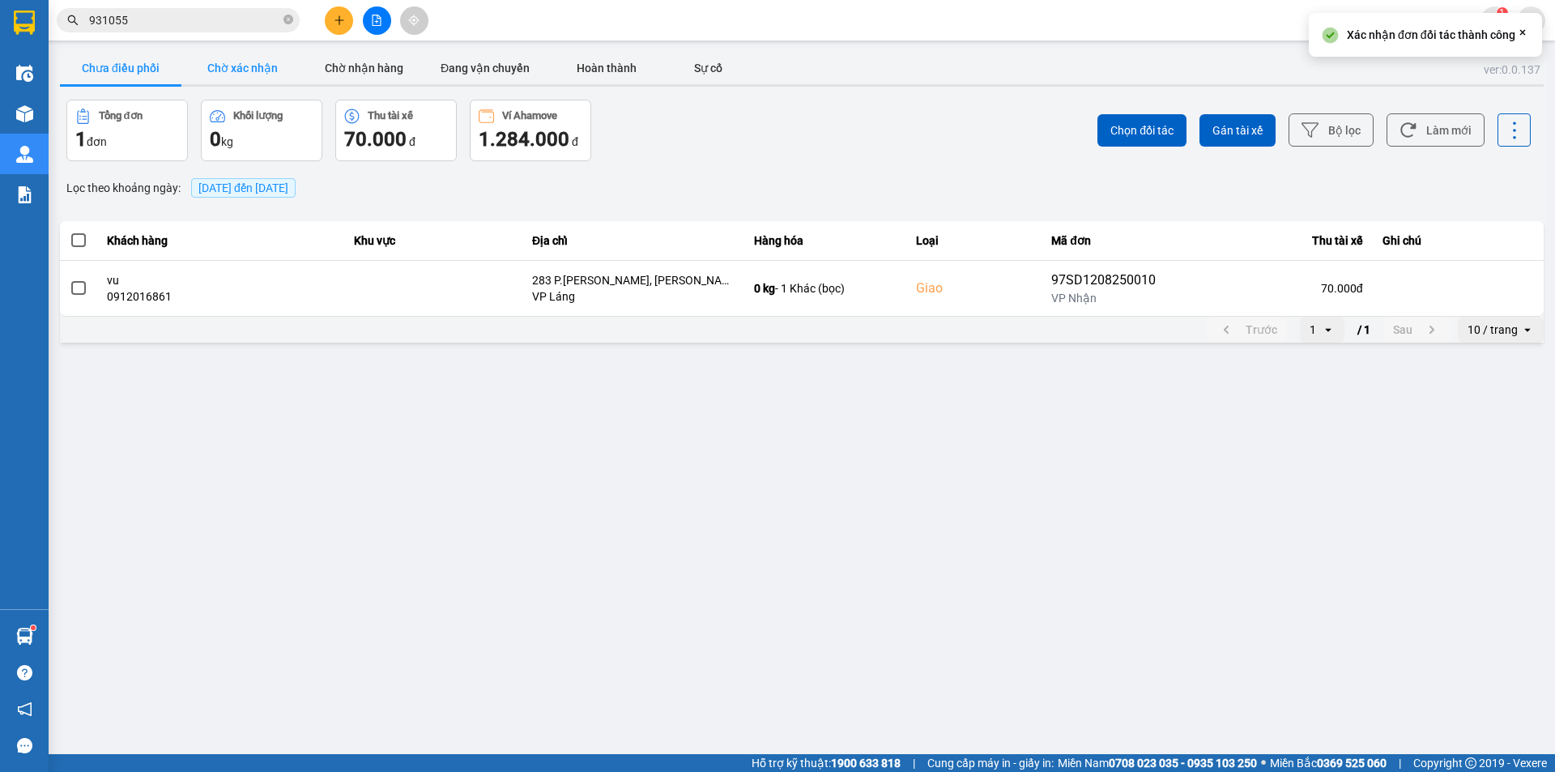
click at [222, 58] on button "Chờ xác nhận" at bounding box center [241, 68] width 121 height 32
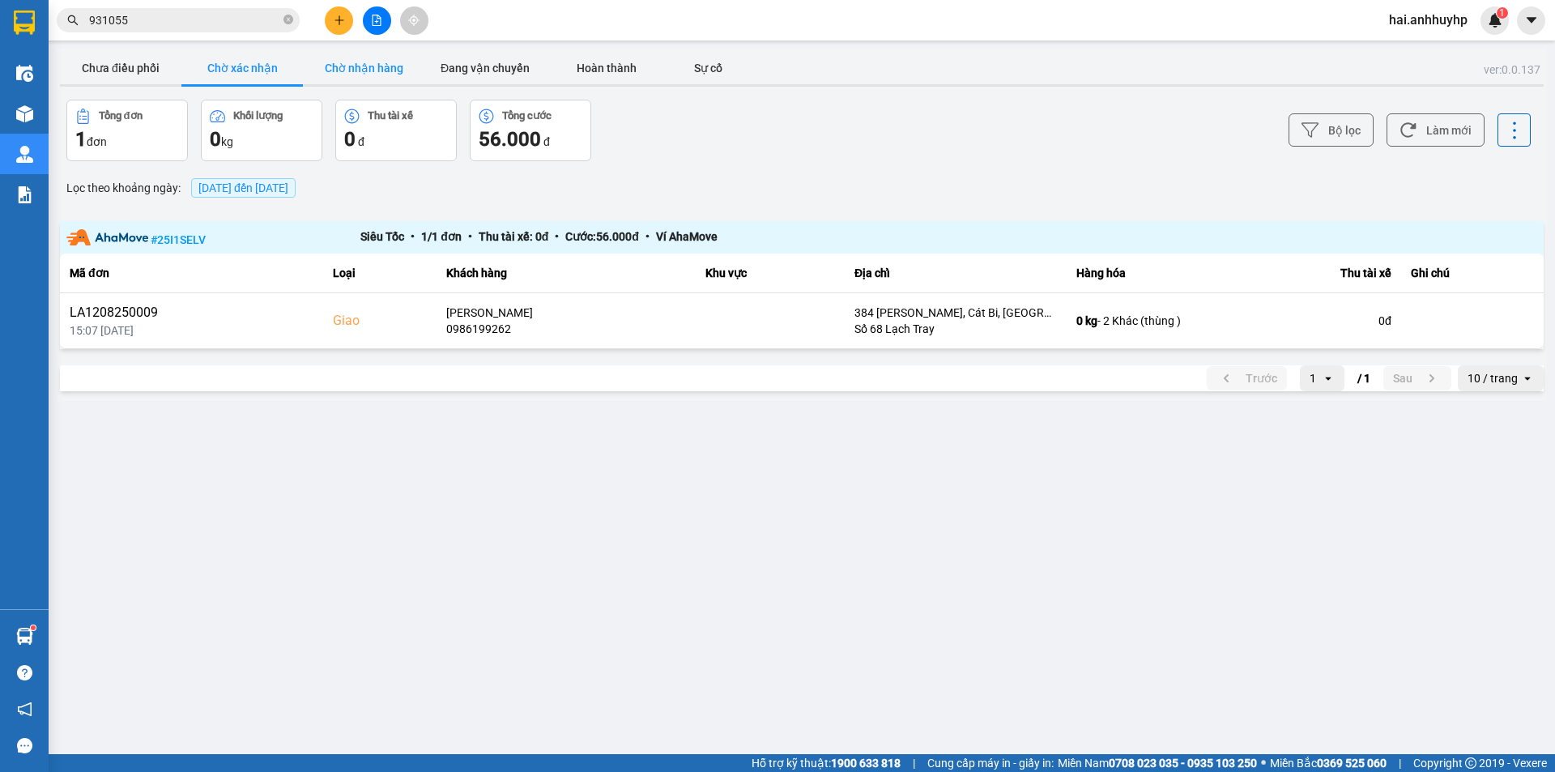
click at [393, 71] on button "Chờ nhận hàng" at bounding box center [363, 68] width 121 height 32
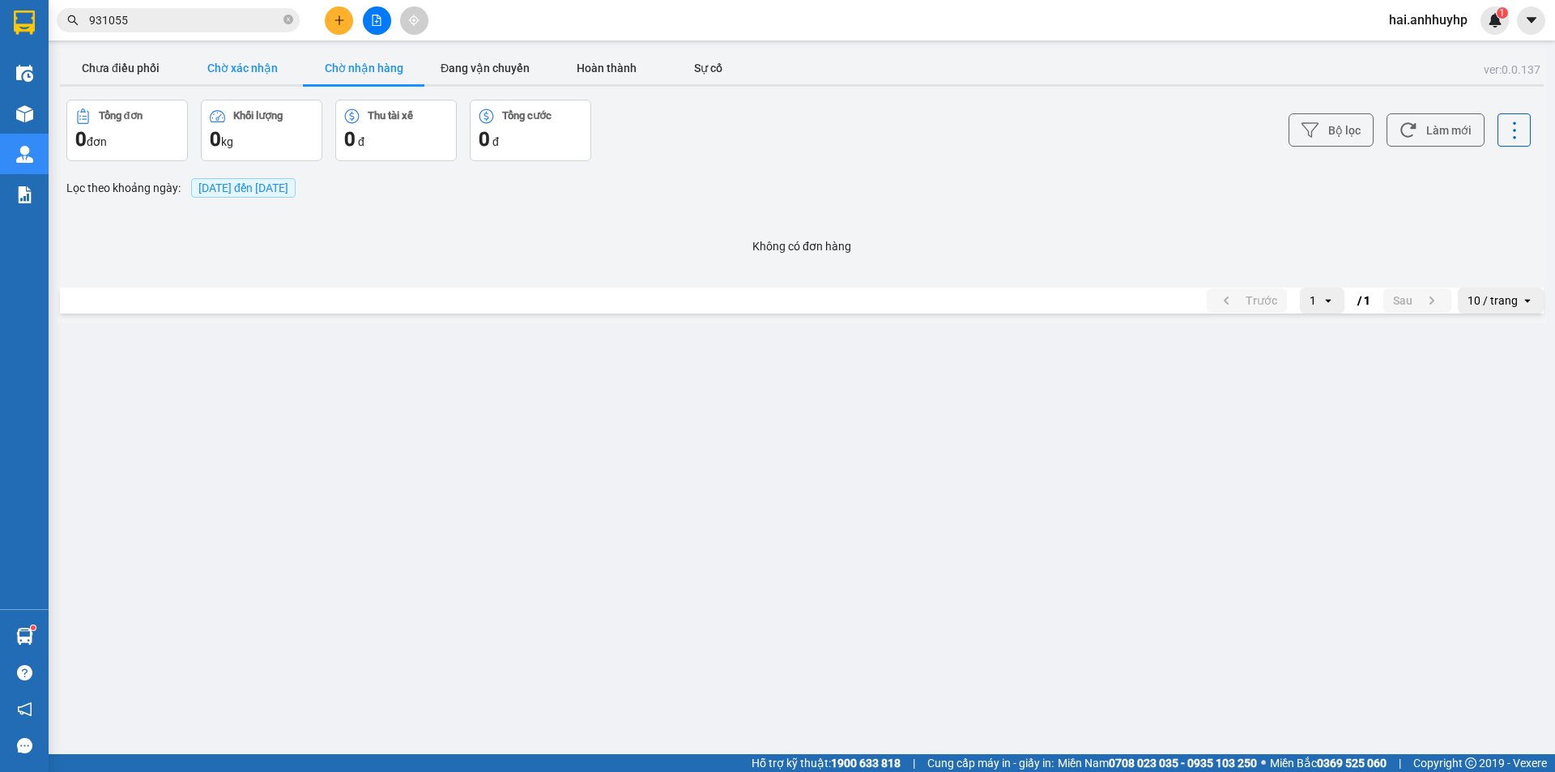
click at [218, 77] on button "Chờ xác nhận" at bounding box center [241, 68] width 121 height 32
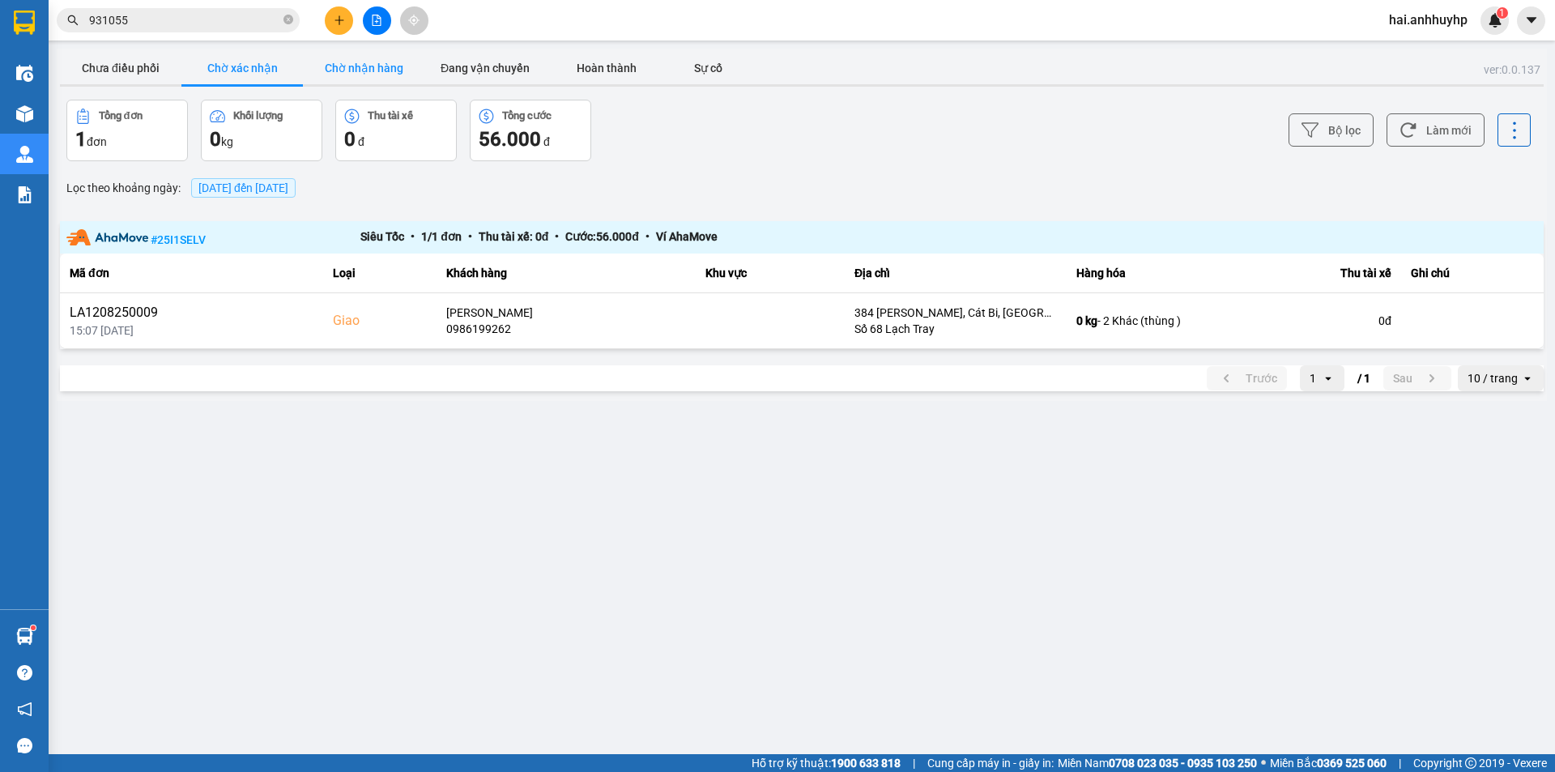
click at [394, 70] on button "Chờ nhận hàng" at bounding box center [363, 68] width 121 height 32
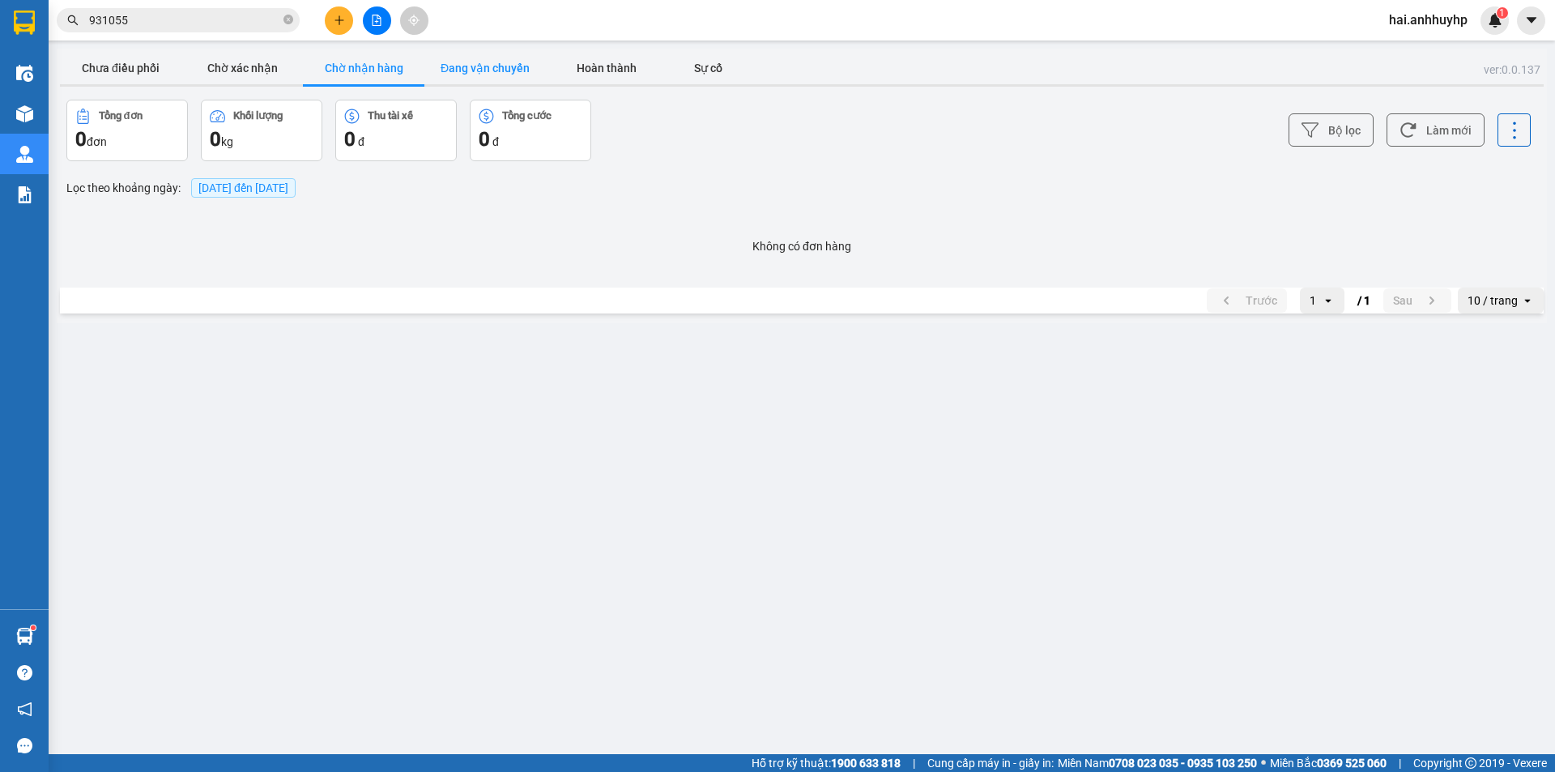
click at [469, 71] on button "Đang vận chuyển" at bounding box center [484, 68] width 121 height 32
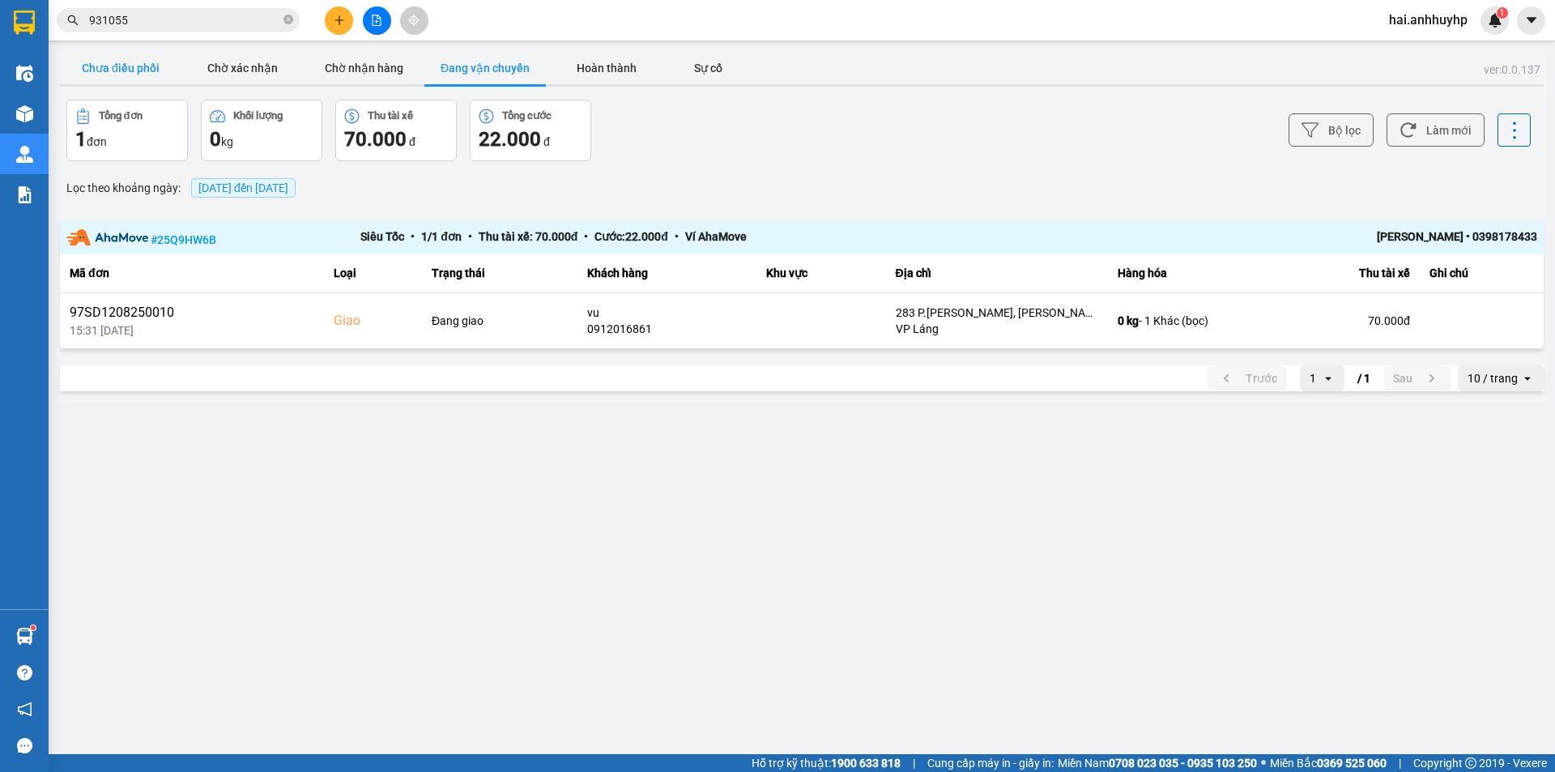
click at [148, 66] on button "Chưa điều phối" at bounding box center [120, 68] width 121 height 32
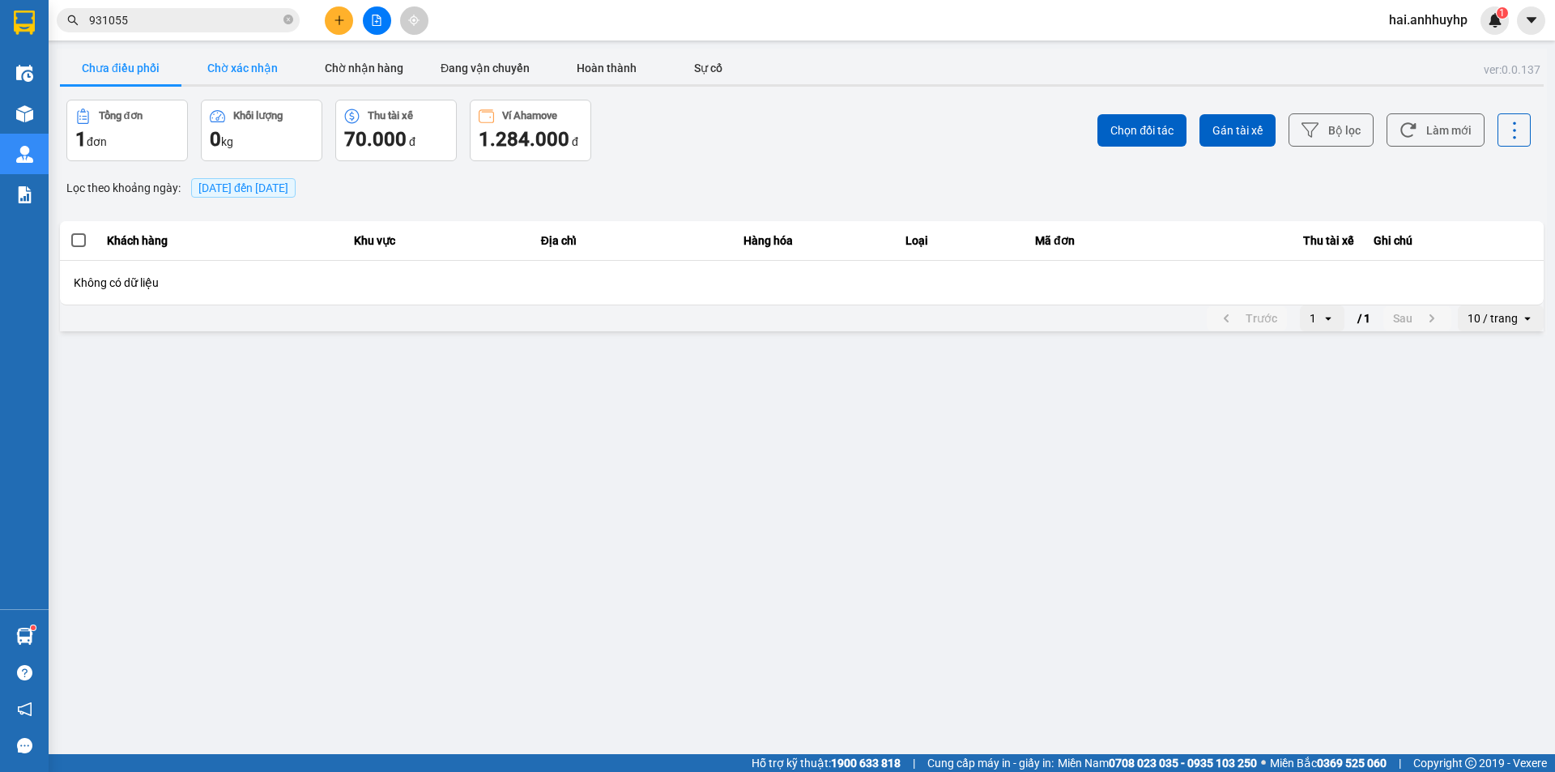
click at [249, 65] on button "Chờ xác nhận" at bounding box center [241, 68] width 121 height 32
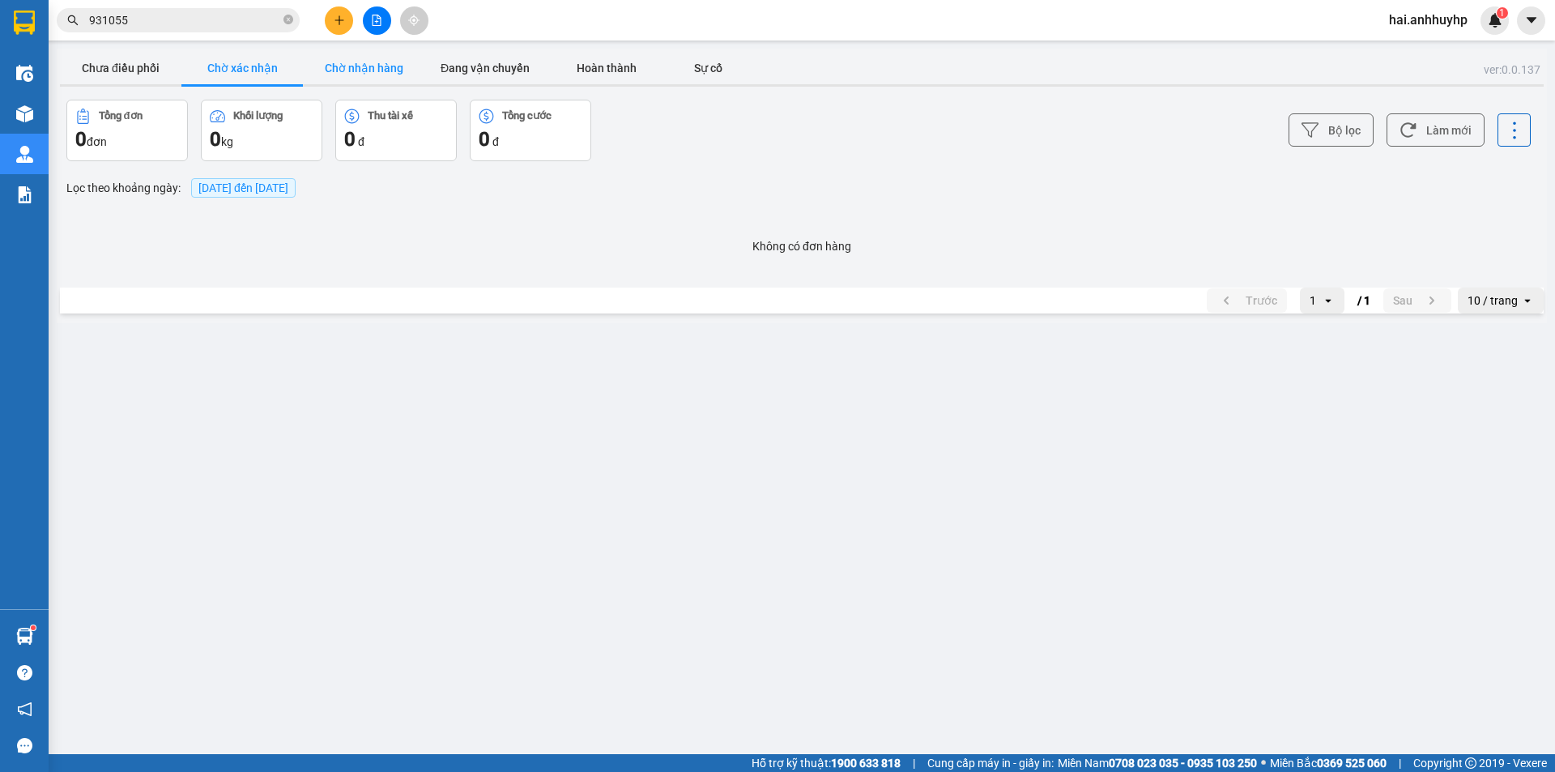
click at [375, 73] on button "Chờ nhận hàng" at bounding box center [363, 68] width 121 height 32
click at [491, 67] on button "Đang vận chuyển" at bounding box center [484, 68] width 121 height 32
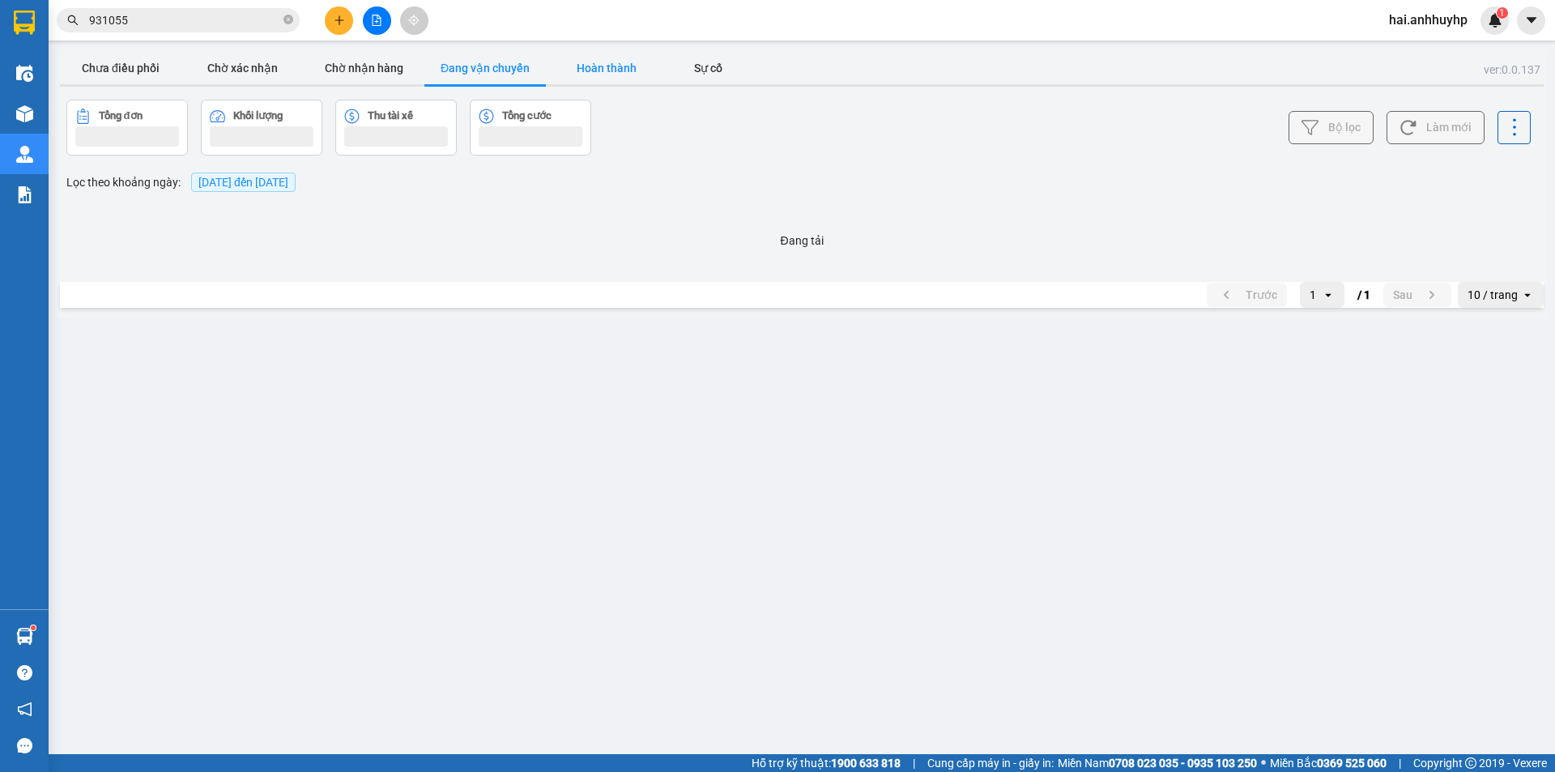
click at [602, 64] on button "Hoàn thành" at bounding box center [606, 68] width 121 height 32
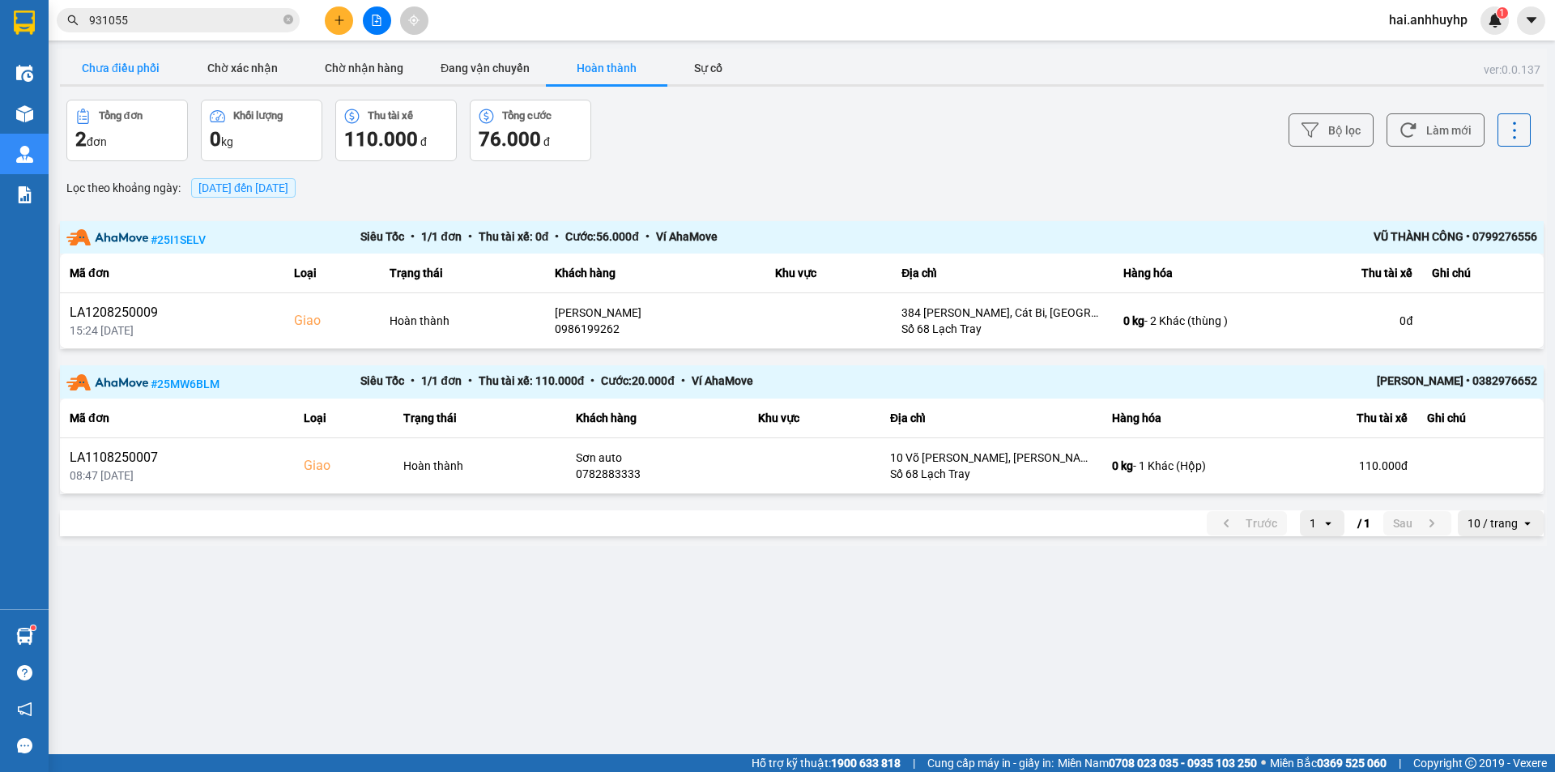
click at [125, 70] on button "Chưa điều phối" at bounding box center [120, 68] width 121 height 32
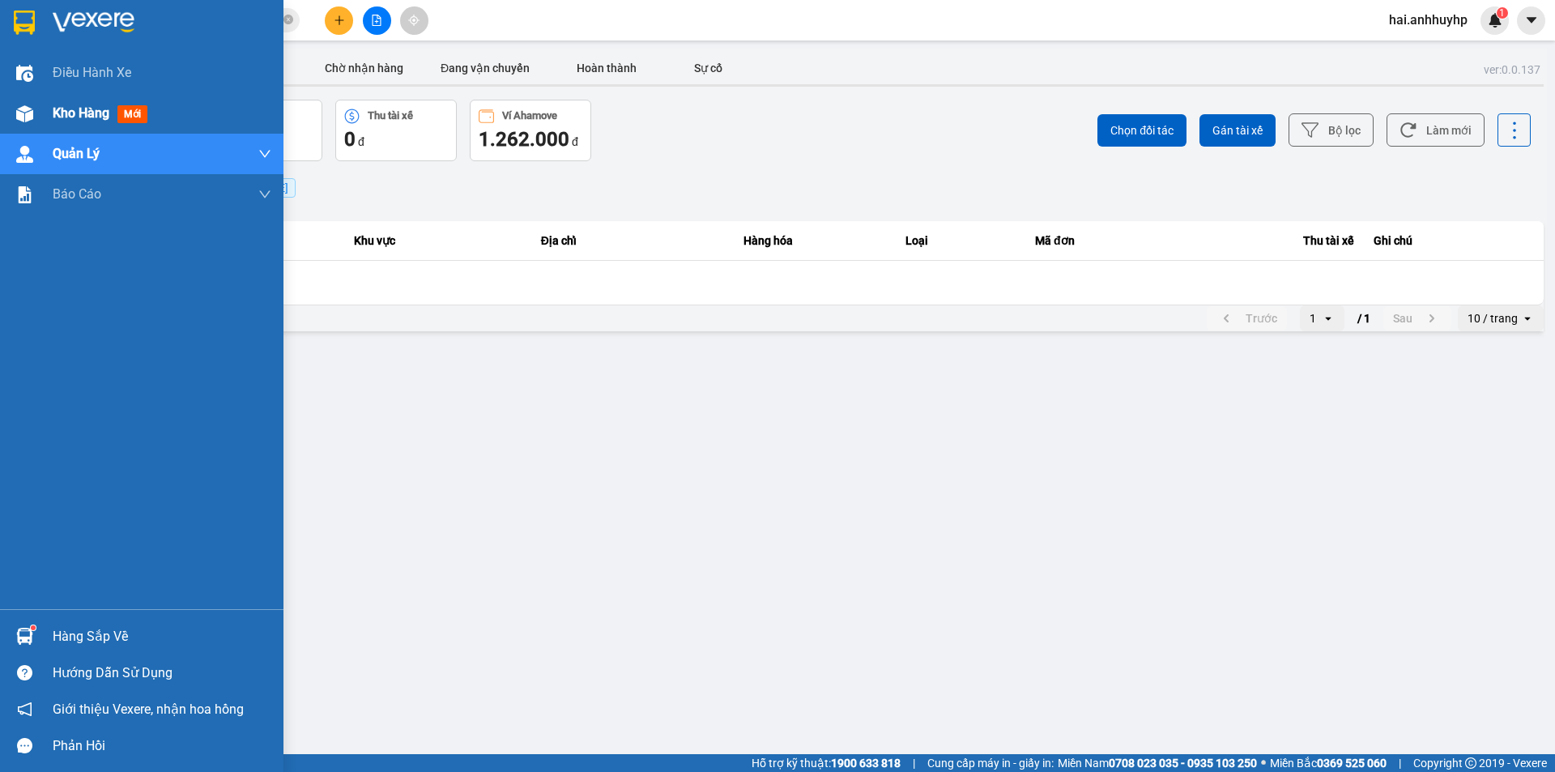
click at [39, 113] on div "Kho hàng mới" at bounding box center [141, 113] width 283 height 40
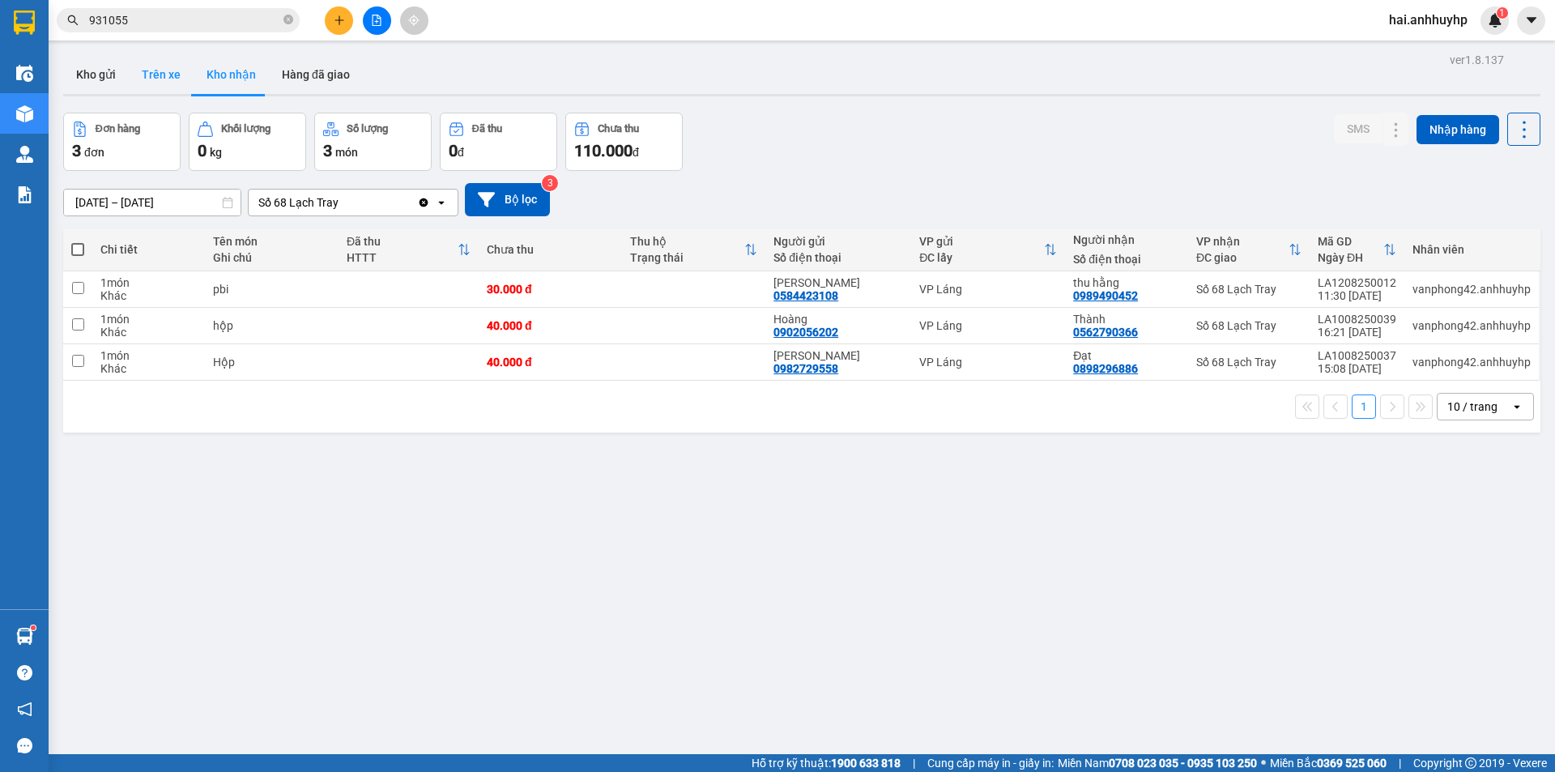
click at [151, 72] on button "Trên xe" at bounding box center [161, 74] width 65 height 39
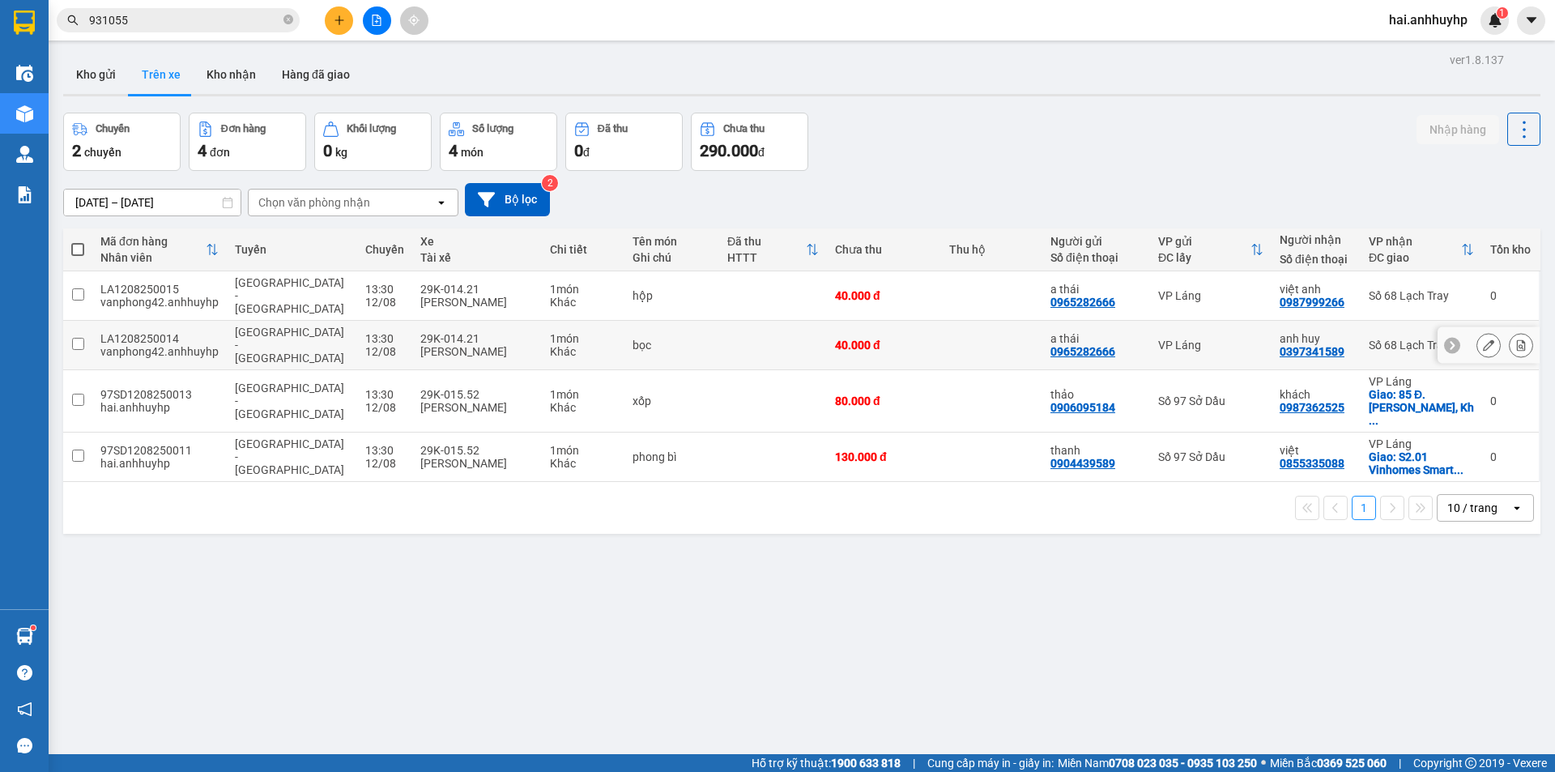
click at [77, 338] on input "checkbox" at bounding box center [78, 344] width 12 height 12
checkbox input "true"
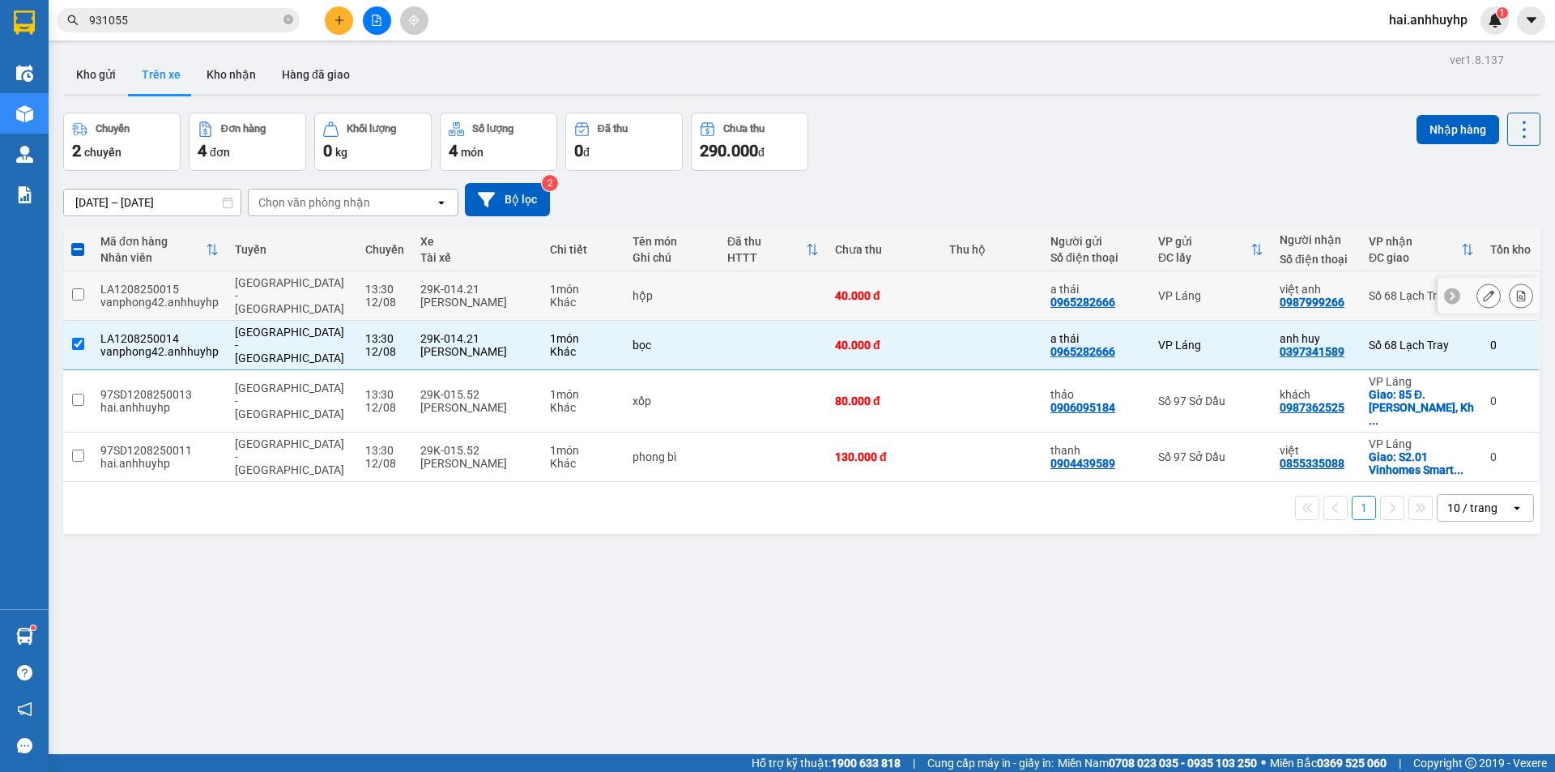
click at [79, 290] on input "checkbox" at bounding box center [78, 294] width 12 height 12
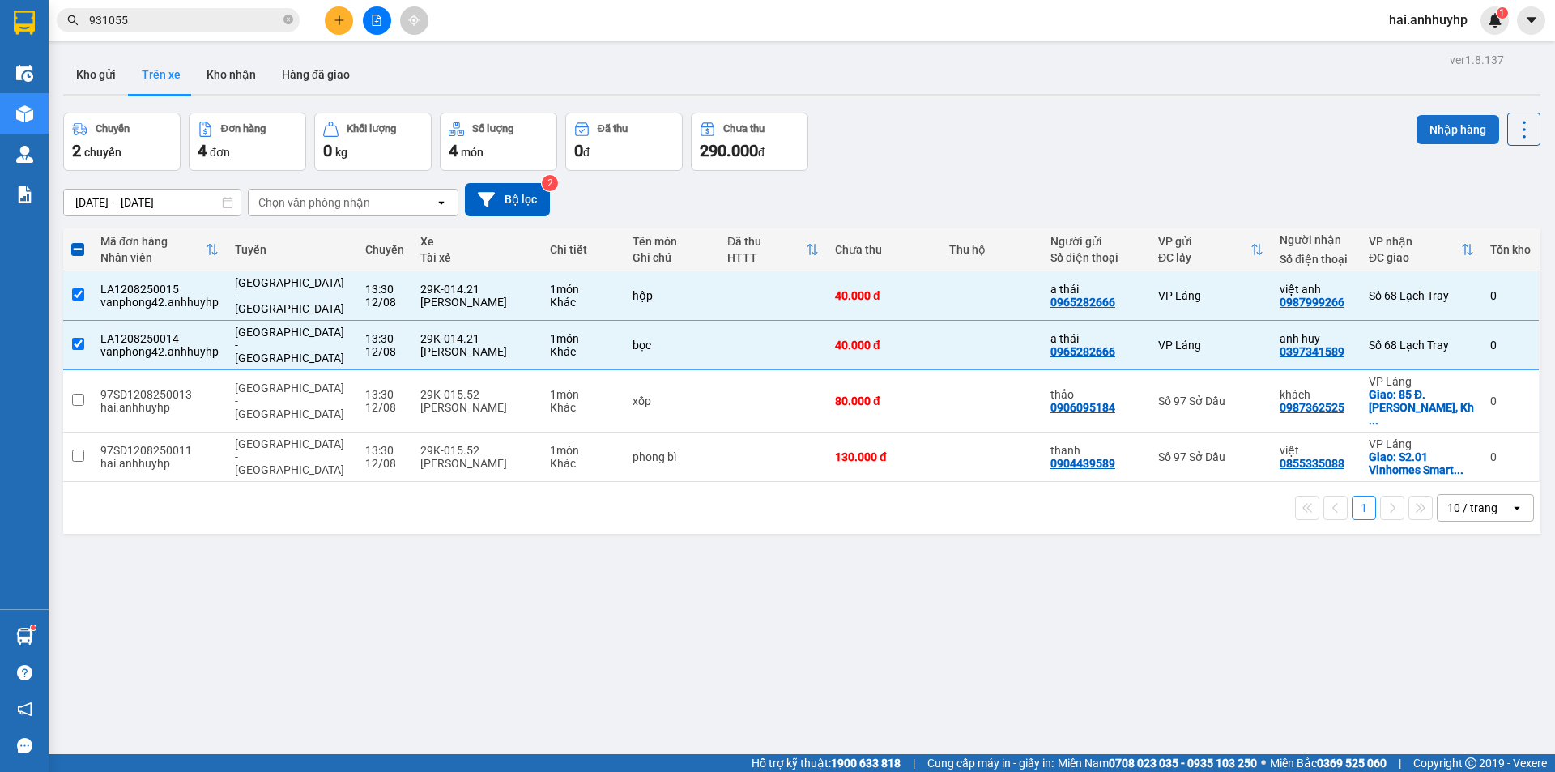
click at [1426, 127] on button "Nhập hàng" at bounding box center [1457, 129] width 83 height 29
checkbox input "false"
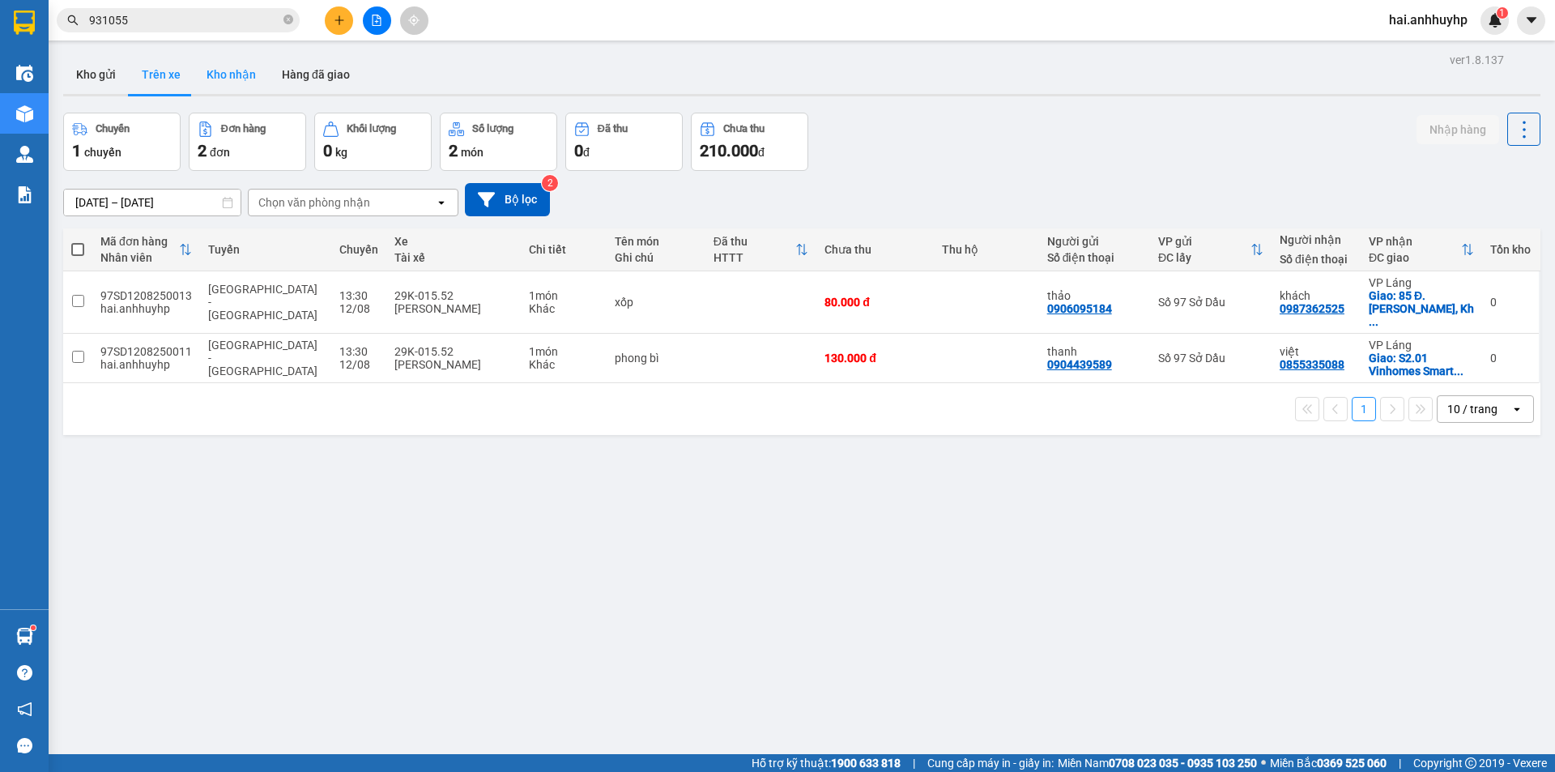
click at [256, 62] on button "Kho nhận" at bounding box center [231, 74] width 75 height 39
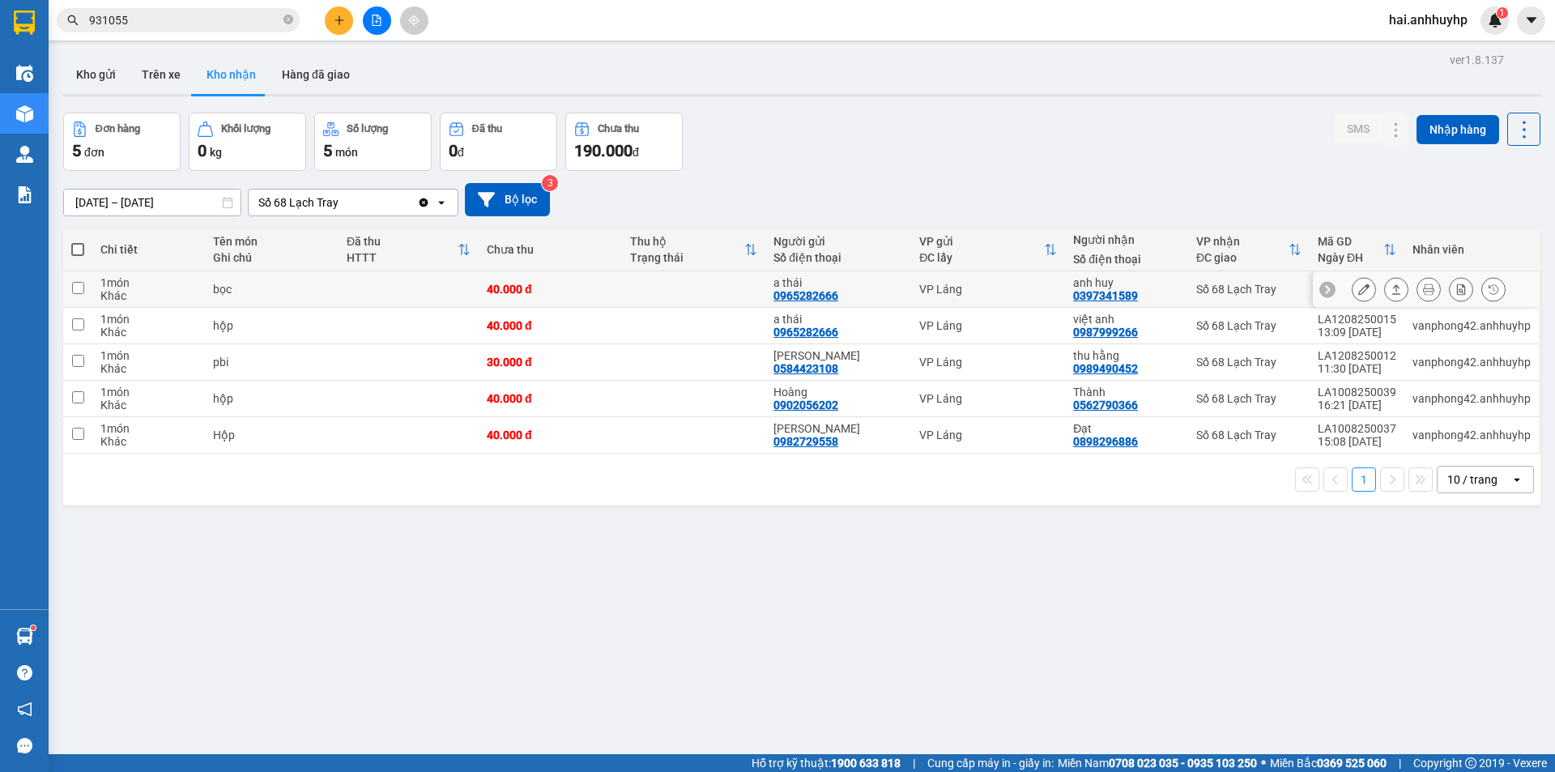
click at [80, 289] on input "checkbox" at bounding box center [78, 288] width 12 height 12
checkbox input "true"
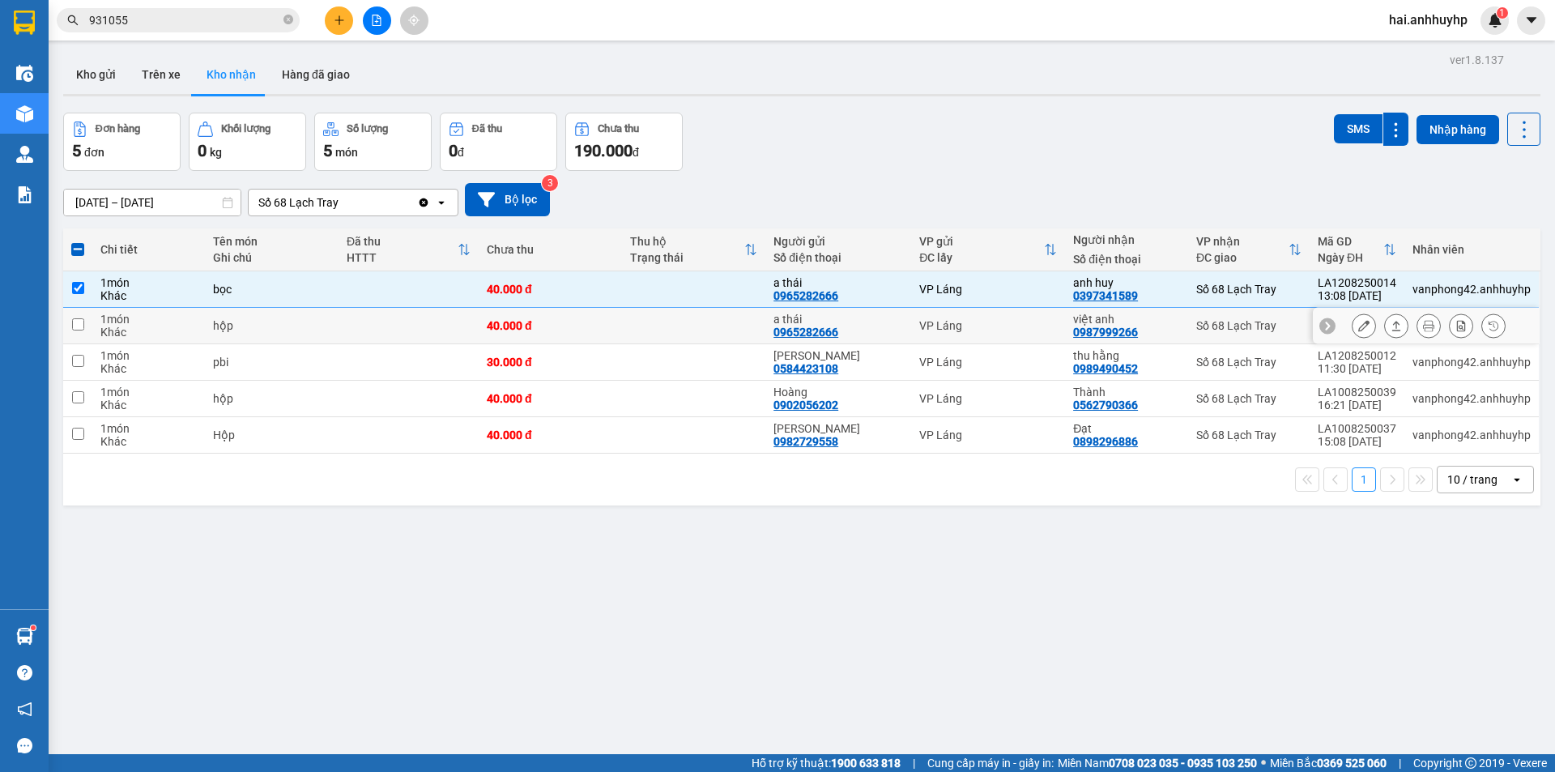
click at [74, 318] on input "checkbox" at bounding box center [78, 324] width 12 height 12
checkbox input "true"
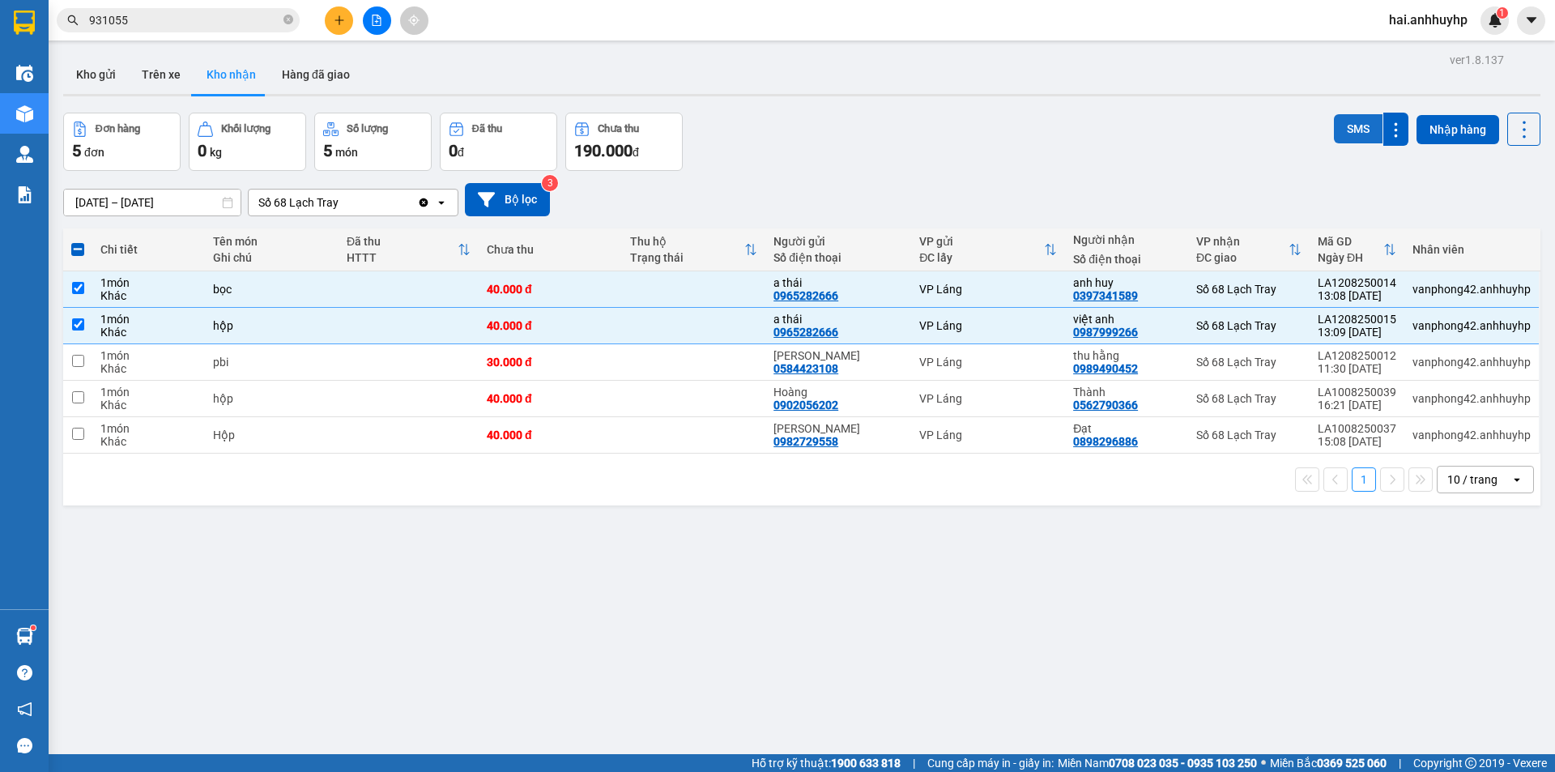
click at [1352, 134] on button "SMS" at bounding box center [1358, 128] width 49 height 29
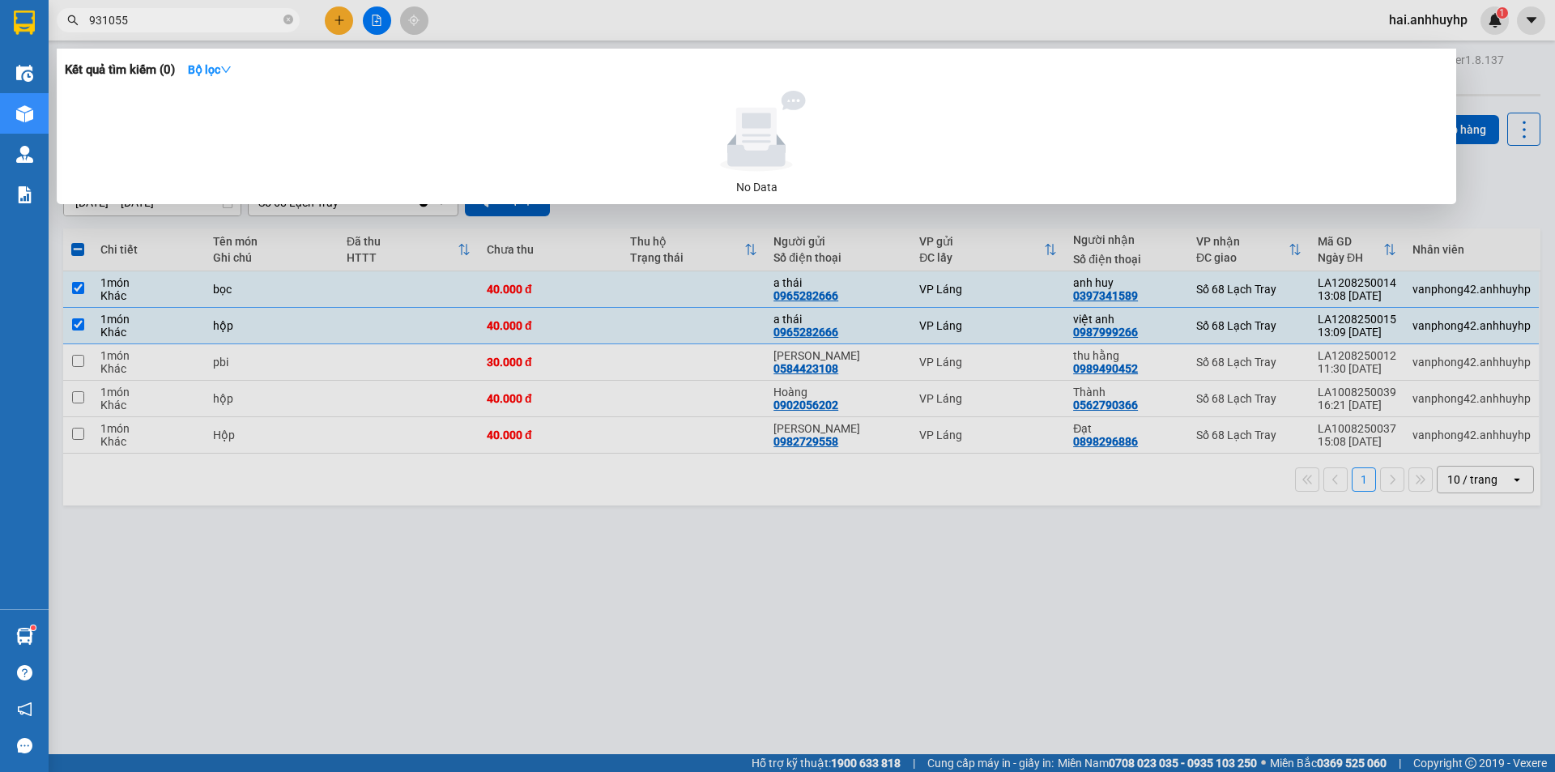
click at [238, 22] on input "931055" at bounding box center [184, 20] width 191 height 18
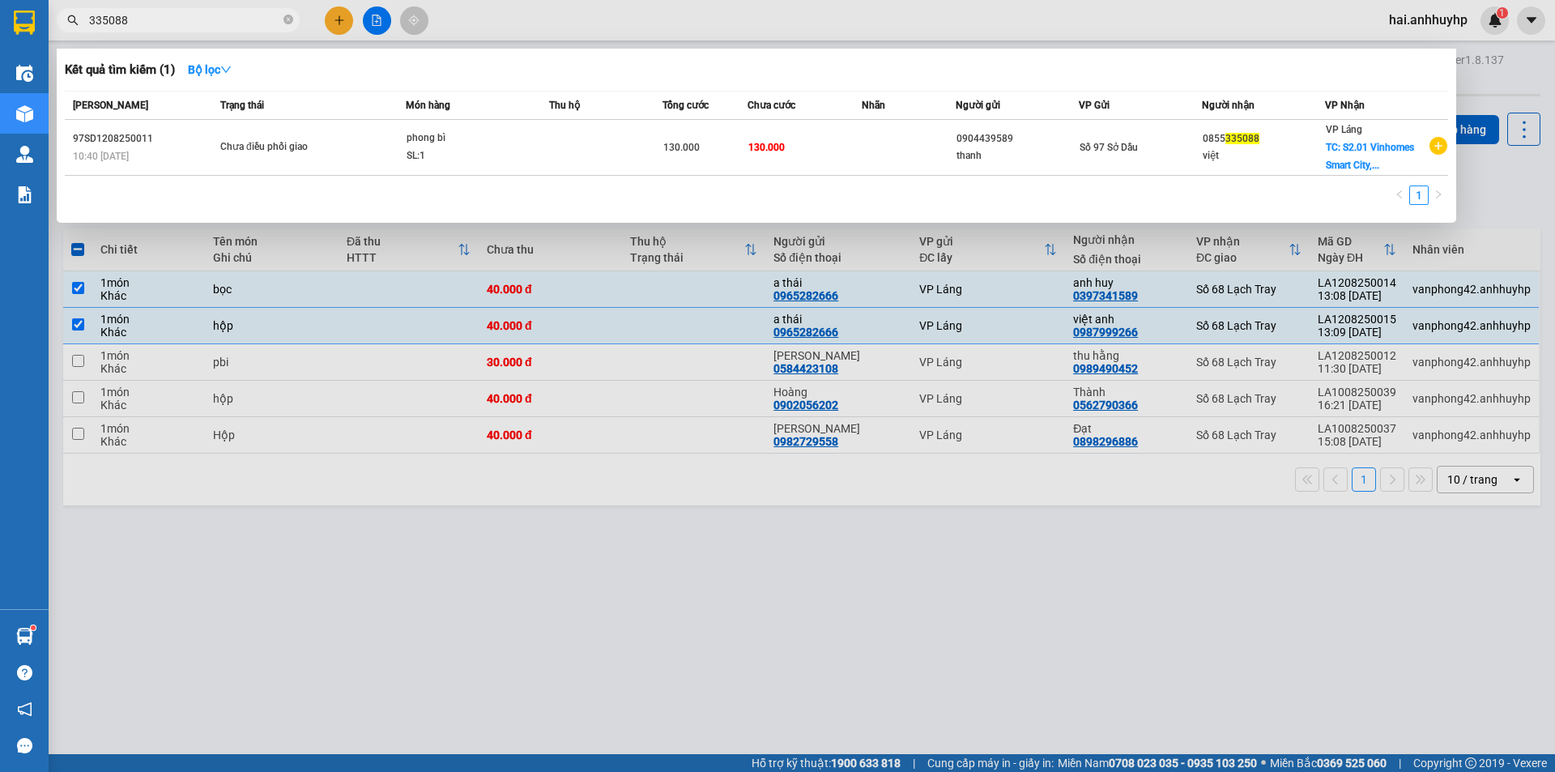
click at [720, 615] on div at bounding box center [777, 386] width 1555 height 772
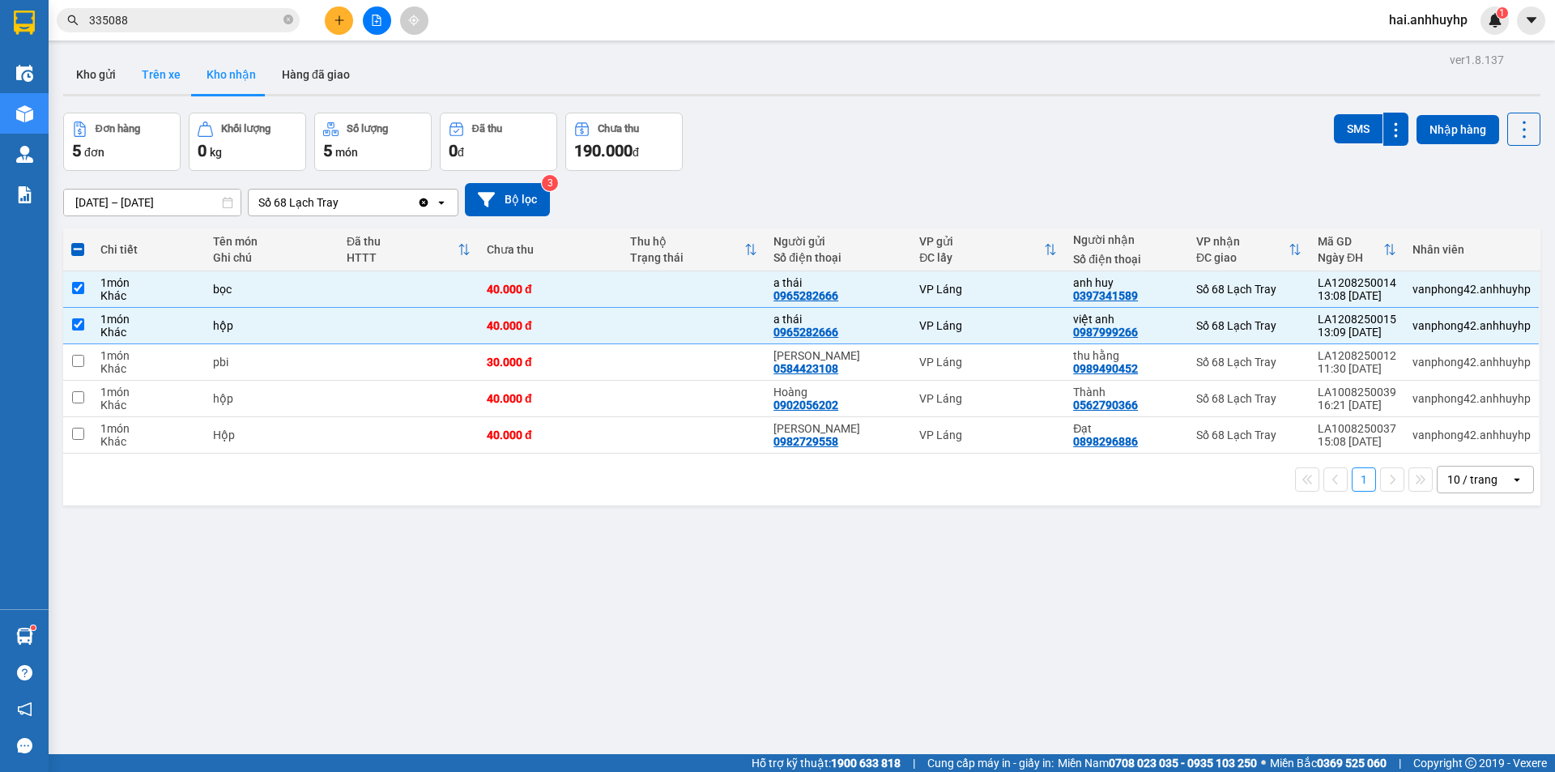
click at [169, 86] on button "Trên xe" at bounding box center [161, 74] width 65 height 39
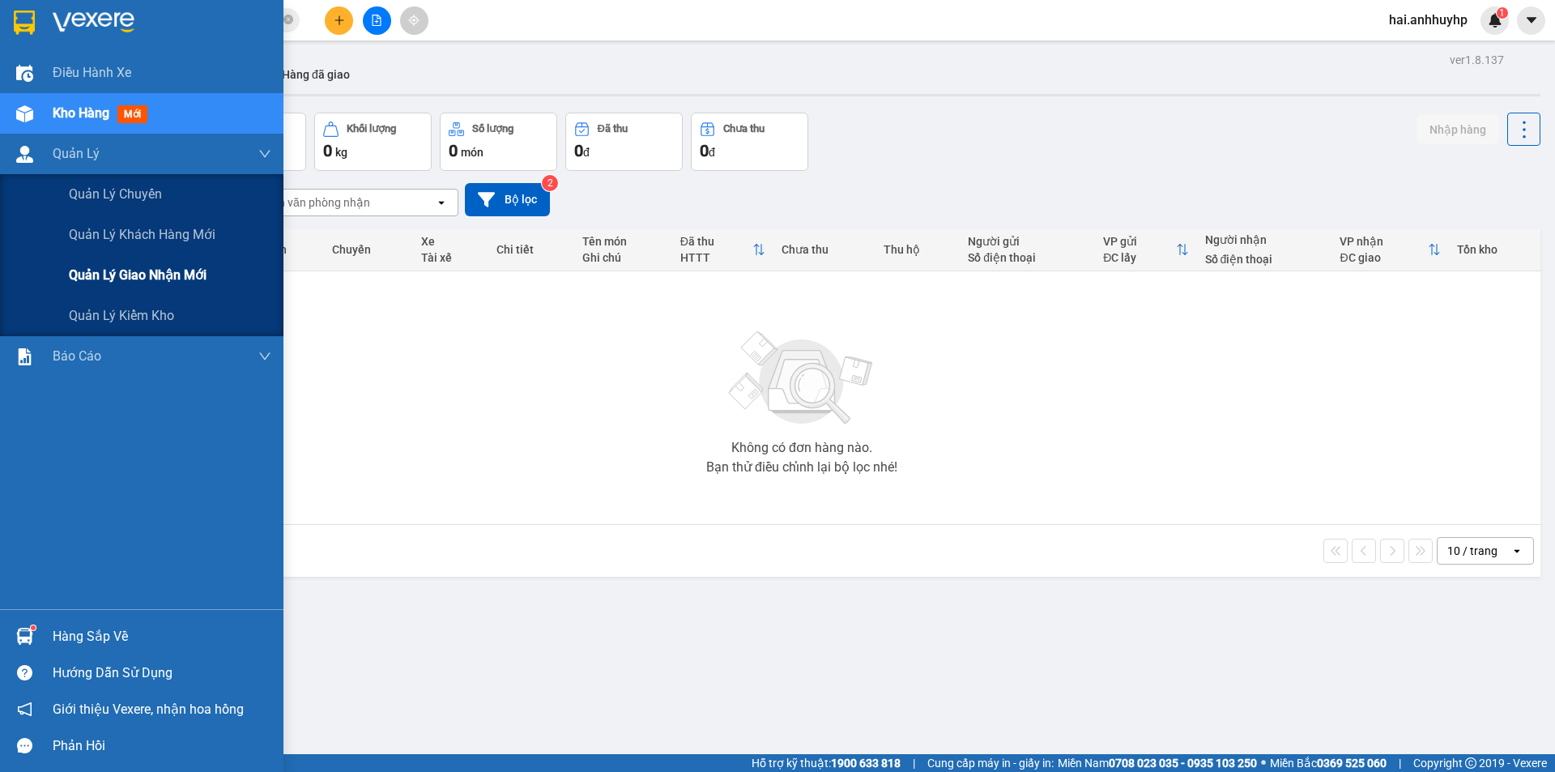
click at [82, 277] on span "Quản lý giao nhận mới" at bounding box center [138, 275] width 138 height 20
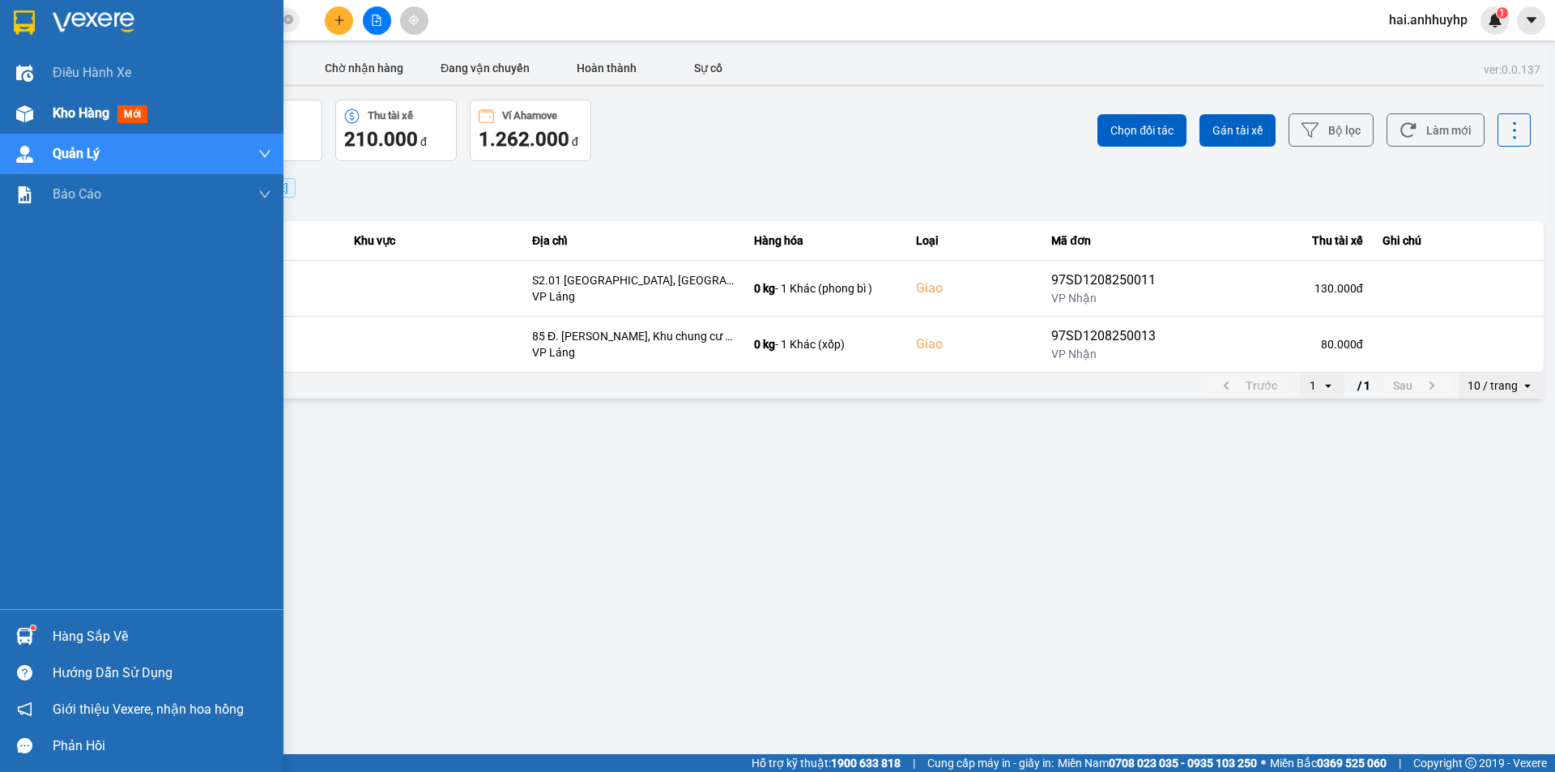
click at [90, 106] on span "Kho hàng" at bounding box center [81, 112] width 57 height 15
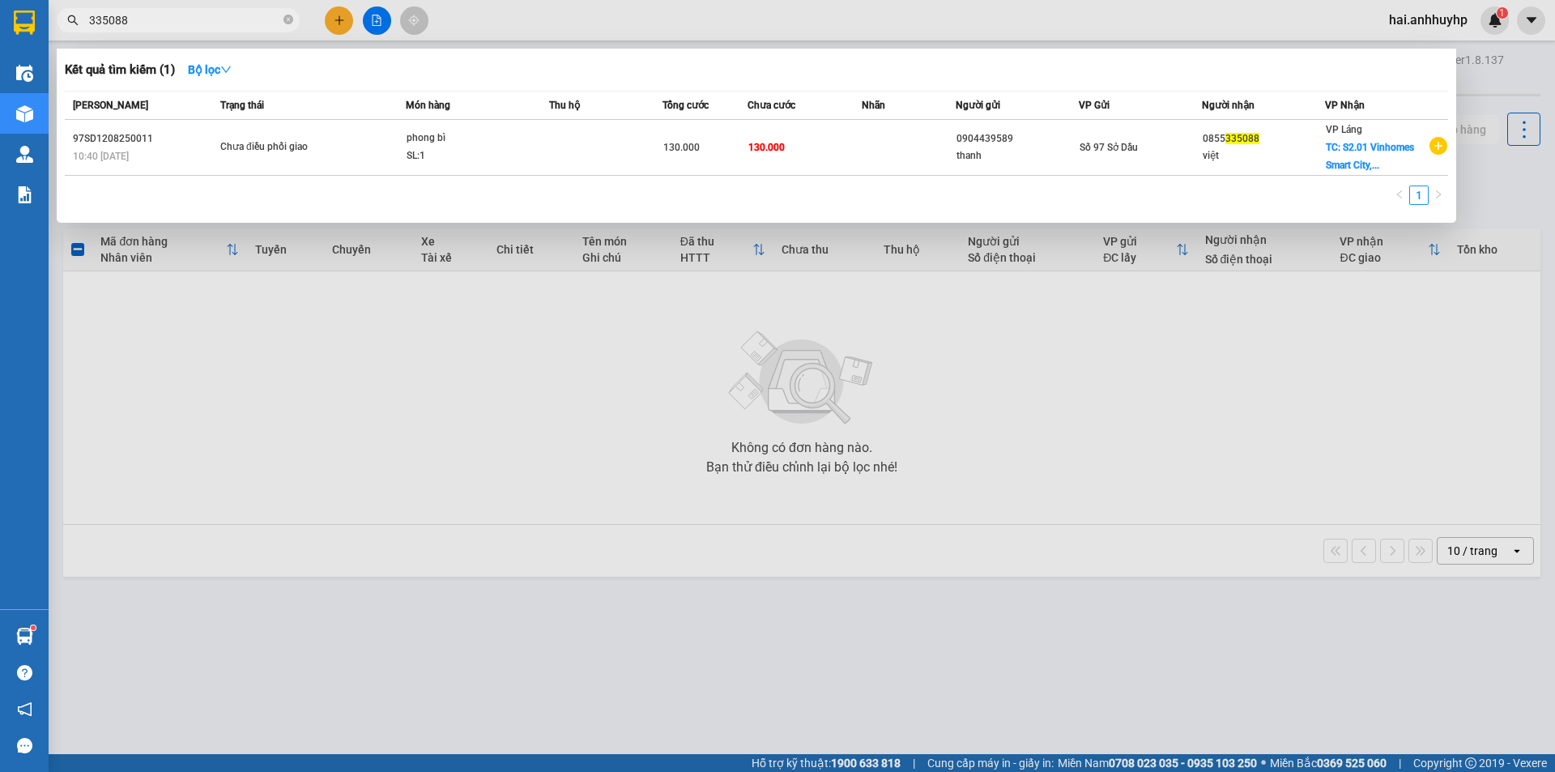
click at [239, 31] on span "335088" at bounding box center [178, 20] width 243 height 24
click at [239, 23] on input "335088" at bounding box center [184, 20] width 191 height 18
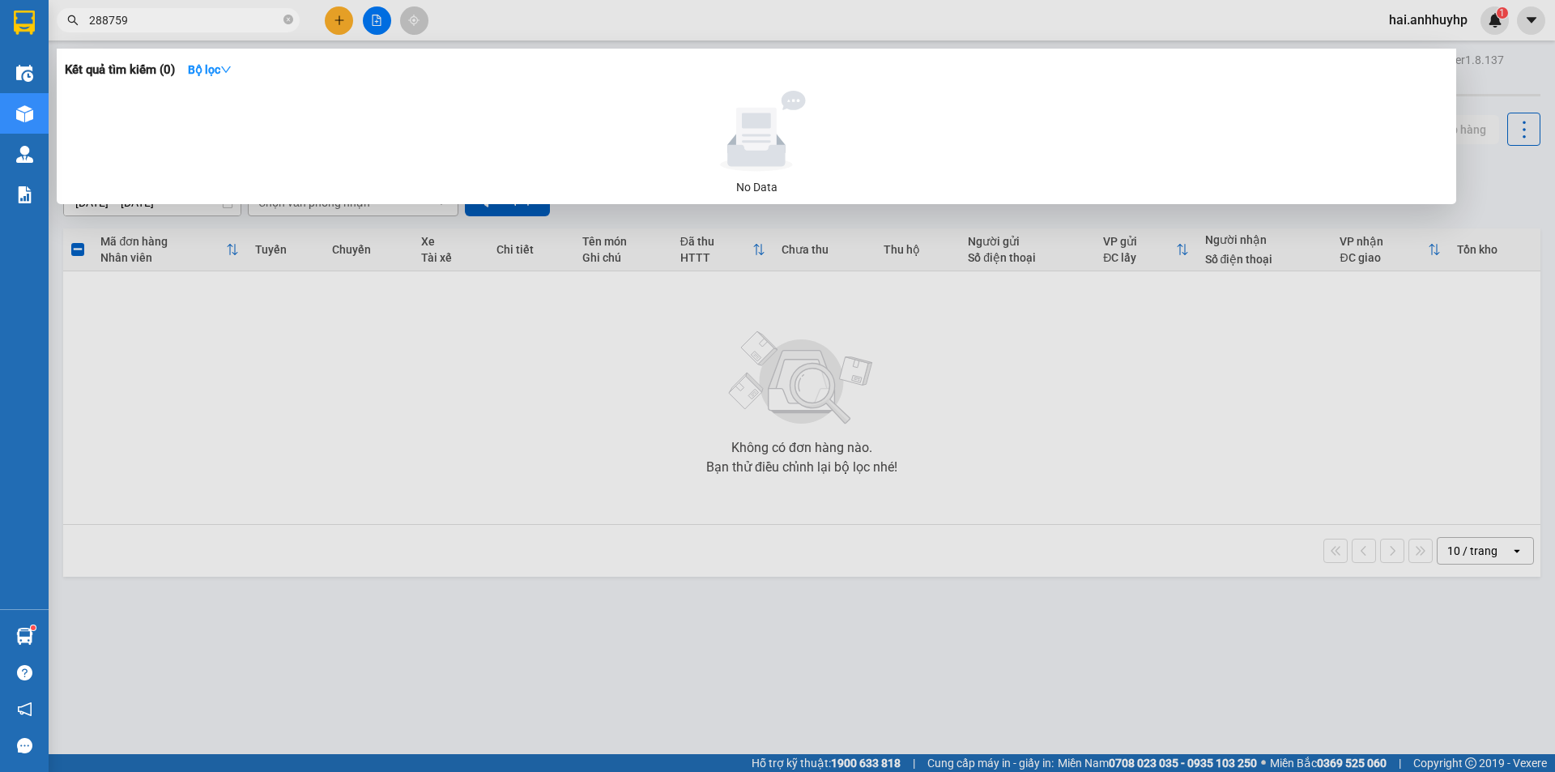
type input "288759"
click at [312, 313] on div at bounding box center [777, 386] width 1555 height 772
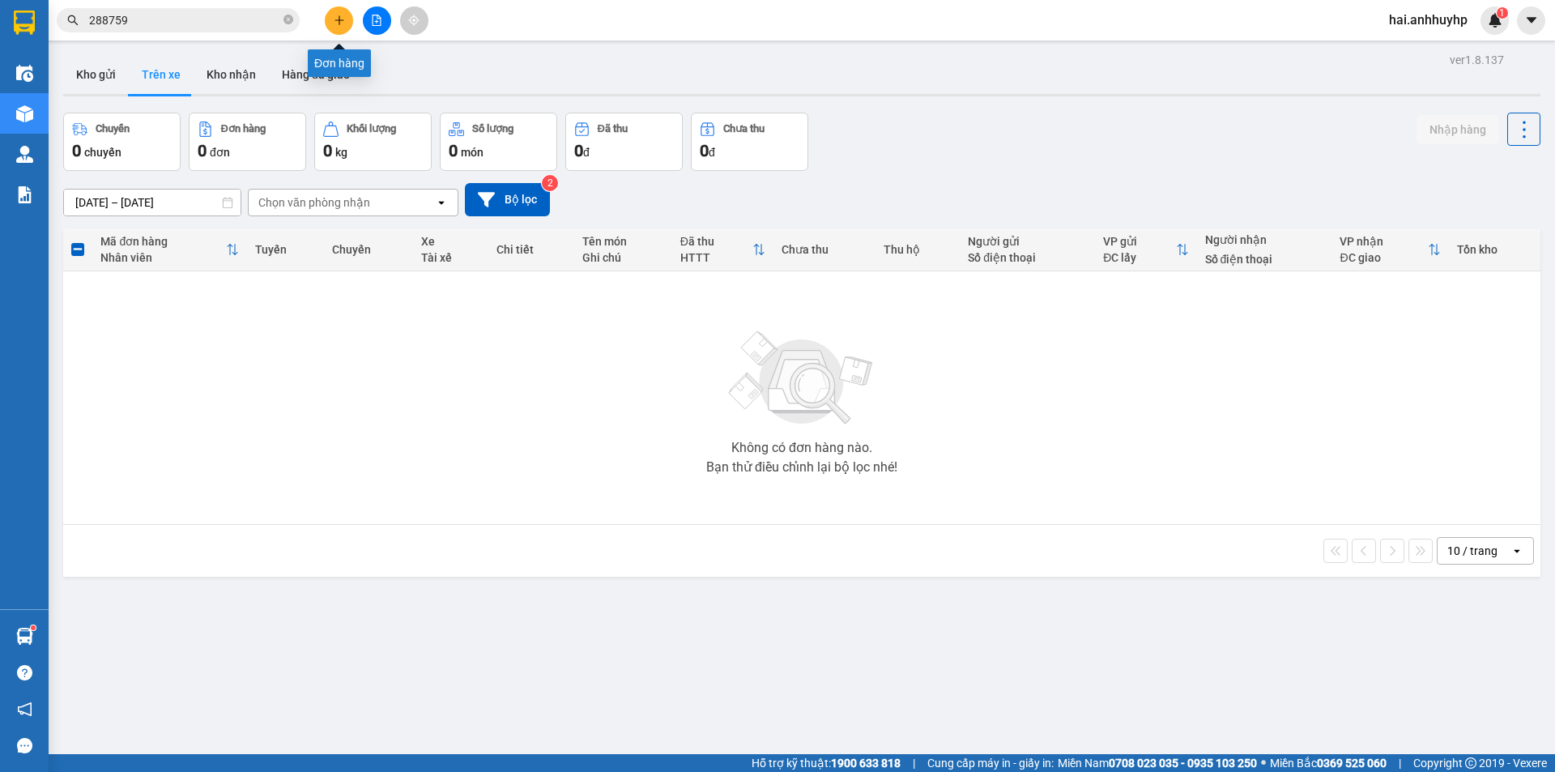
click at [343, 20] on icon "plus" at bounding box center [338, 19] width 9 height 1
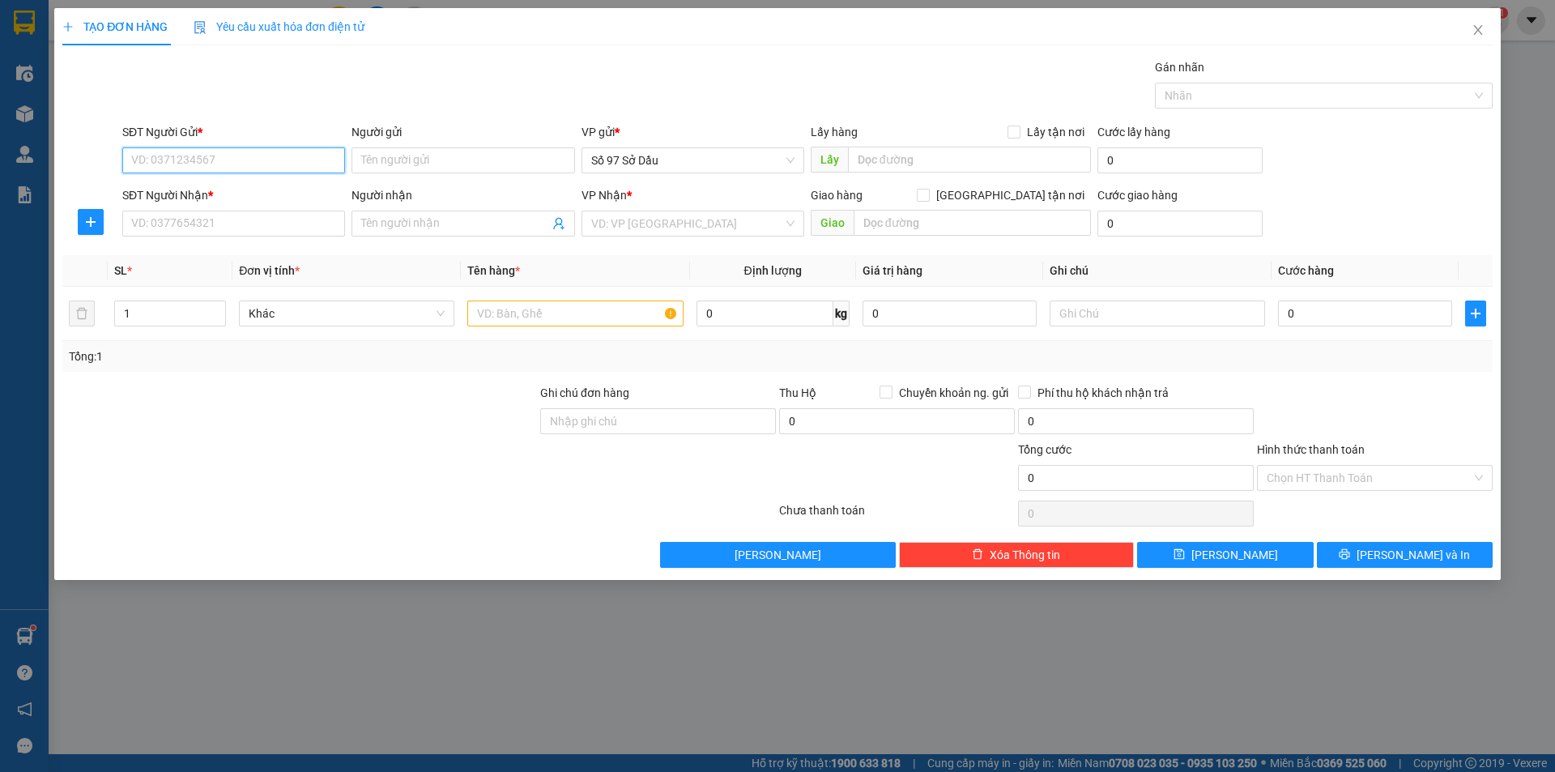
click at [205, 151] on input "SĐT Người Gửi *" at bounding box center [233, 160] width 223 height 26
type input "0395619978"
click at [402, 161] on input "Người gửi" at bounding box center [462, 160] width 223 height 26
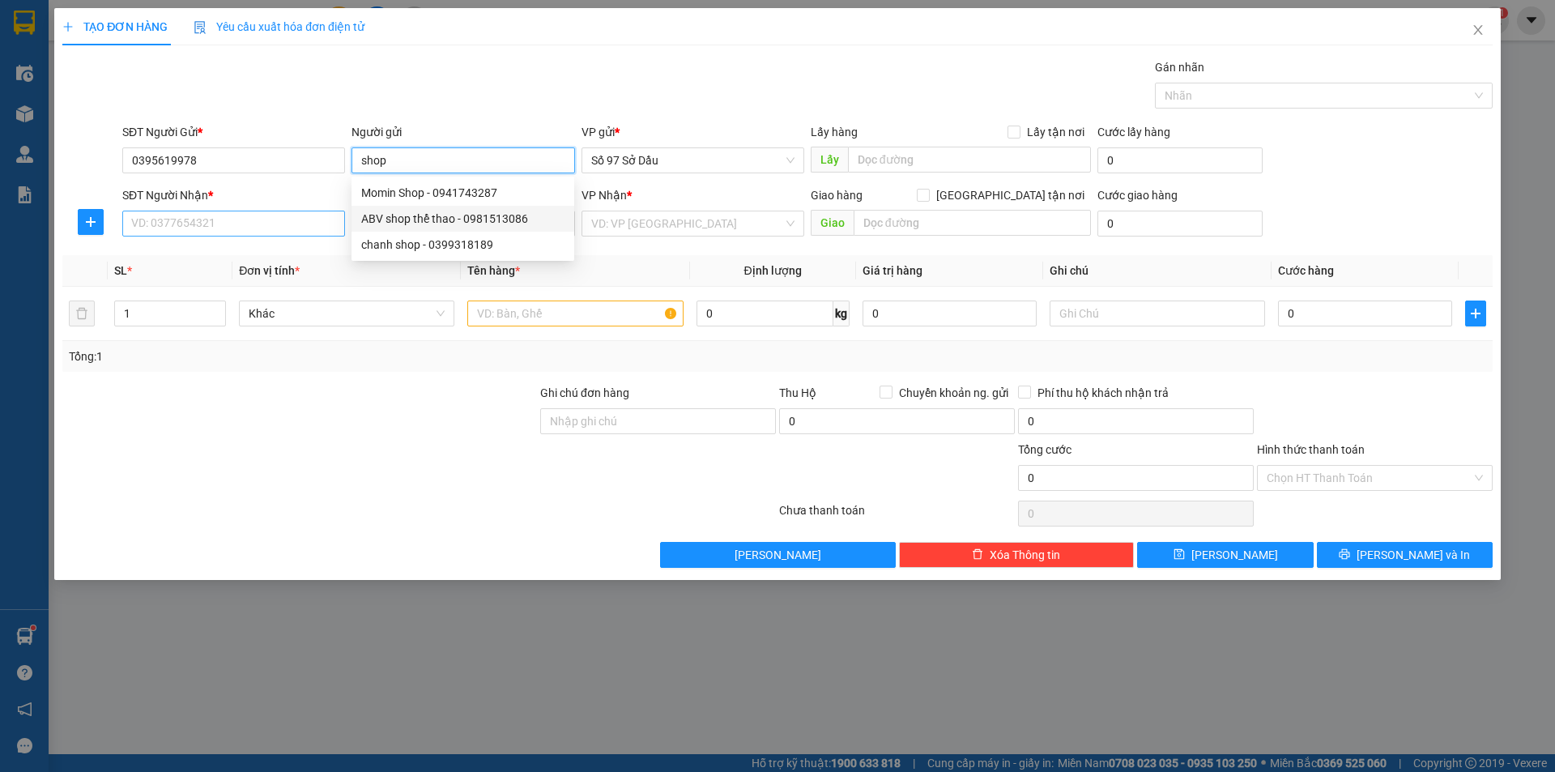
type input "shop"
click at [230, 224] on input "SĐT Người Nhận *" at bounding box center [233, 224] width 223 height 26
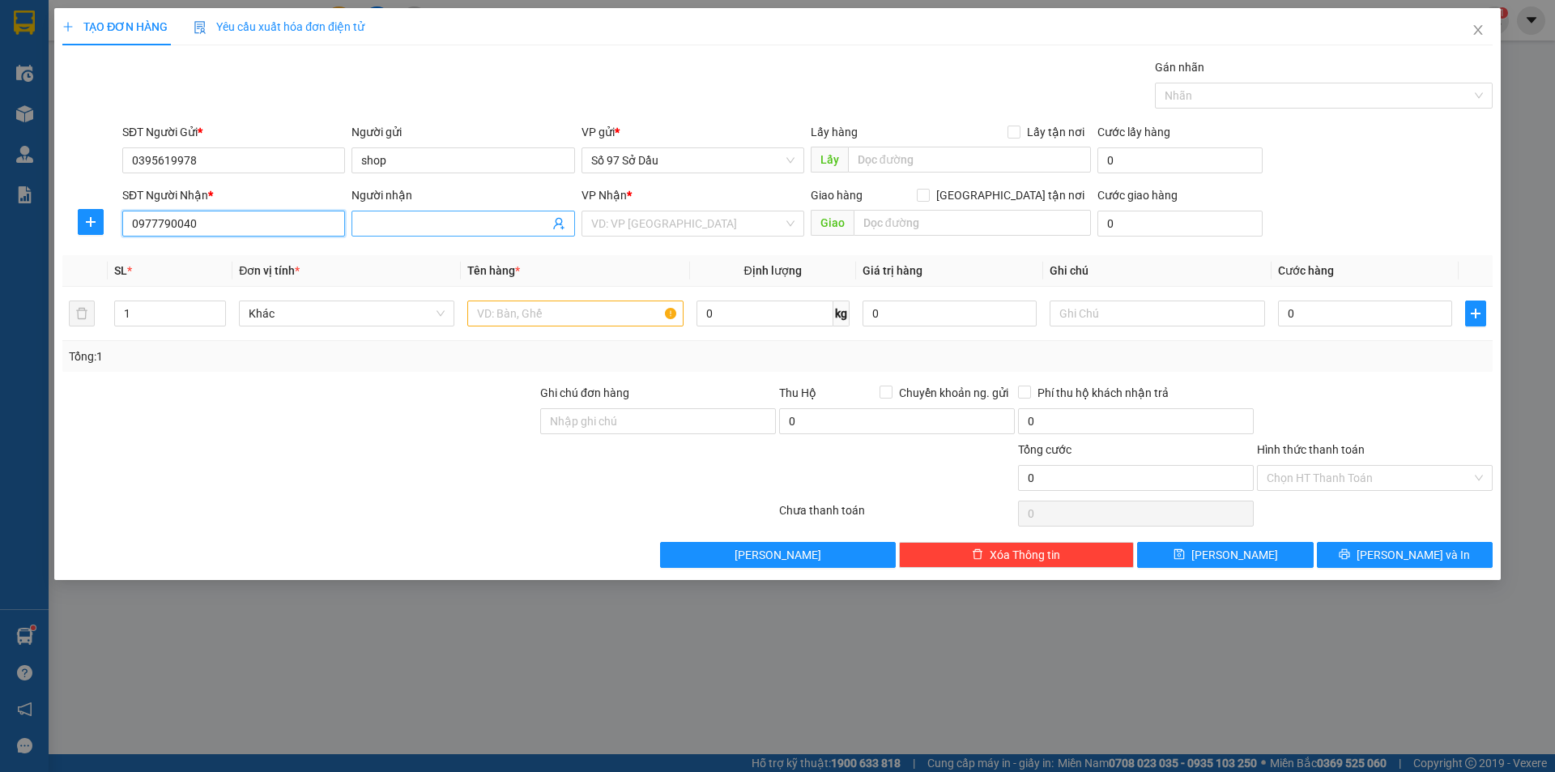
type input "0977790040"
click at [453, 230] on input "Người nhận" at bounding box center [454, 224] width 187 height 18
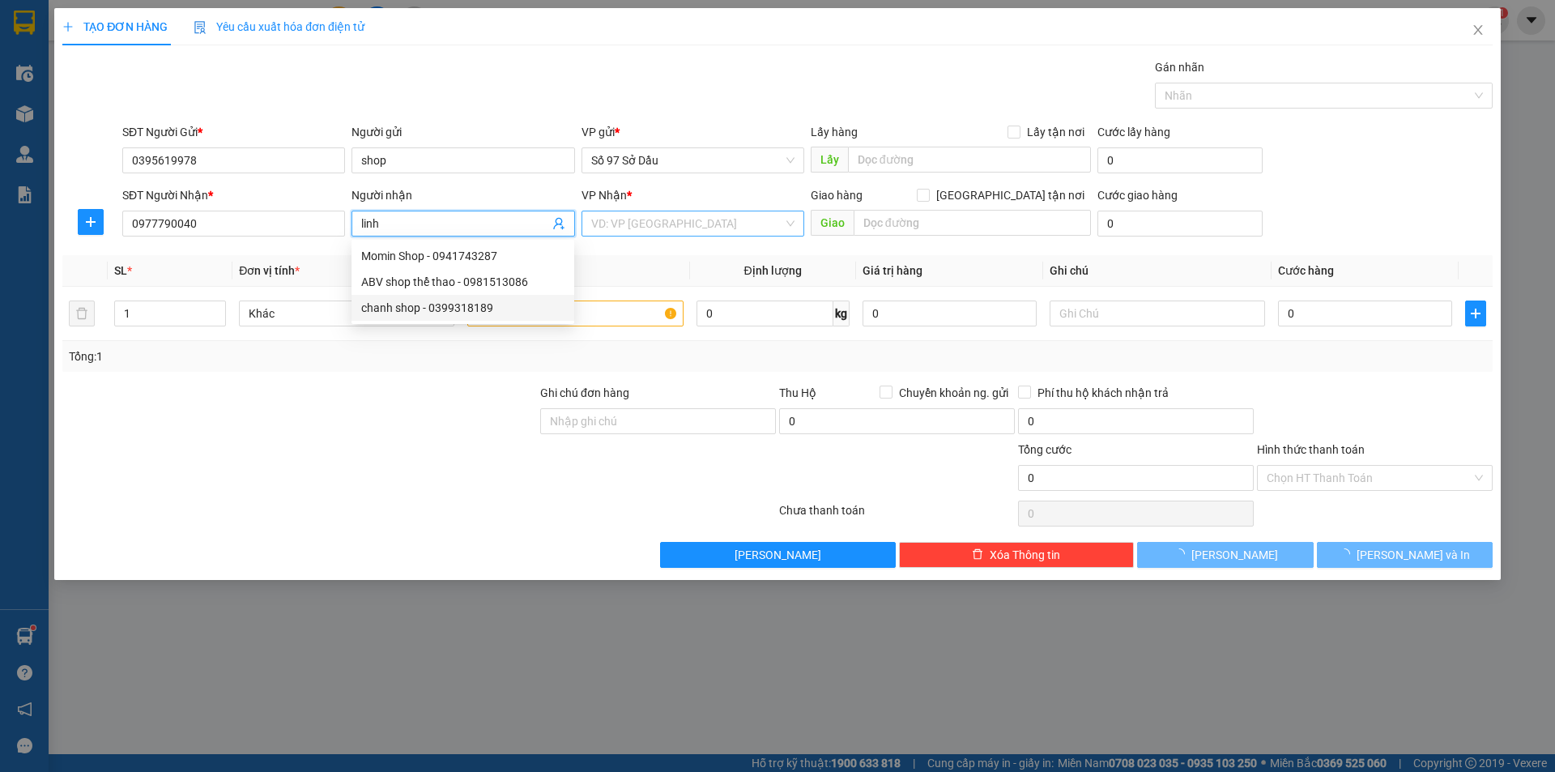
type input "linh"
click at [728, 219] on input "search" at bounding box center [687, 223] width 192 height 24
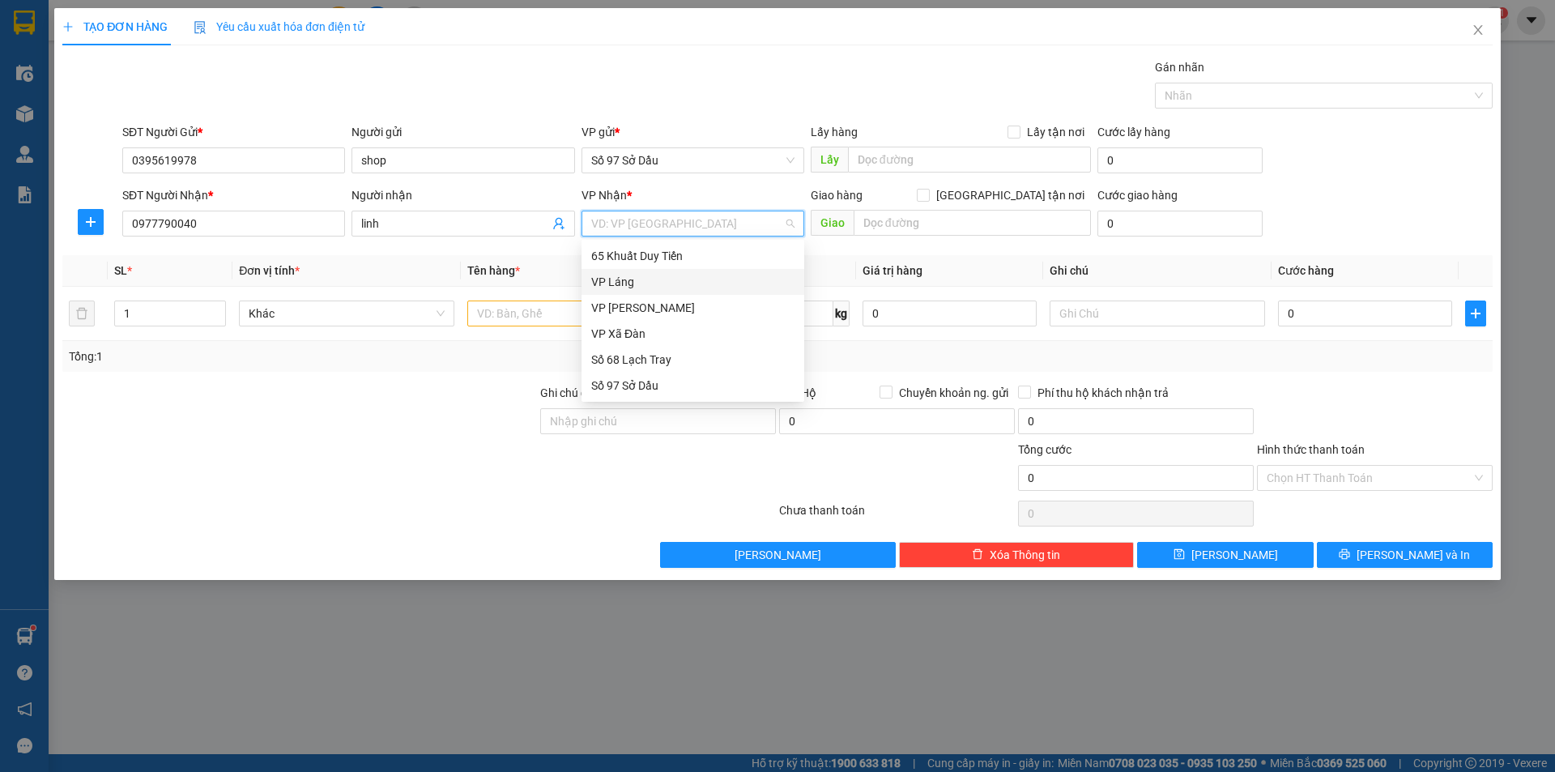
click at [620, 279] on div "VP Láng" at bounding box center [692, 282] width 203 height 18
click at [612, 284] on div "VP Láng" at bounding box center [692, 282] width 203 height 18
click at [928, 194] on input "[GEOGRAPHIC_DATA] tận nơi" at bounding box center [922, 194] width 11 height 11
checkbox input "true"
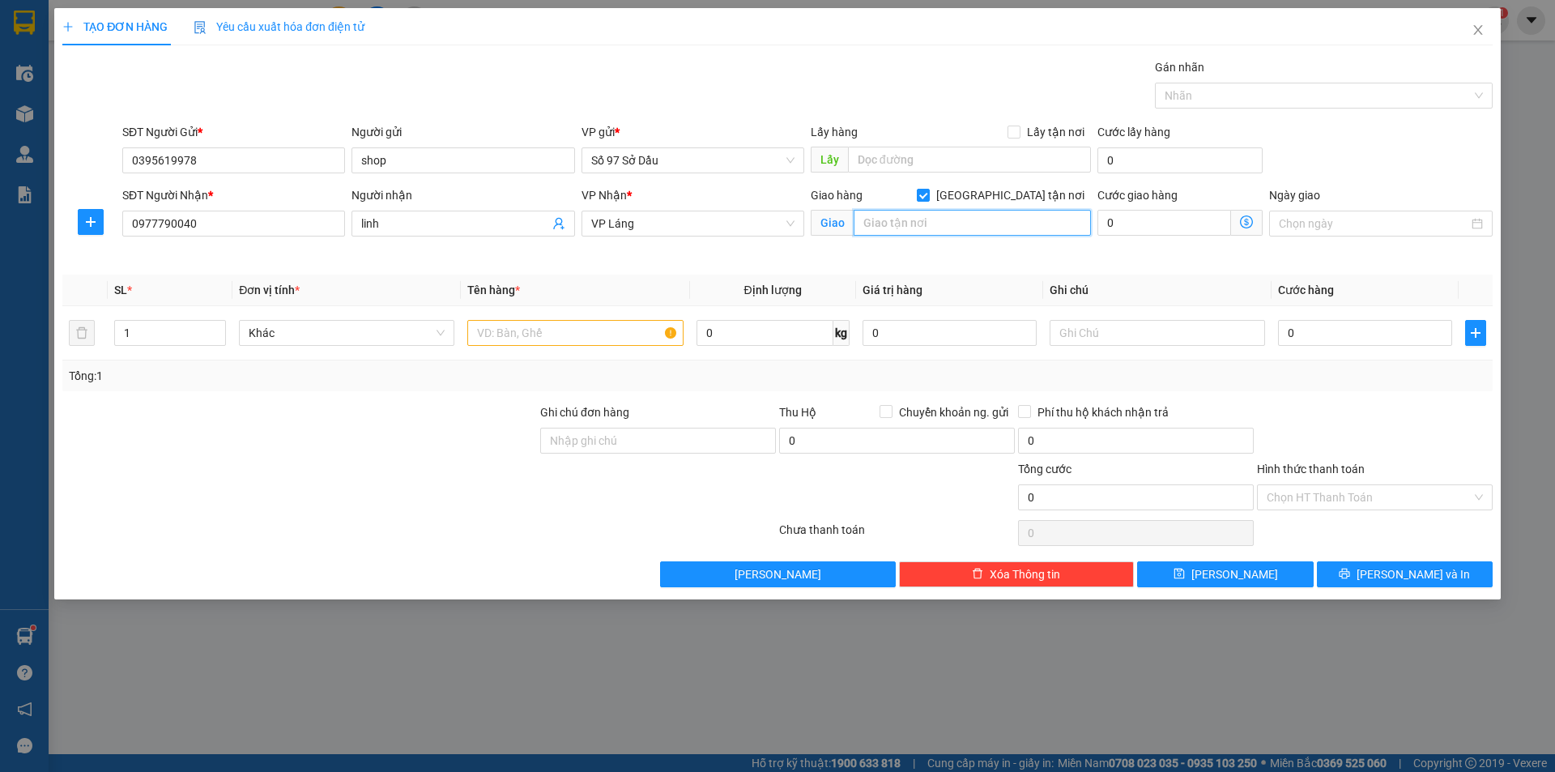
click at [982, 230] on input "text" at bounding box center [971, 223] width 237 height 26
paste input "22 Đại La, [PERSON_NAME], Hai Bà Trưng, [GEOGRAPHIC_DATA], [GEOGRAPHIC_DATA]"
type input "sn 4 ngách 29 ngõ 22 Đại La, [PERSON_NAME], Hai Bà Trưng, [GEOGRAPHIC_DATA], [G…"
click at [1246, 223] on icon "dollar-circle" at bounding box center [1246, 221] width 13 height 13
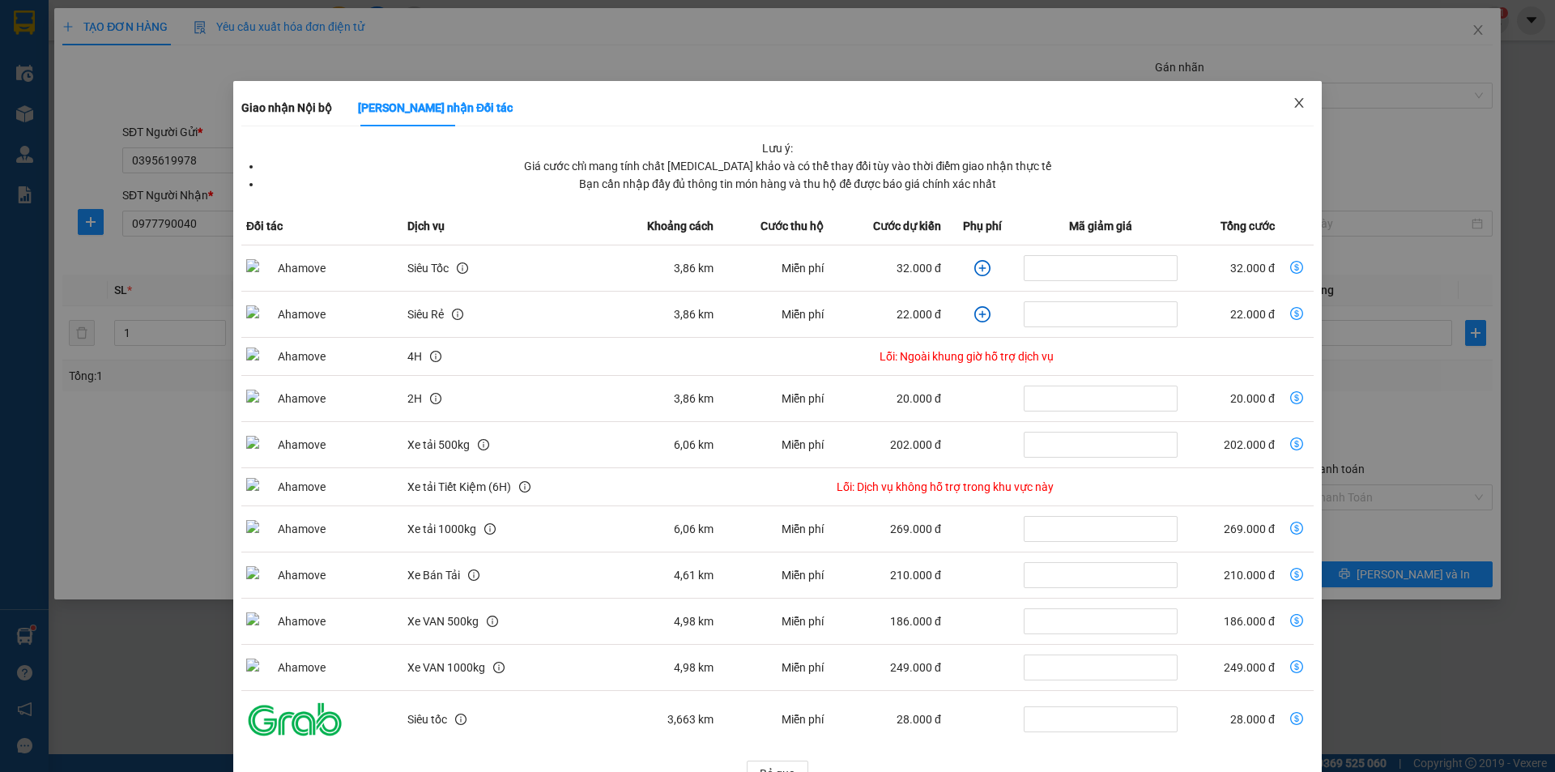
click at [1296, 105] on span "Close" at bounding box center [1298, 103] width 45 height 45
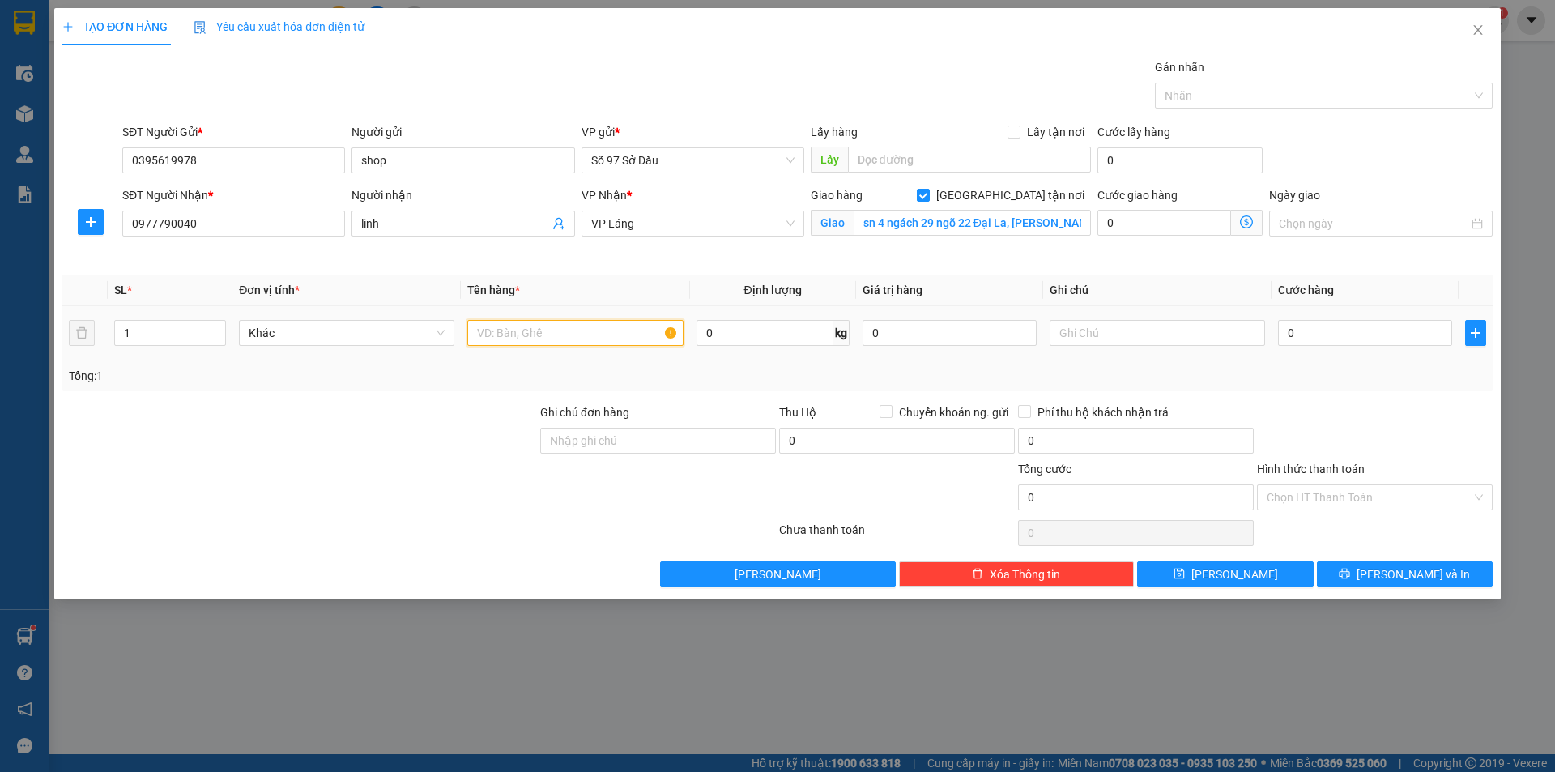
click at [614, 331] on input "text" at bounding box center [574, 333] width 215 height 26
type input "bọc"
click at [1282, 334] on input "0" at bounding box center [1365, 333] width 174 height 26
type input "8"
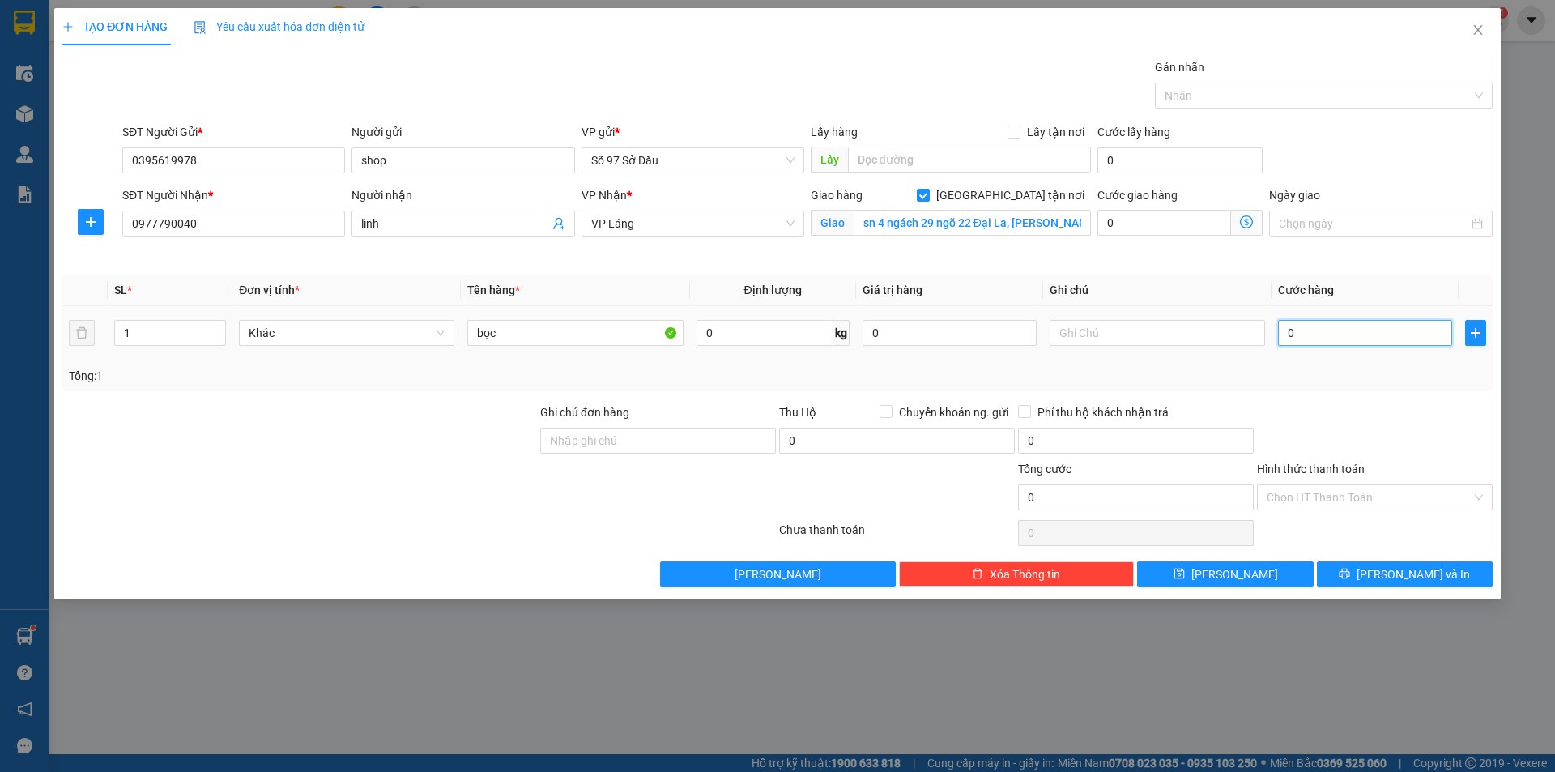
type input "8"
type input "80"
type input "800"
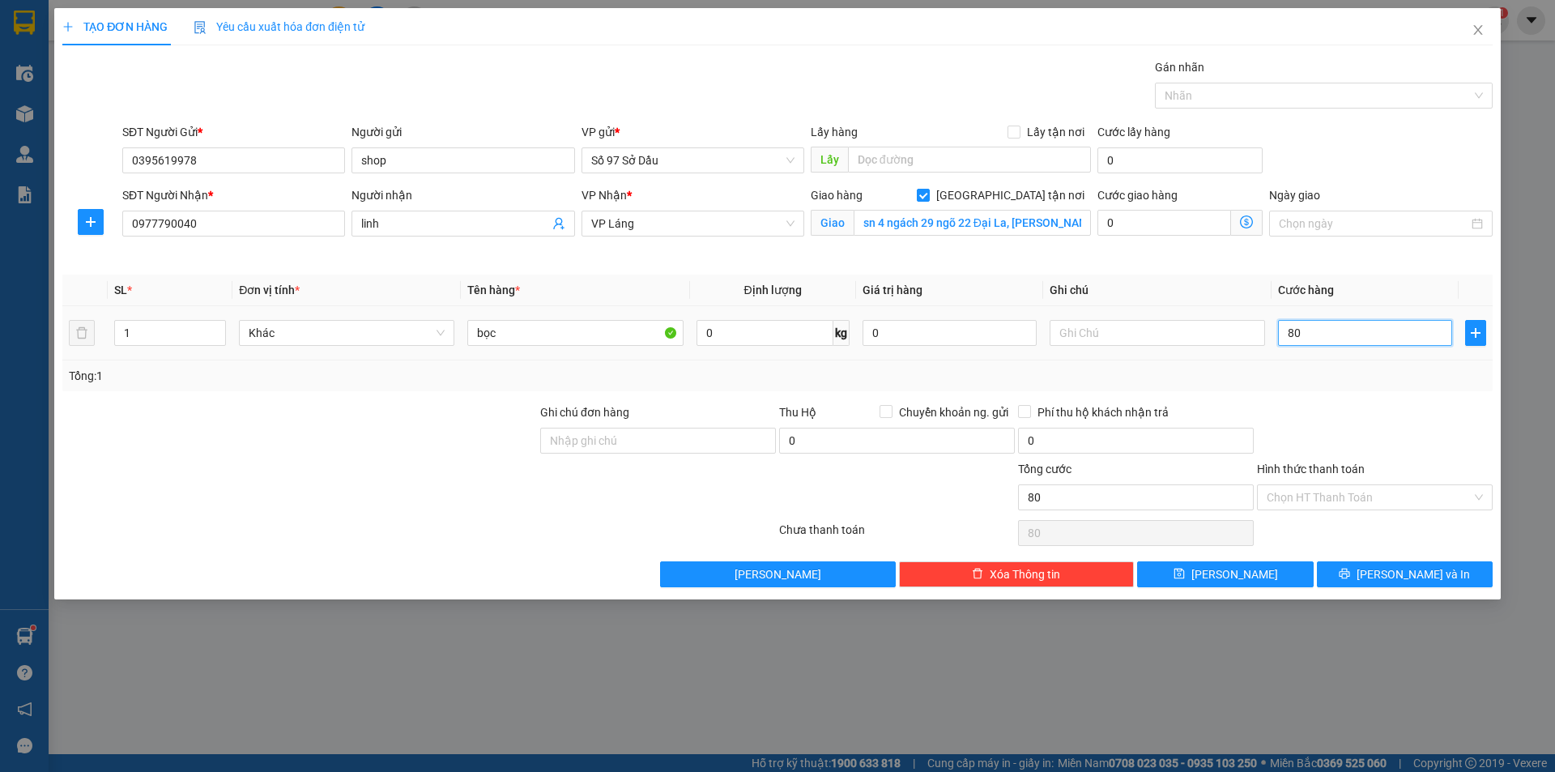
type input "800"
type input "8.000"
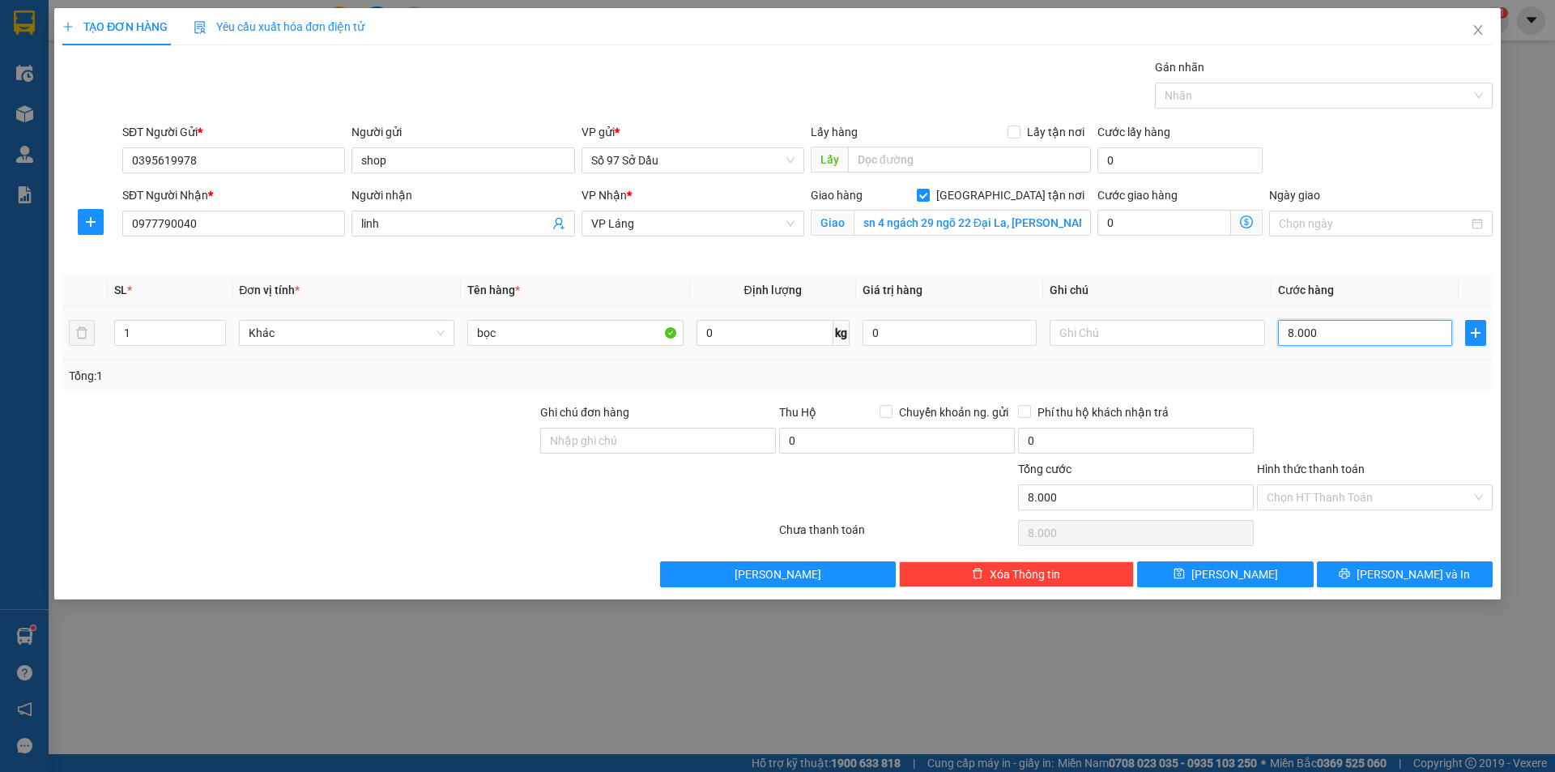
type input "80.000"
type input "800.000"
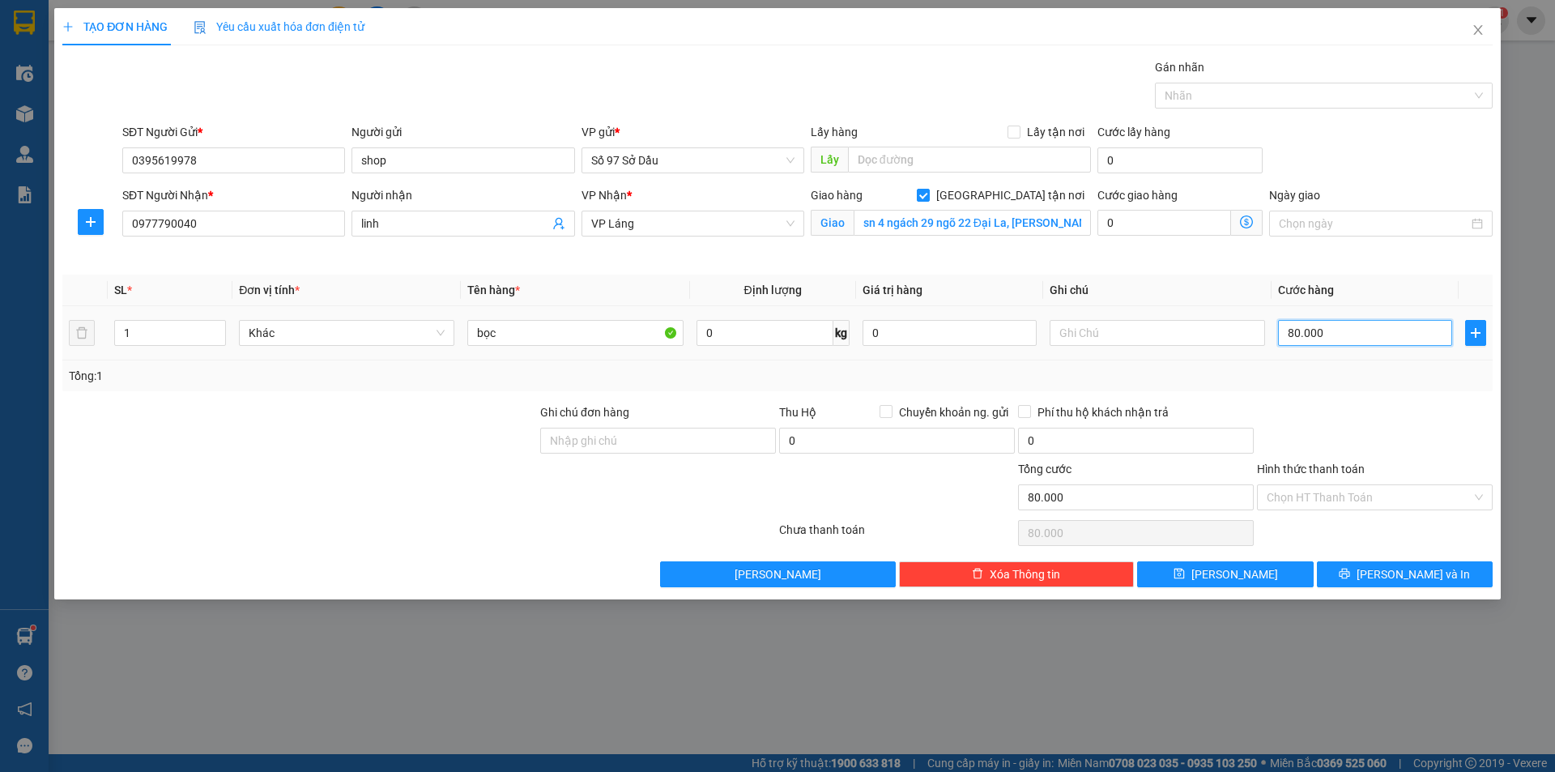
type input "800.000"
type input "80.000"
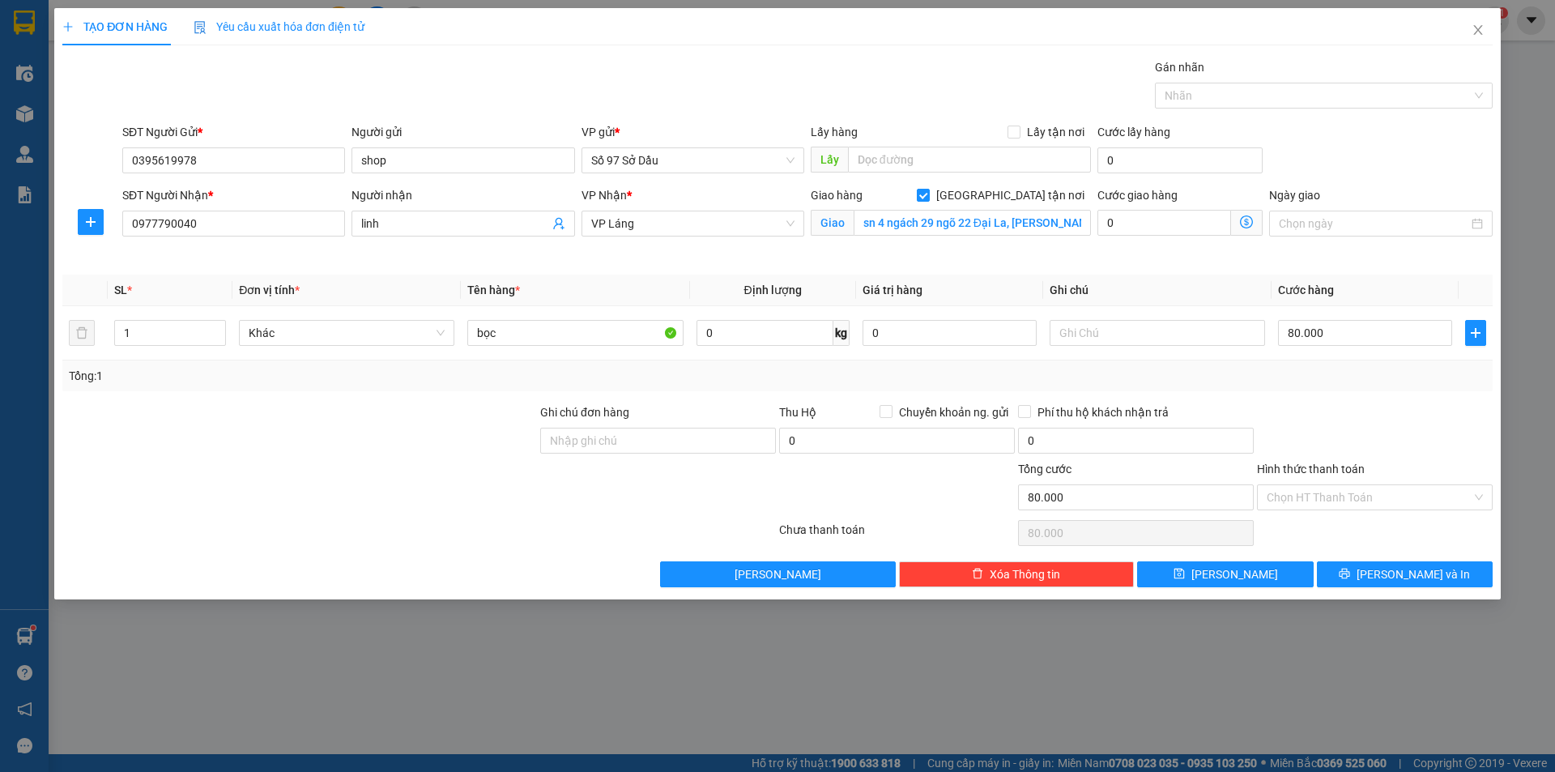
click at [1244, 223] on icon "dollar-circle" at bounding box center [1246, 221] width 13 height 13
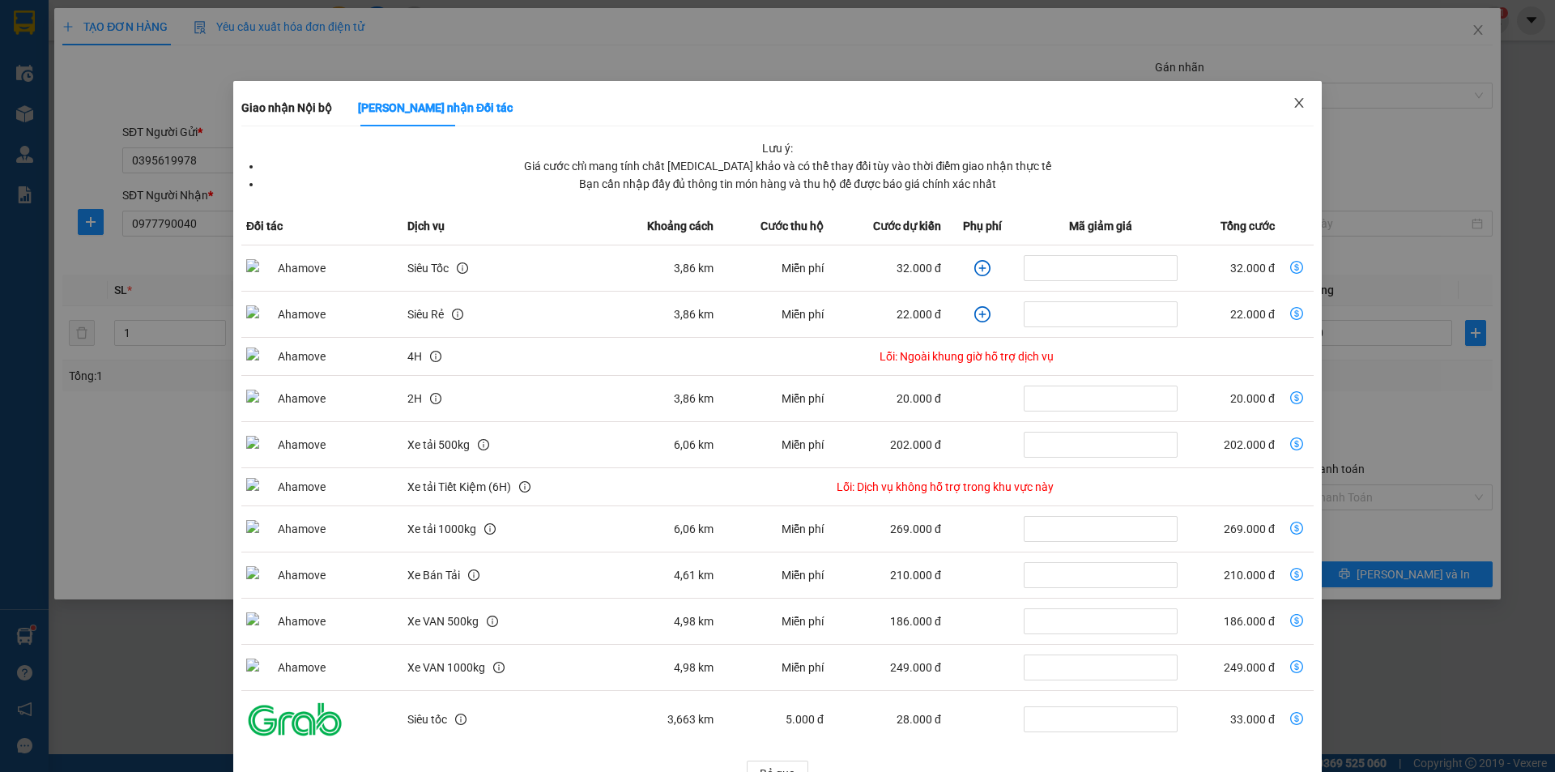
click at [1297, 108] on span "Close" at bounding box center [1298, 103] width 45 height 45
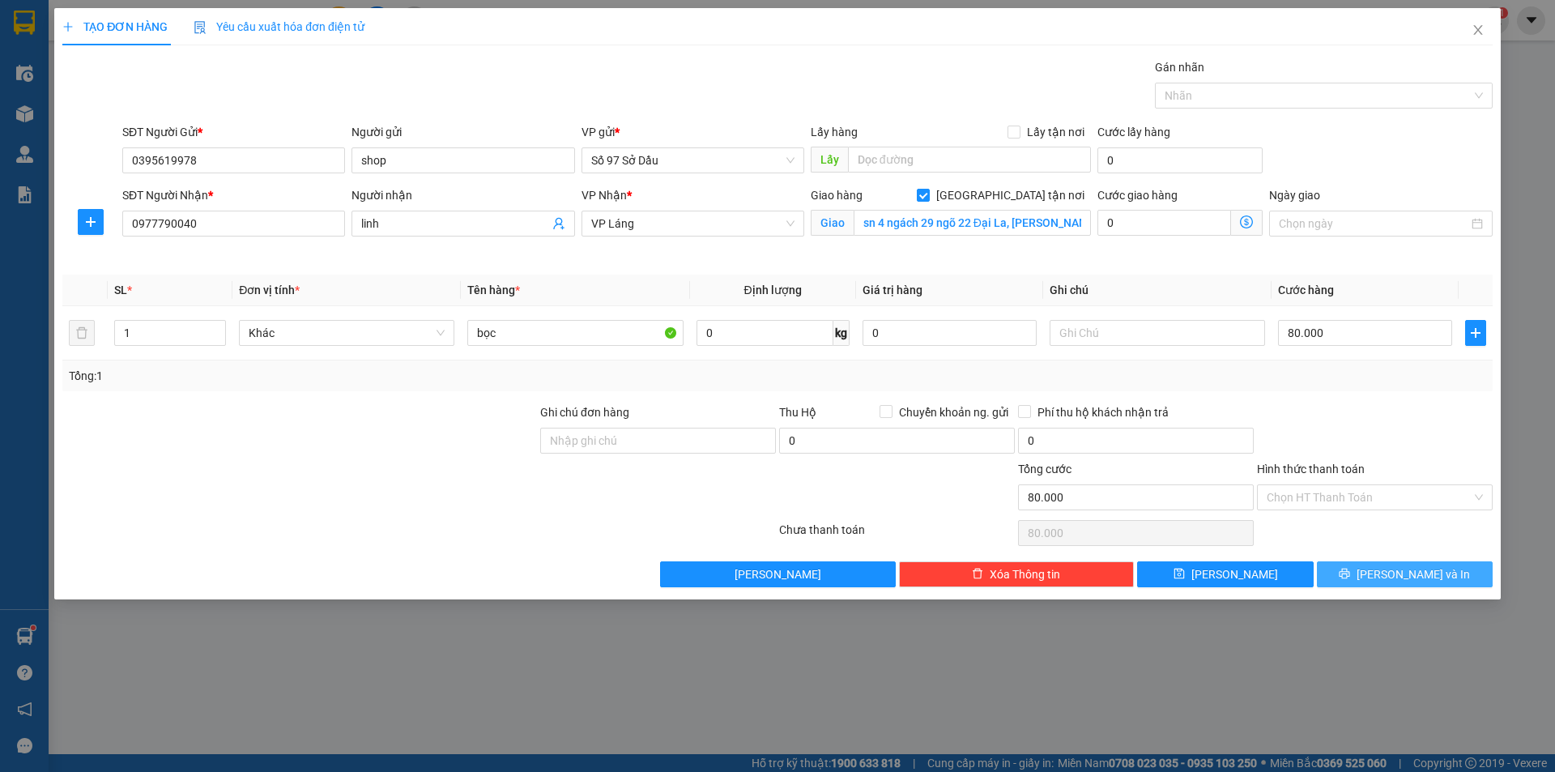
click at [1409, 581] on span "[PERSON_NAME] và In" at bounding box center [1412, 574] width 113 height 18
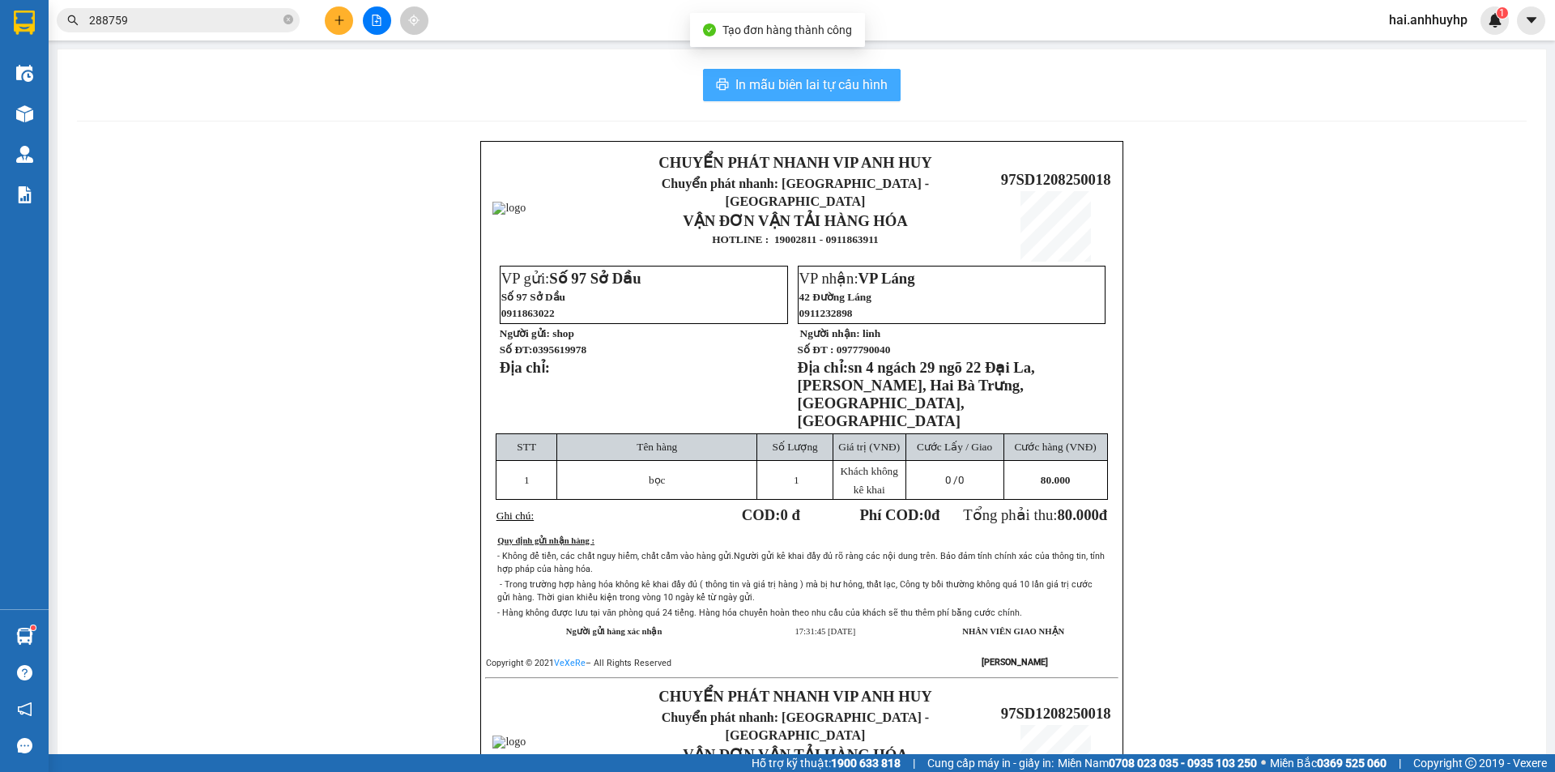
click at [807, 81] on span "In mẫu biên lai tự cấu hình" at bounding box center [811, 84] width 152 height 20
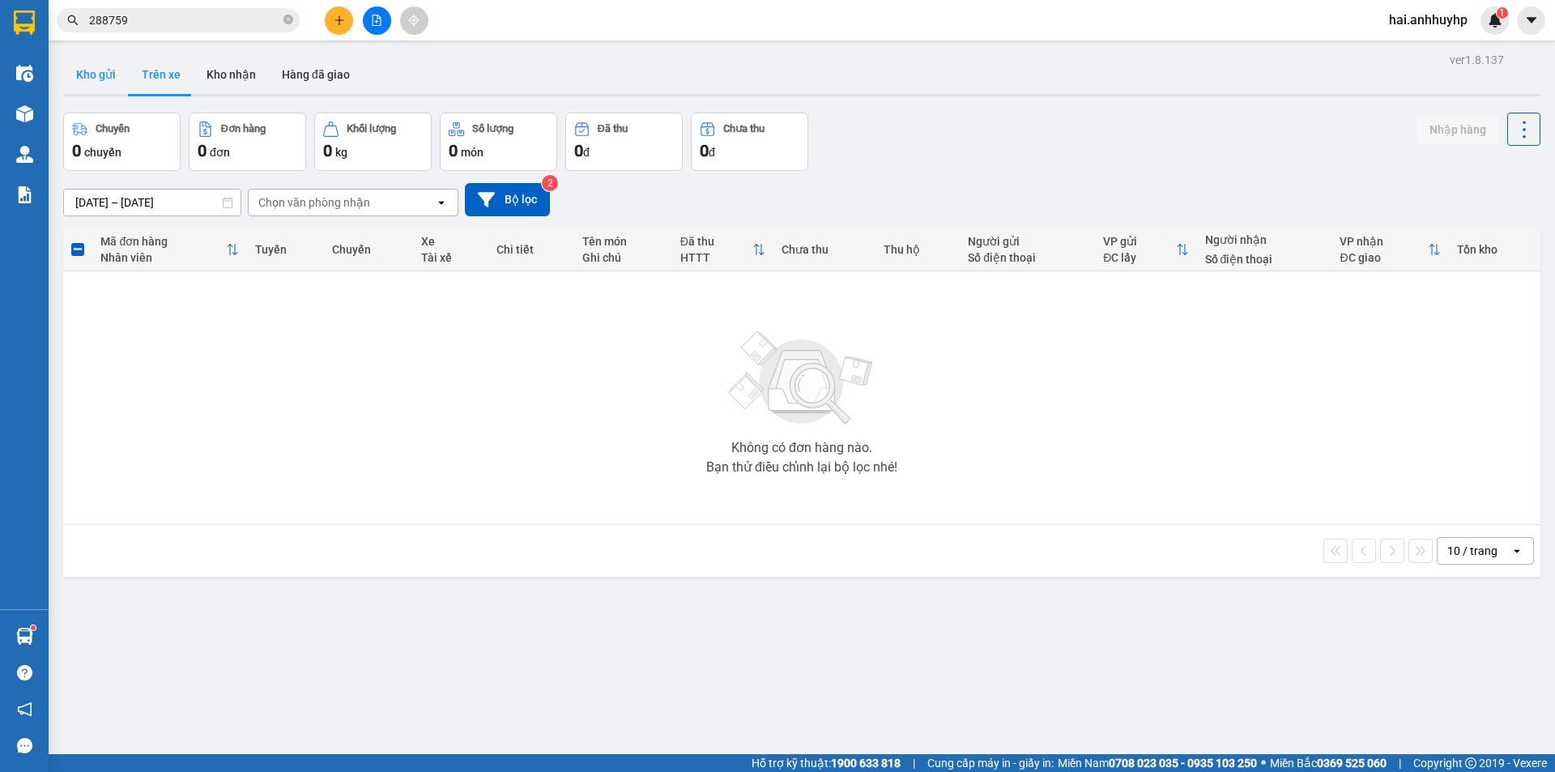
click at [113, 71] on button "Kho gửi" at bounding box center [96, 74] width 66 height 39
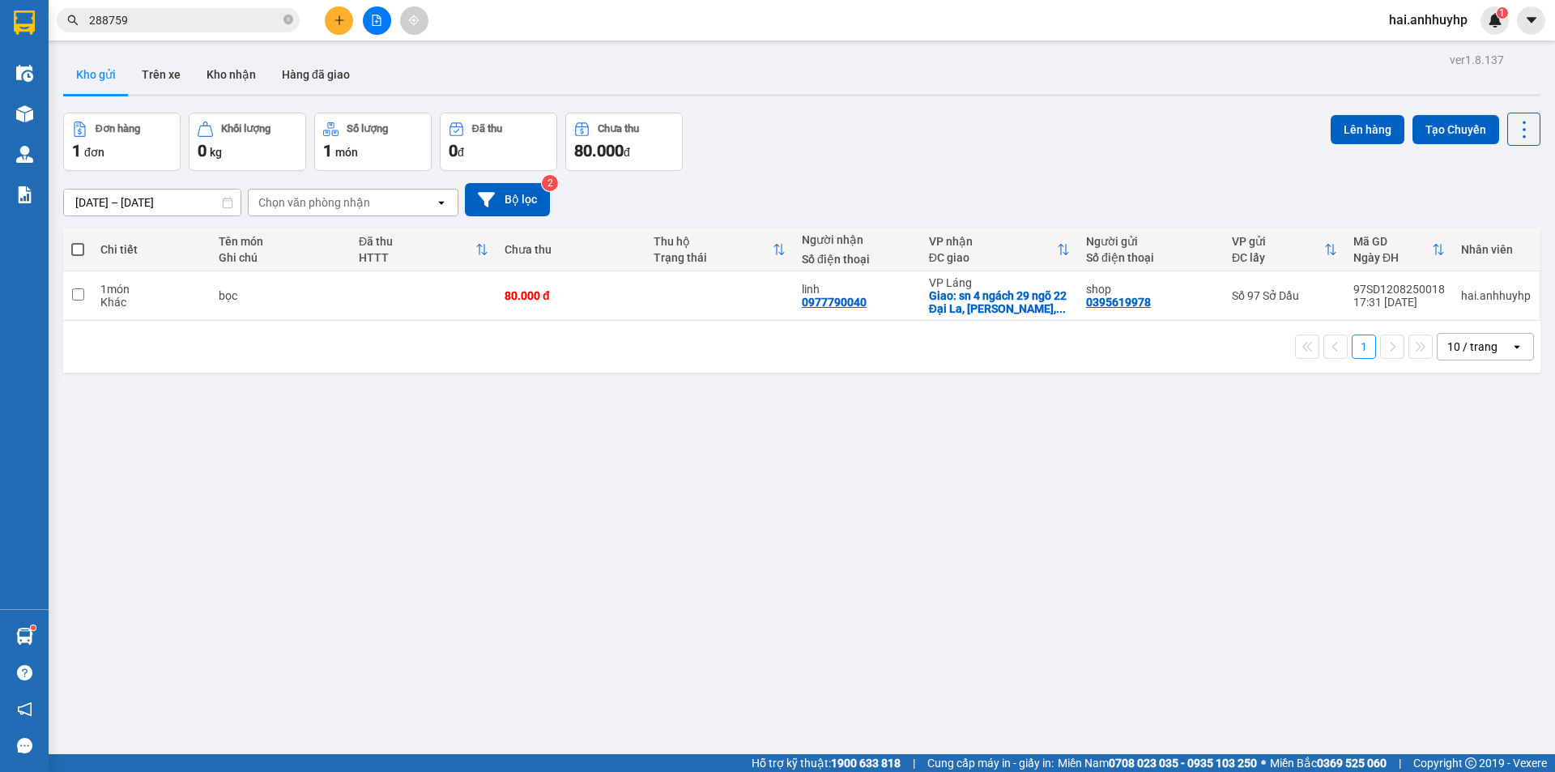
click at [78, 249] on span at bounding box center [77, 249] width 13 height 13
click at [78, 241] on input "checkbox" at bounding box center [78, 241] width 0 height 0
checkbox input "true"
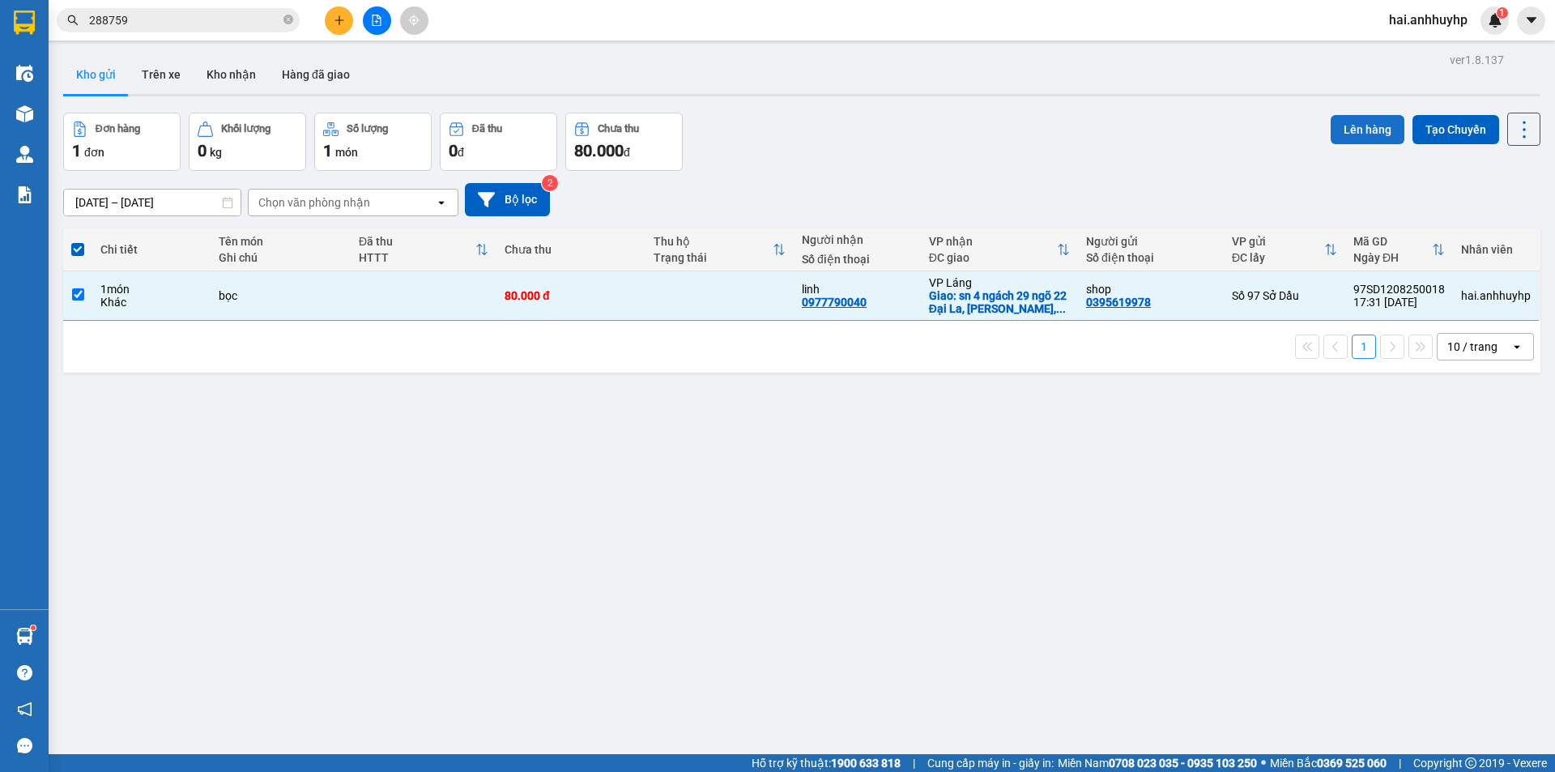
click at [1337, 138] on button "Lên hàng" at bounding box center [1367, 129] width 74 height 29
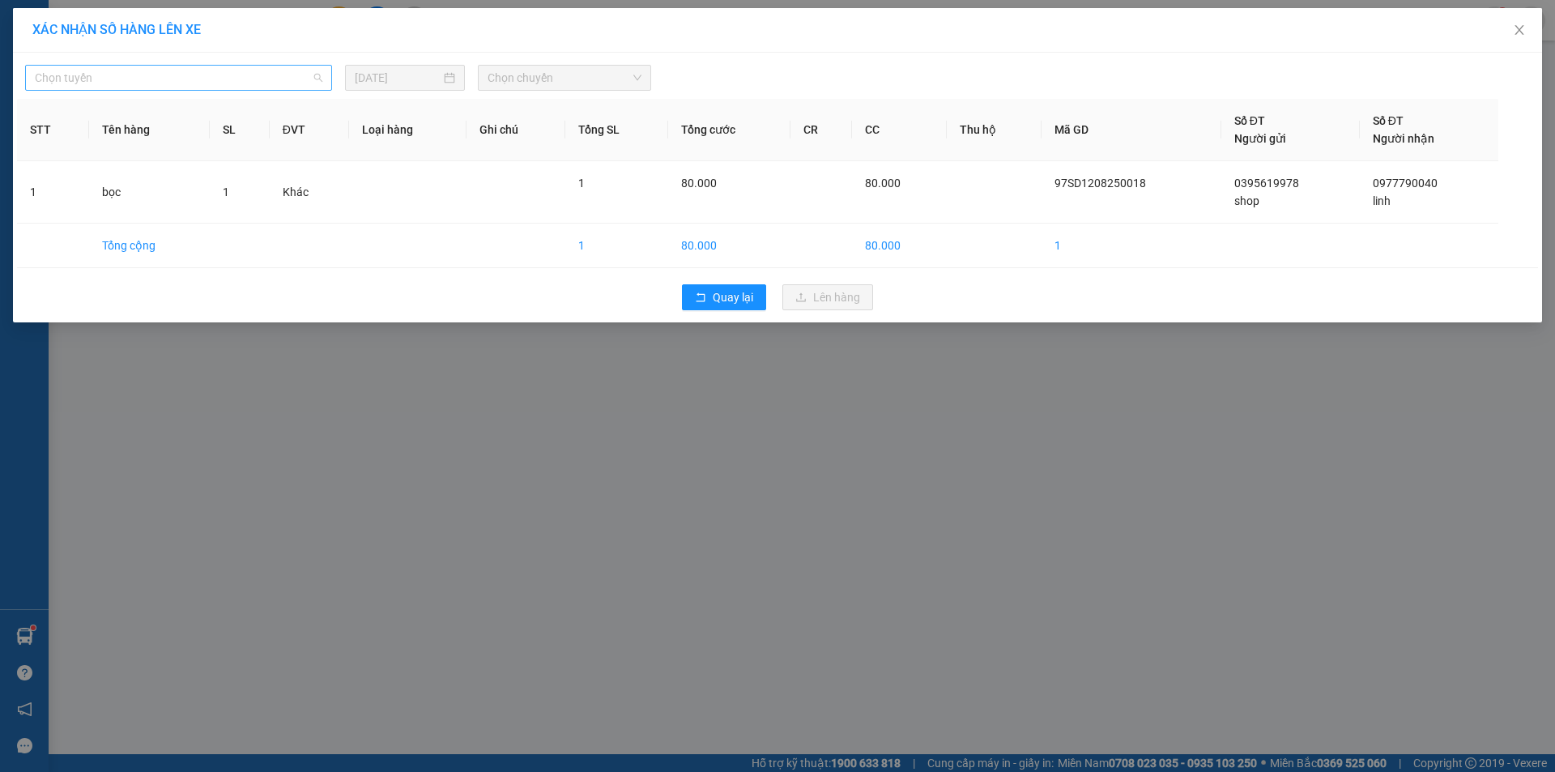
click at [147, 77] on span "Chọn tuyến" at bounding box center [178, 78] width 287 height 24
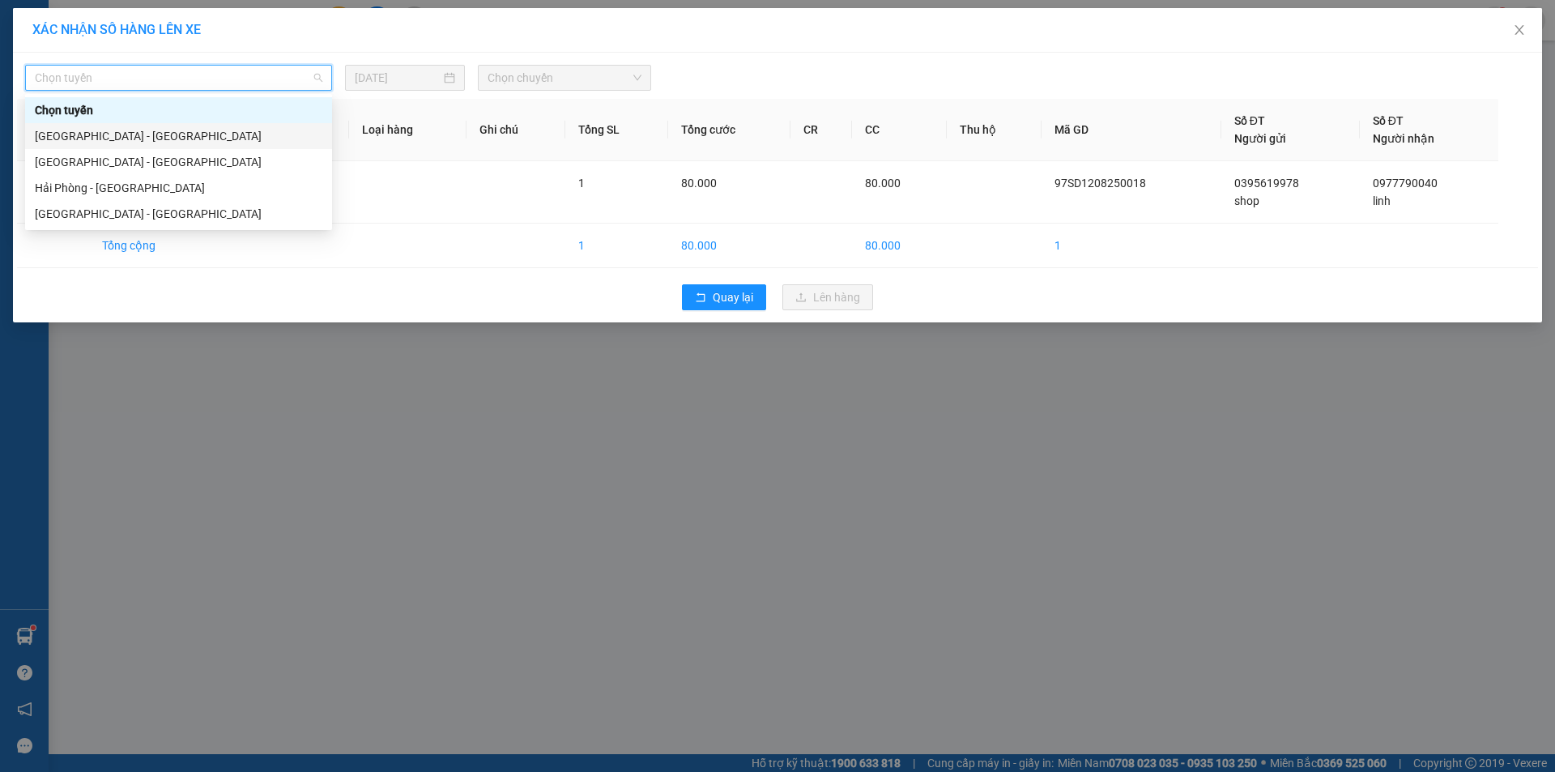
click at [116, 147] on div "[GEOGRAPHIC_DATA] - [GEOGRAPHIC_DATA]" at bounding box center [178, 136] width 307 height 26
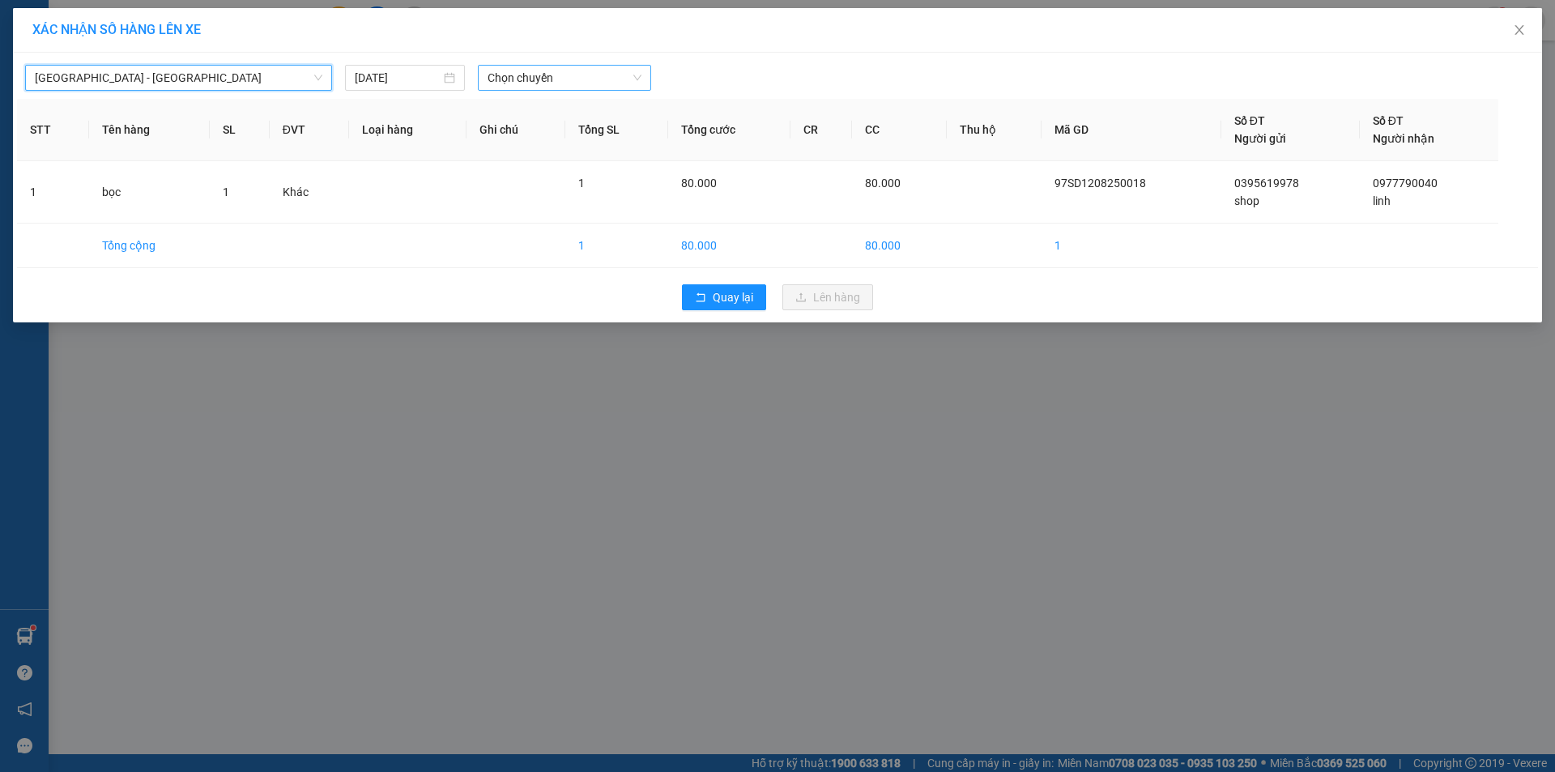
click at [521, 87] on span "Chọn chuyến" at bounding box center [564, 78] width 154 height 24
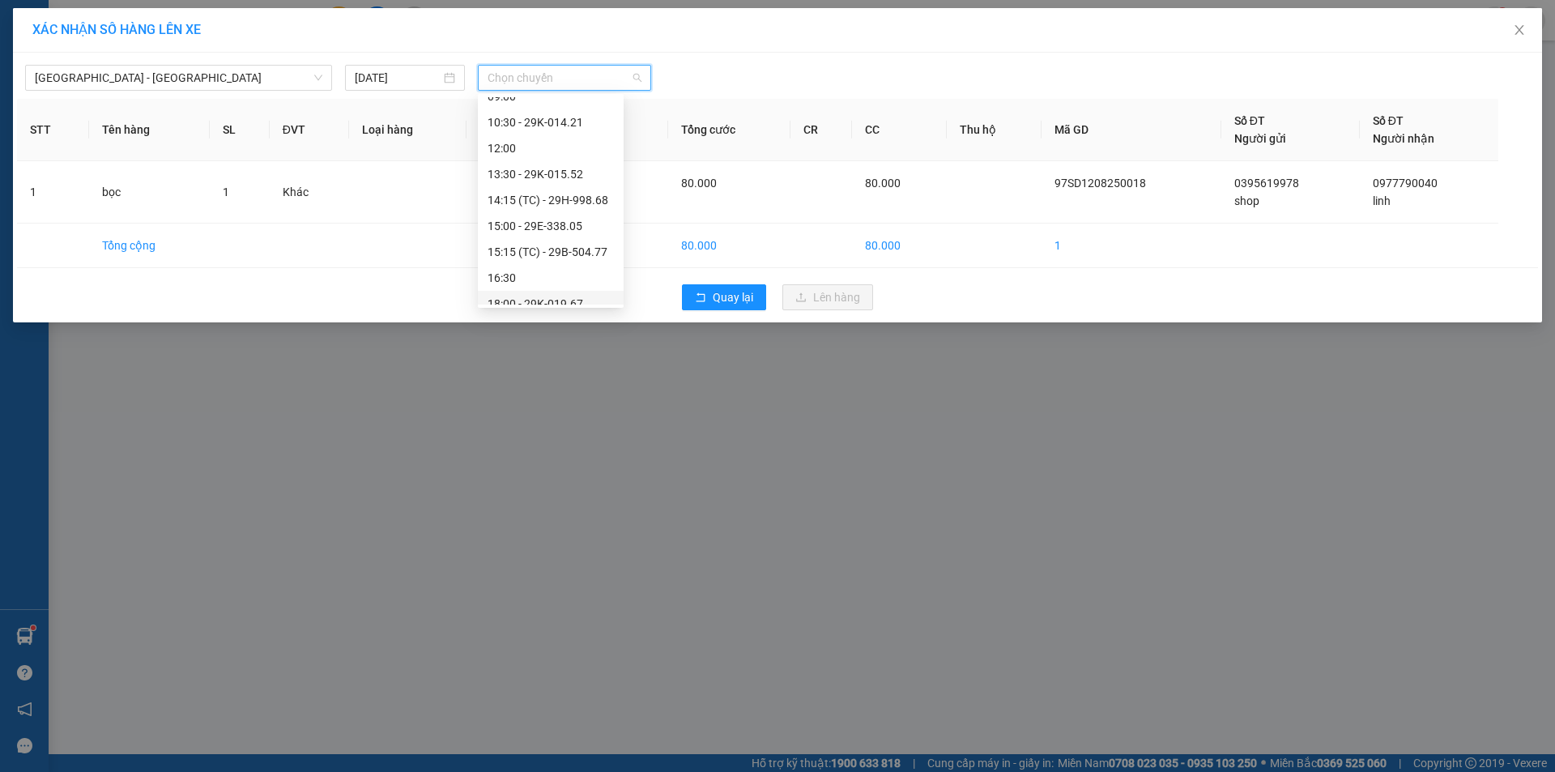
scroll to position [207, 0]
click at [530, 239] on div "18:00 - 29K-019.67" at bounding box center [550, 240] width 126 height 18
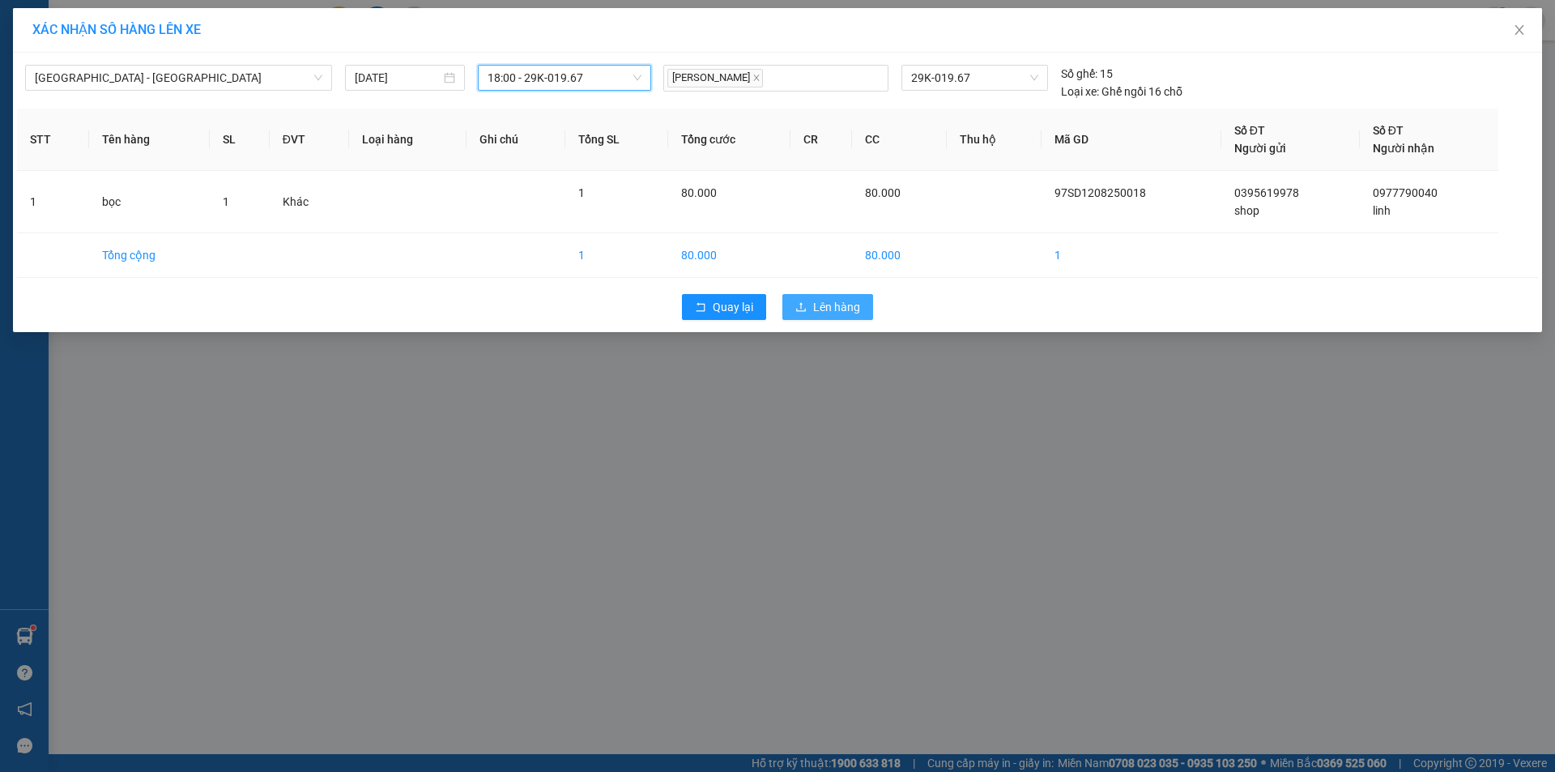
click at [790, 303] on button "Lên hàng" at bounding box center [827, 307] width 91 height 26
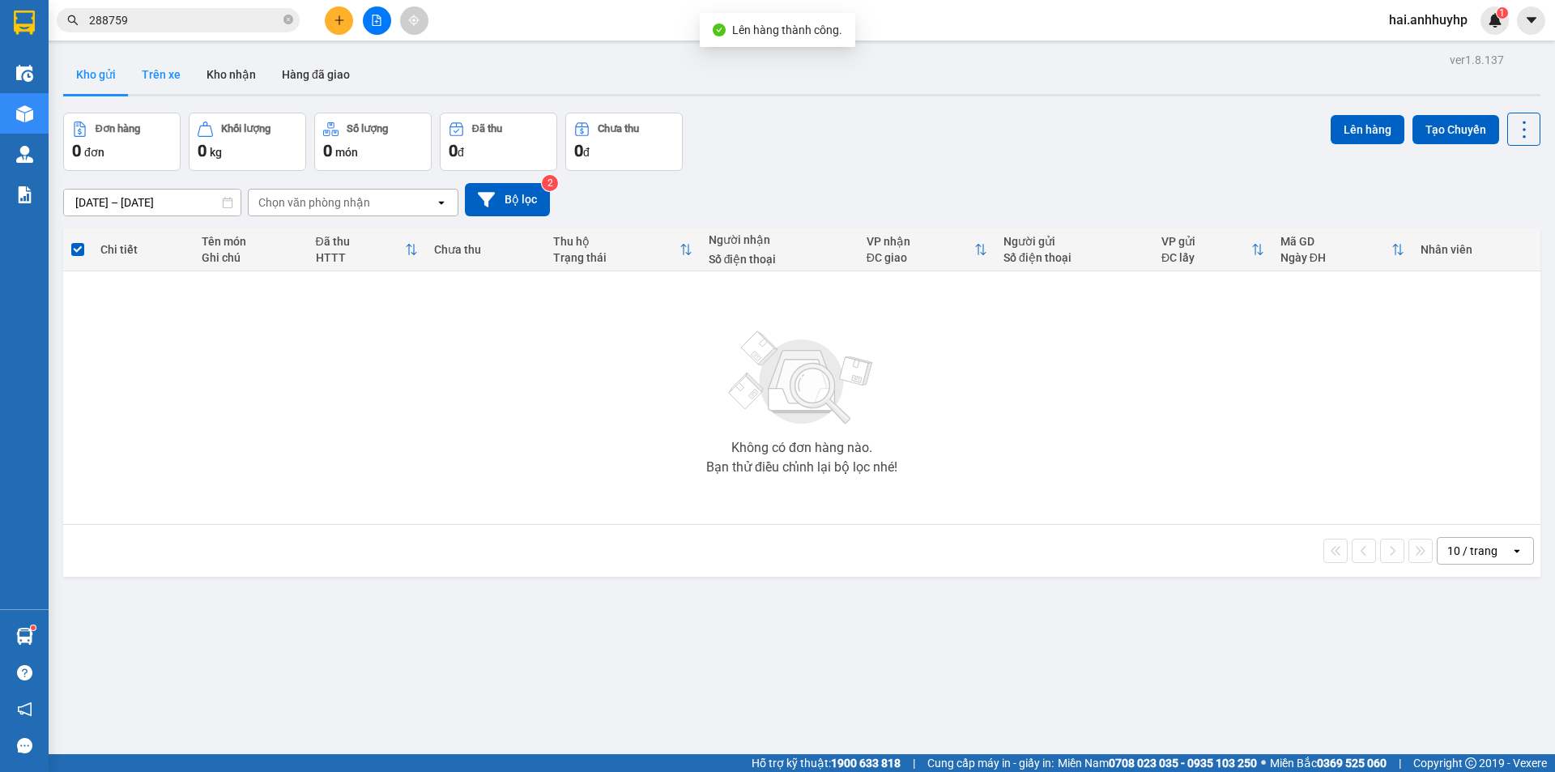
click at [168, 72] on button "Trên xe" at bounding box center [161, 74] width 65 height 39
